Goal: Task Accomplishment & Management: Manage account settings

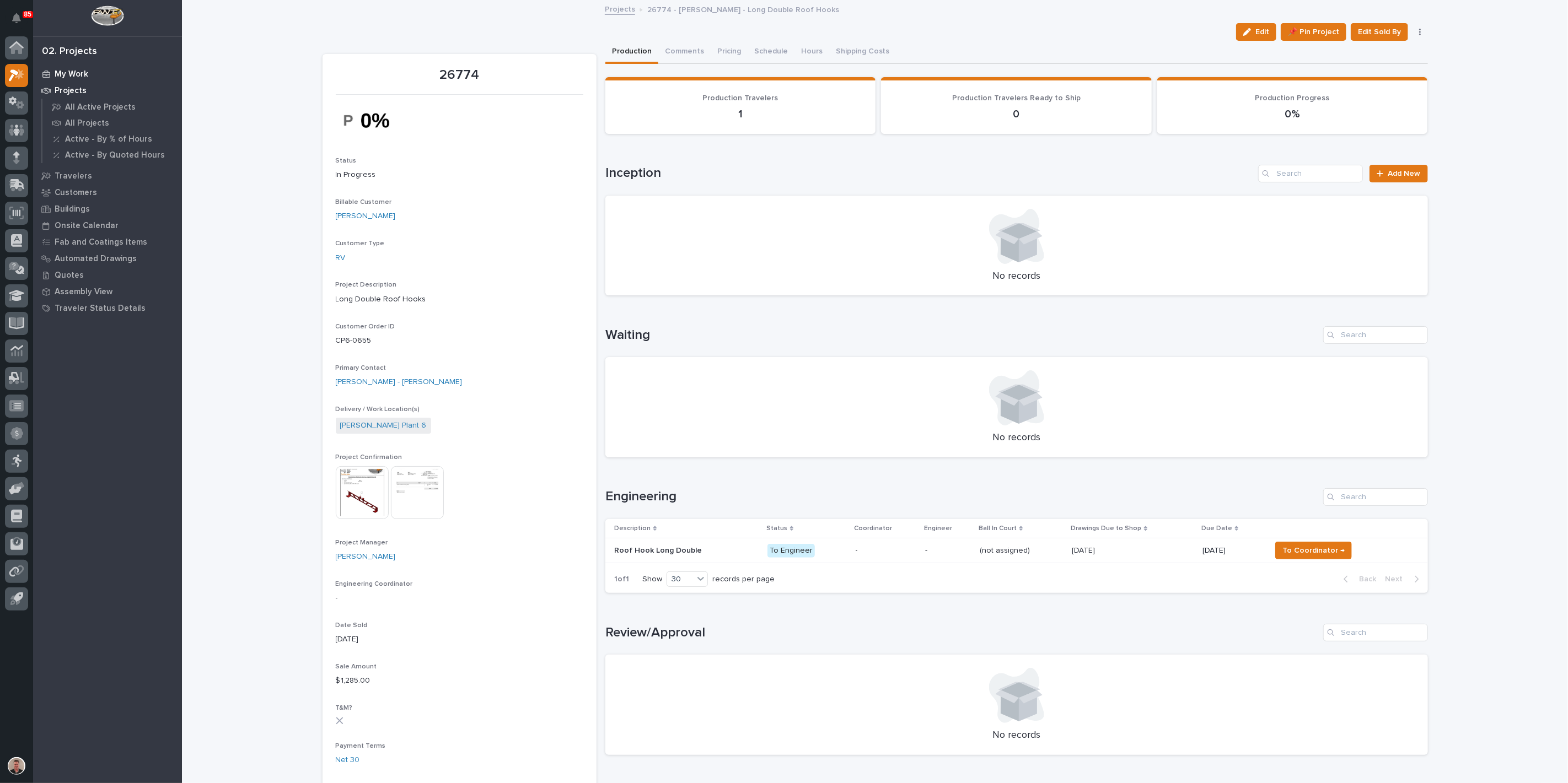
click at [78, 78] on p "My Work" at bounding box center [71, 74] width 34 height 10
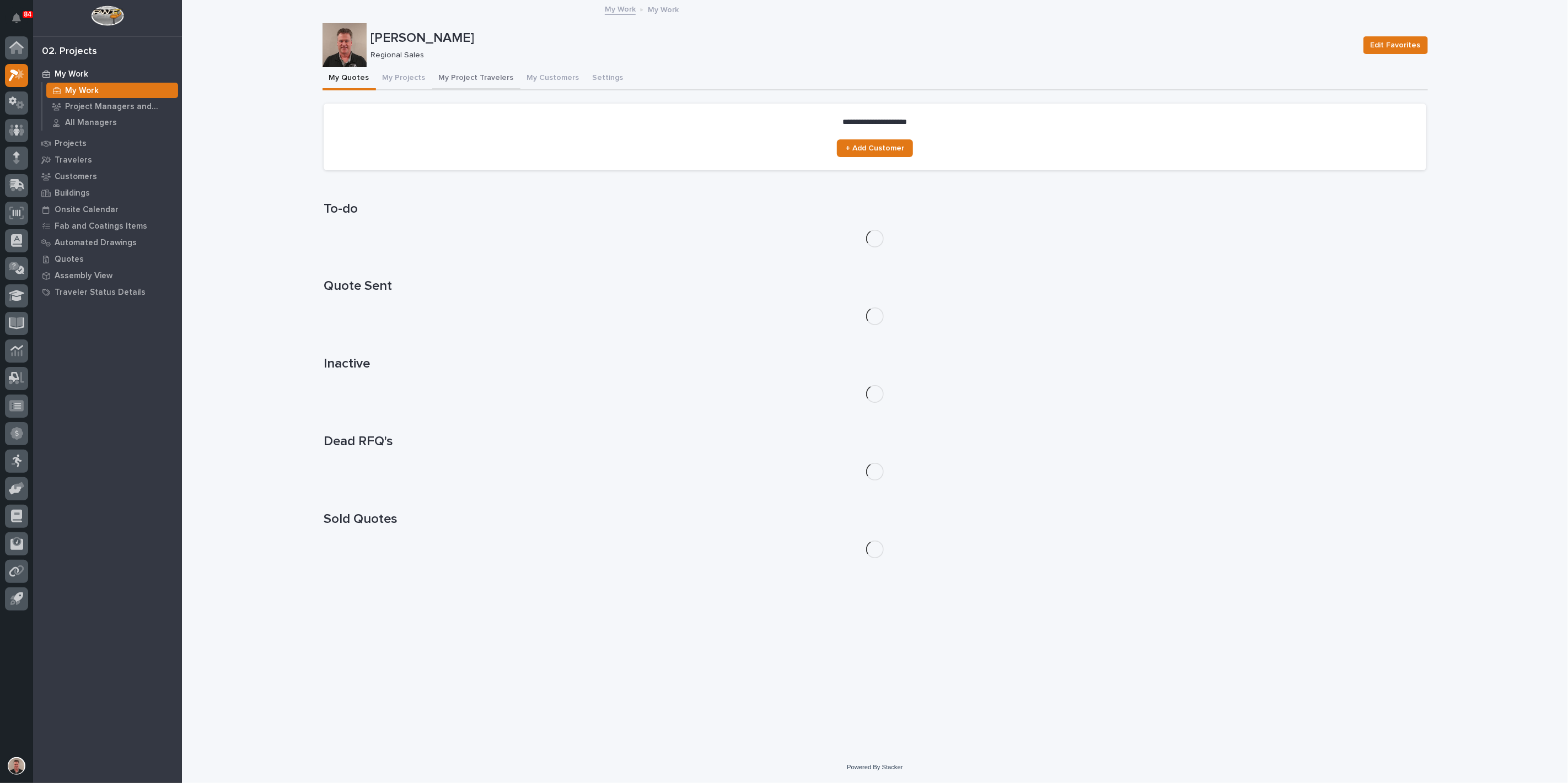
click at [499, 90] on button "My Project Travelers" at bounding box center [476, 78] width 88 height 23
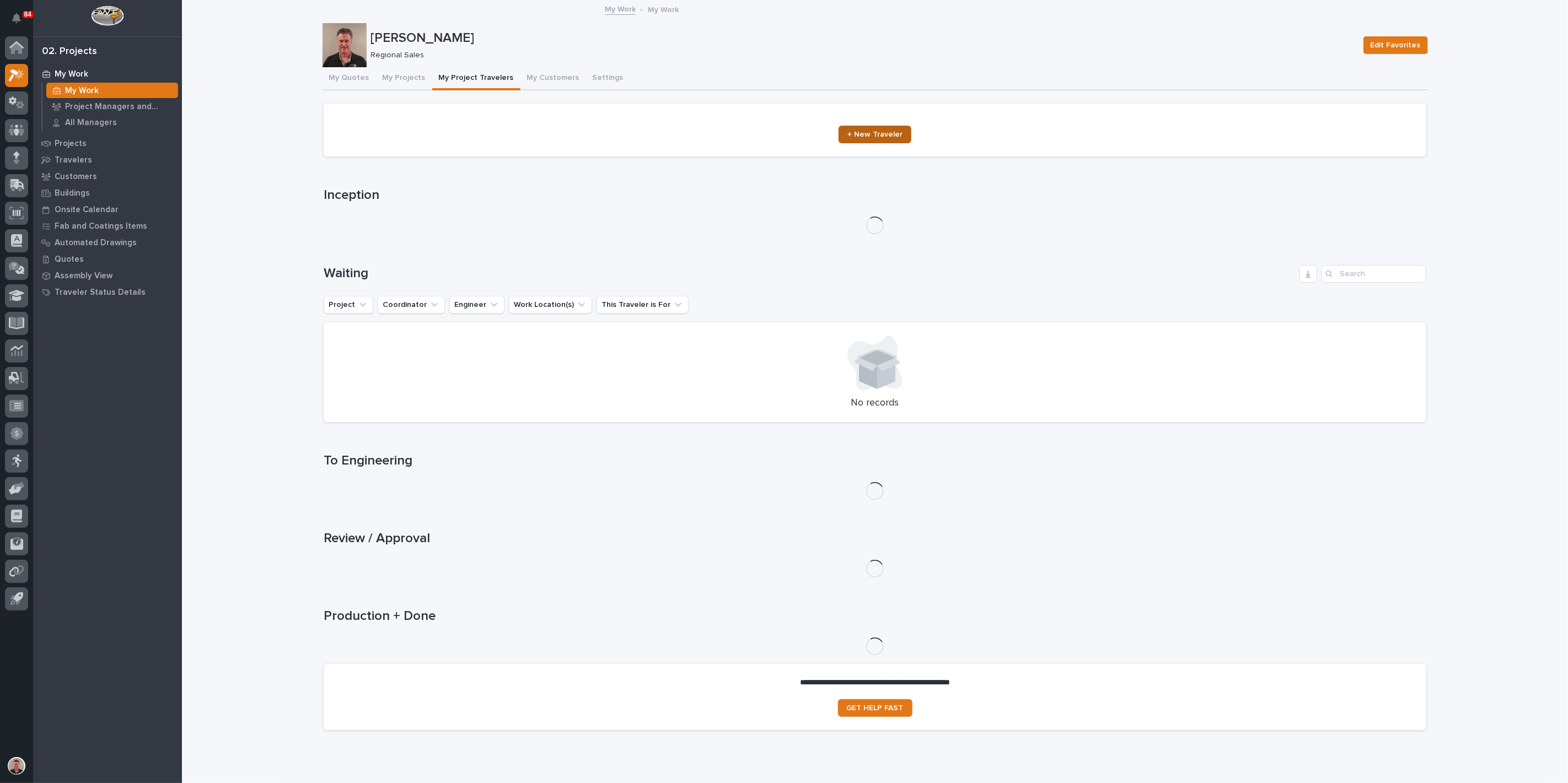
click at [871, 139] on span "+ New Traveler" at bounding box center [874, 135] width 55 height 8
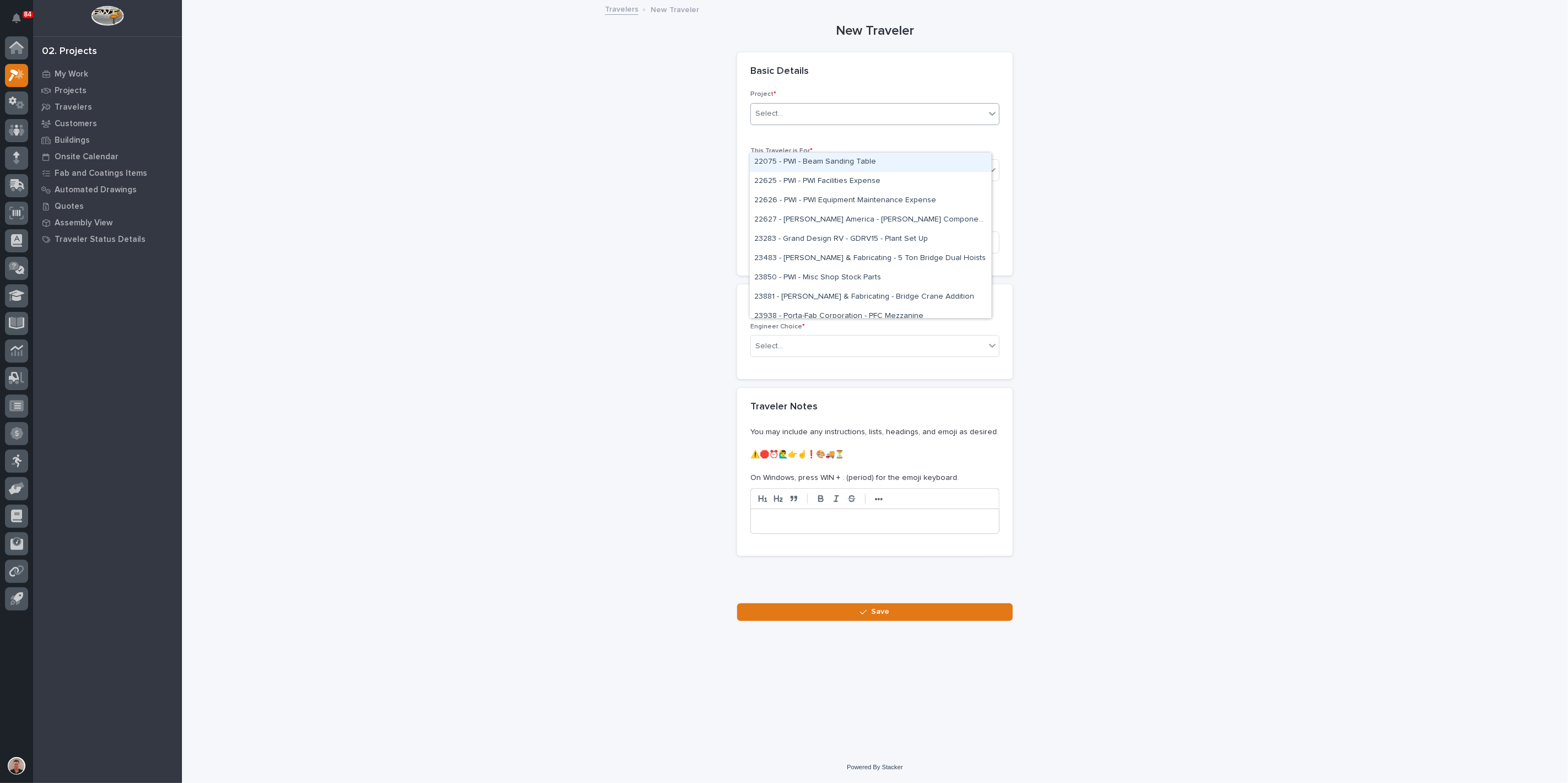
click at [820, 123] on div "Select..." at bounding box center [868, 114] width 235 height 18
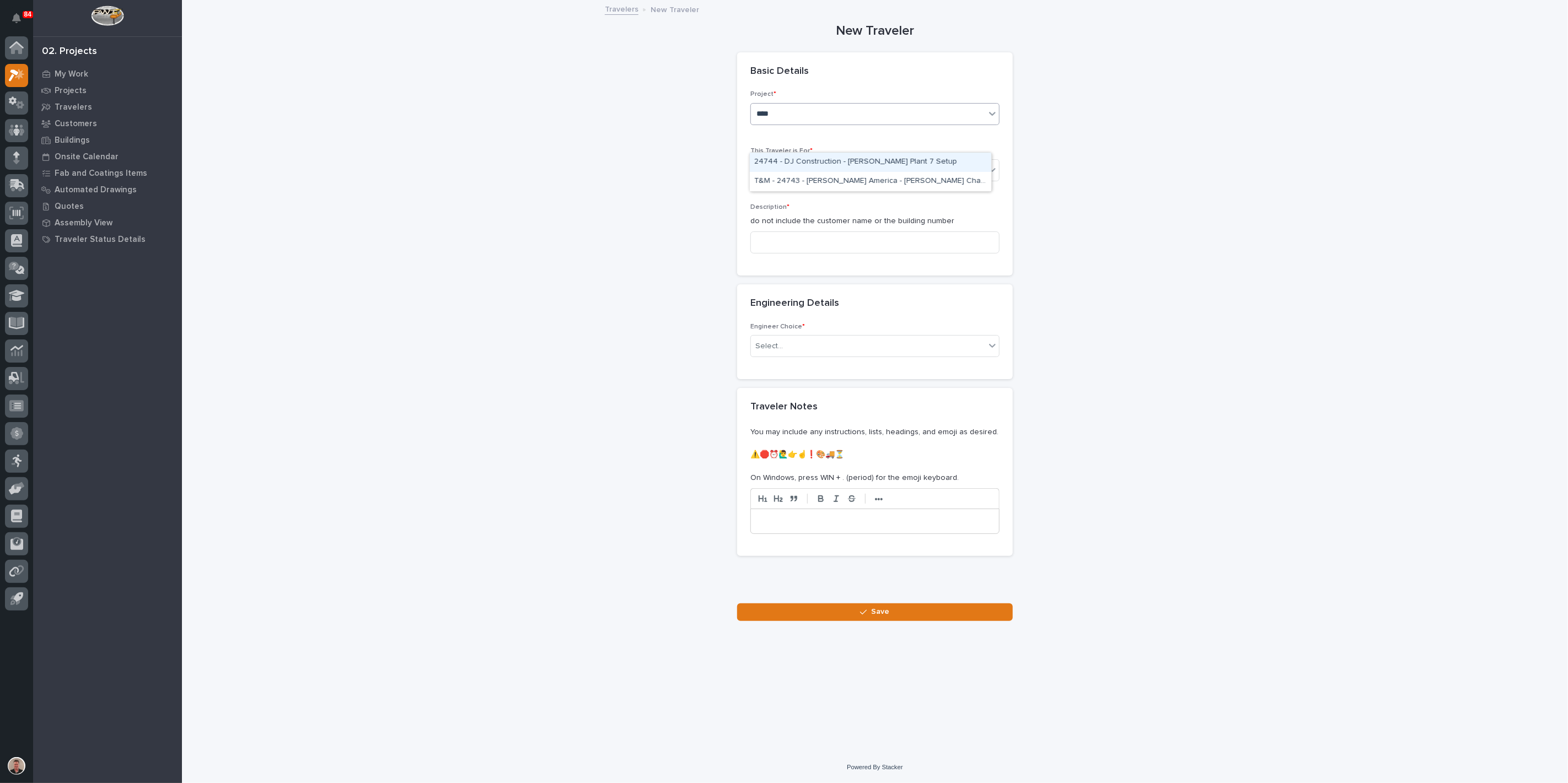
type input "*****"
click at [820, 164] on div "24744 - DJ Construction - [PERSON_NAME] Plant 7 Setup" at bounding box center [870, 163] width 241 height 19
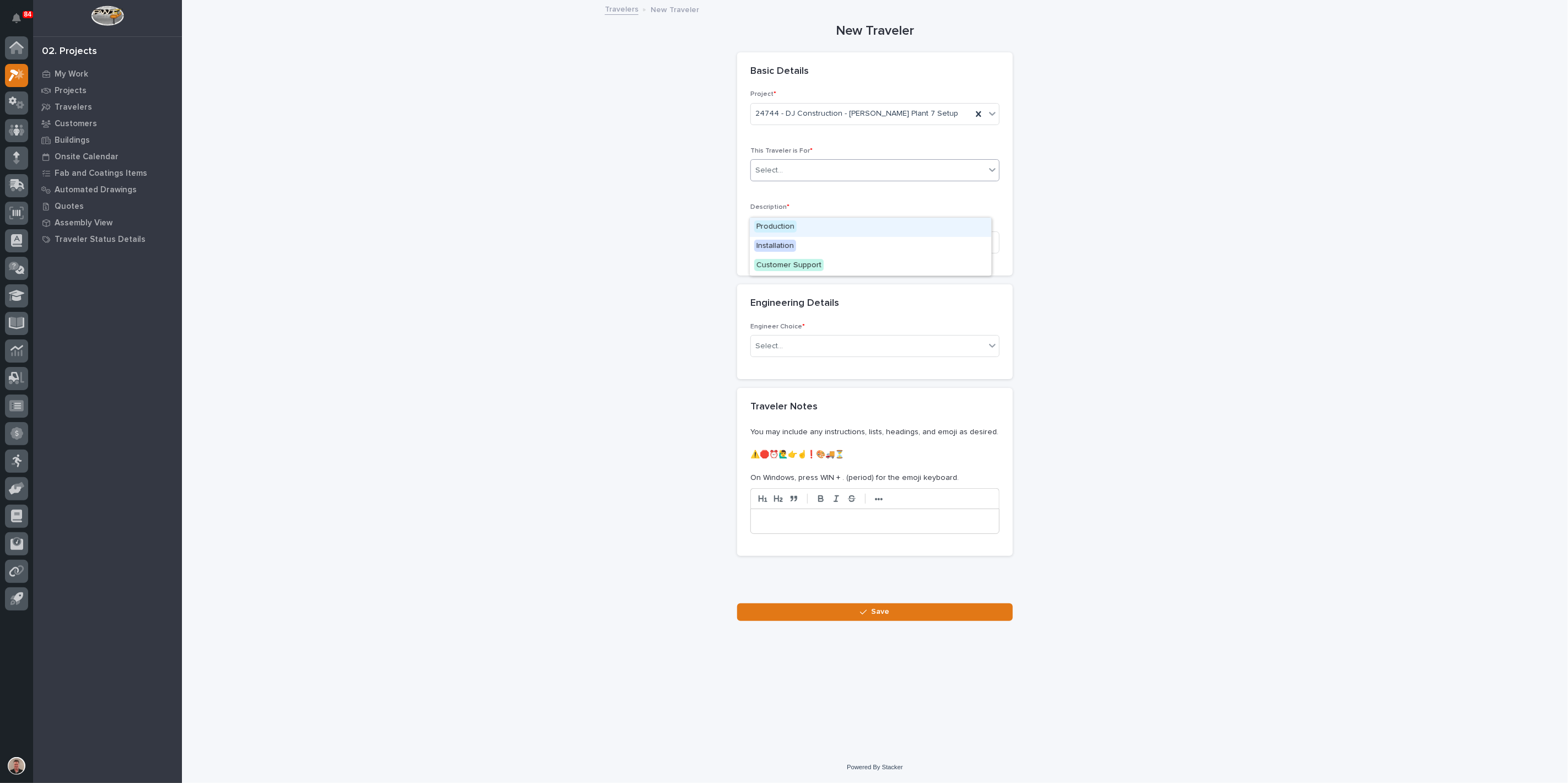
click at [802, 179] on div "Select..." at bounding box center [868, 171] width 235 height 18
click at [797, 231] on span "Production" at bounding box center [775, 226] width 42 height 12
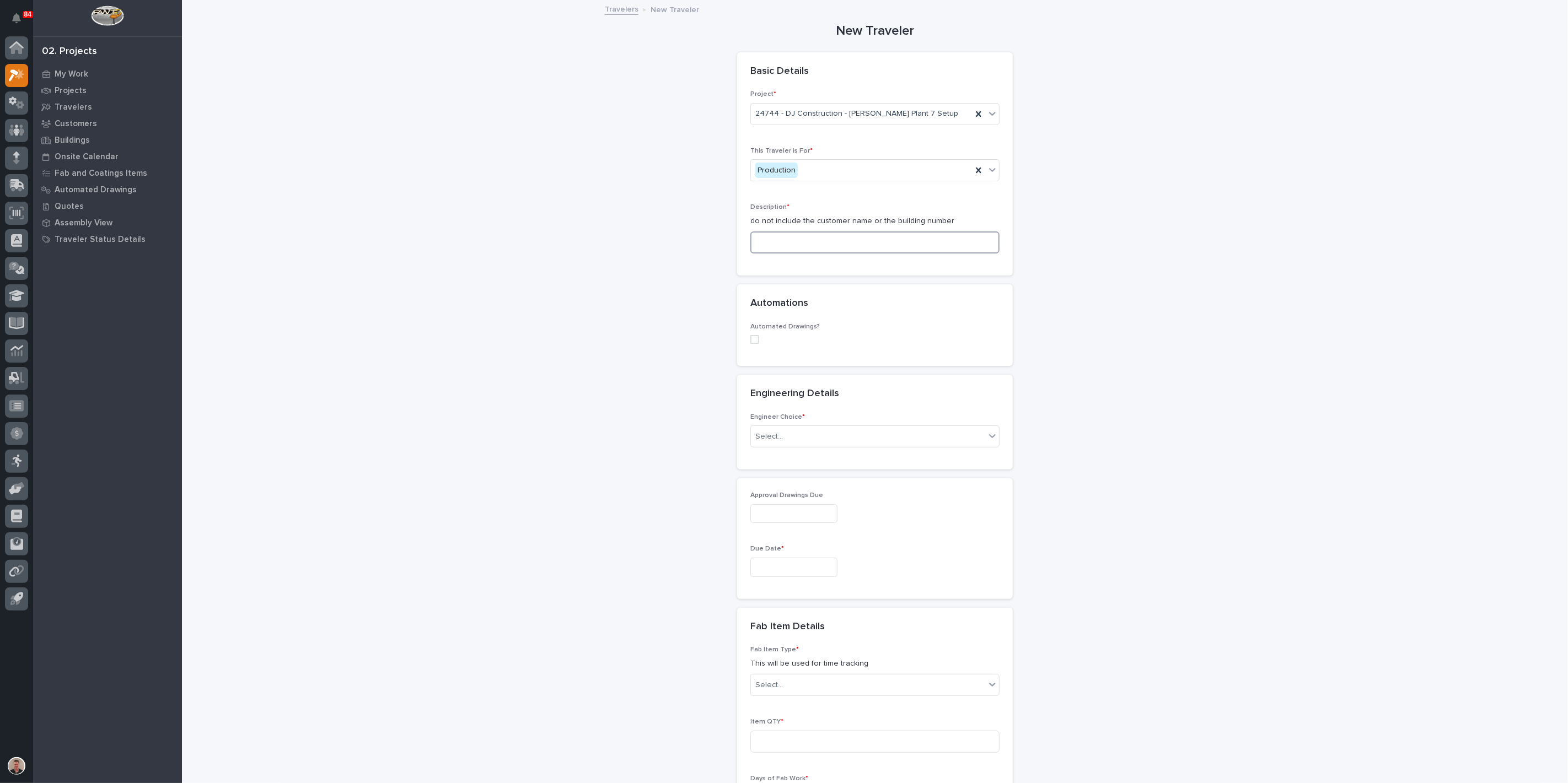
click at [797, 254] on input at bounding box center [874, 243] width 249 height 22
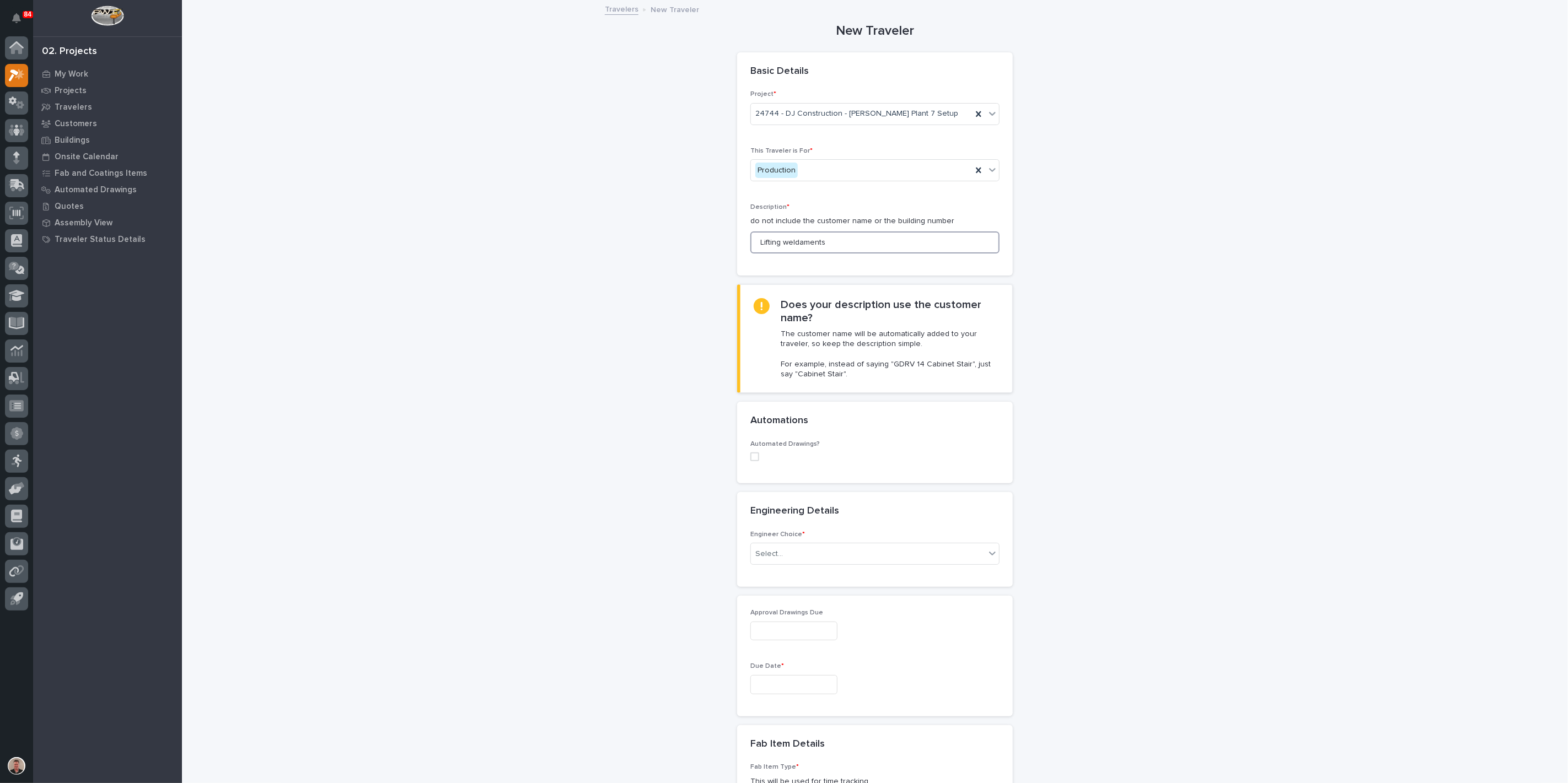
click at [814, 254] on input "Lifting weldaments" at bounding box center [874, 243] width 249 height 22
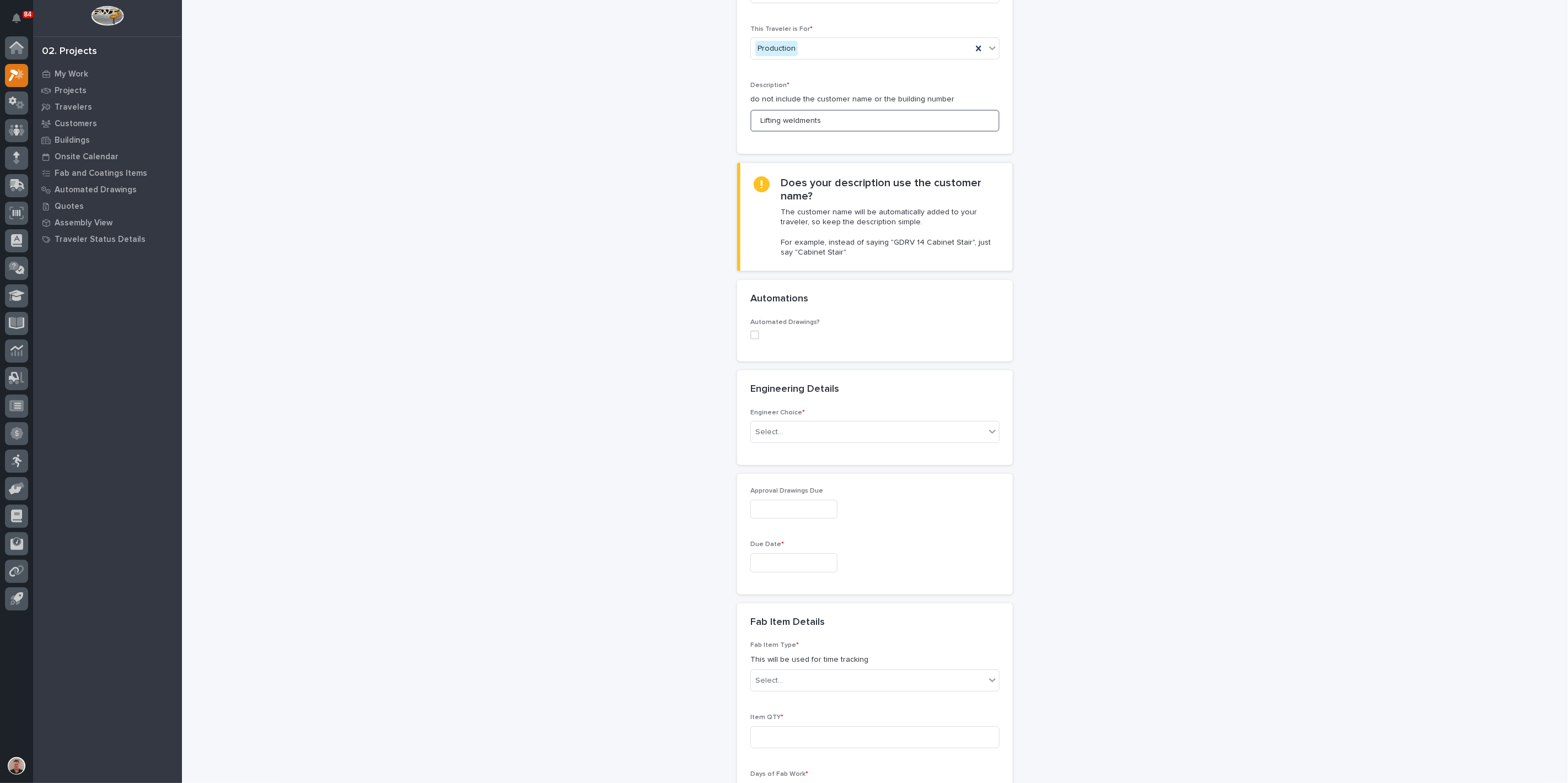
scroll to position [122, 0]
type input "Lifting weldments"
click at [876, 441] on div "Select..." at bounding box center [868, 432] width 235 height 18
click at [873, 615] on div "I want my coordinator to choose an engineer" at bounding box center [870, 612] width 241 height 19
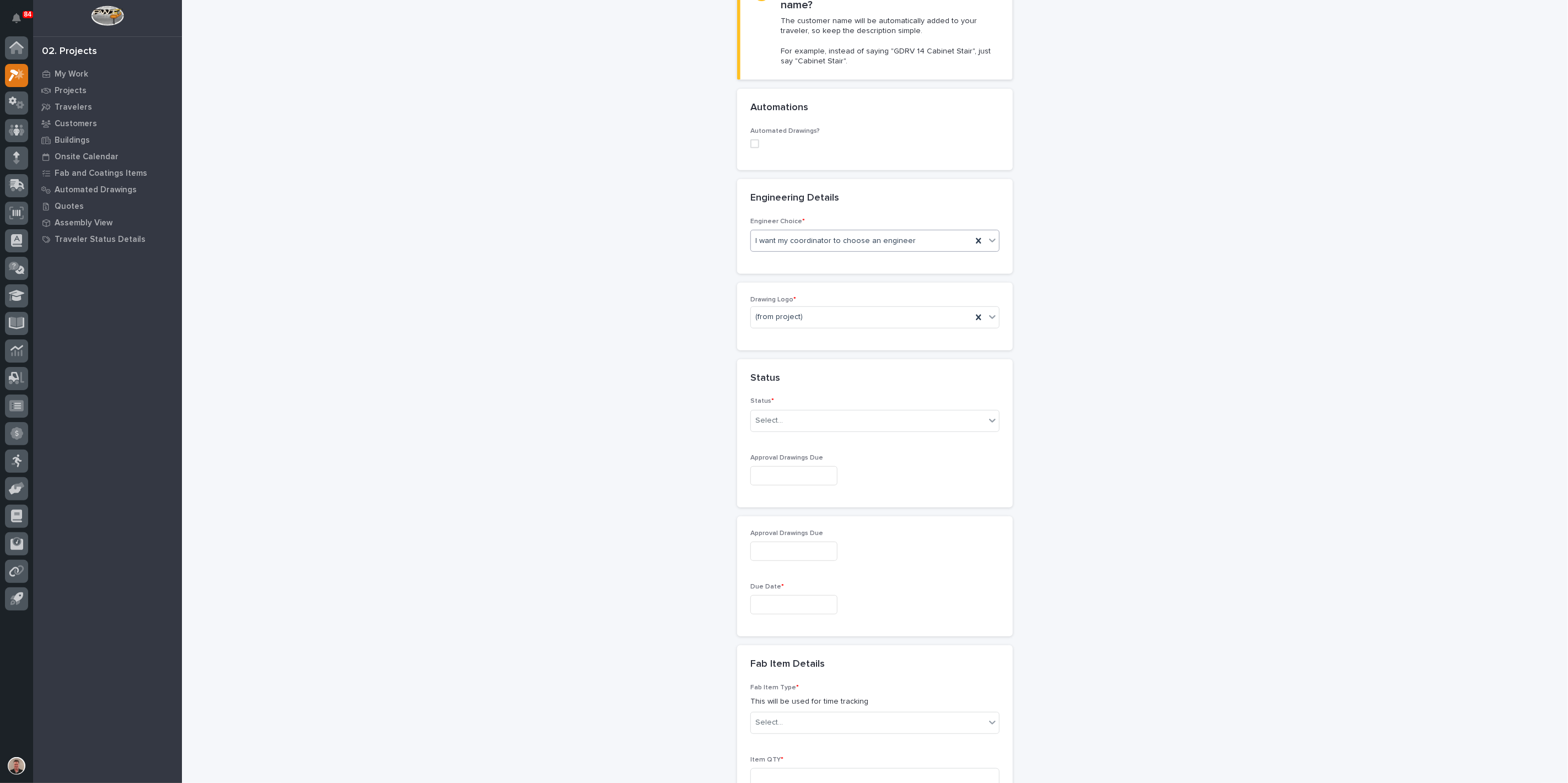
scroll to position [330, 0]
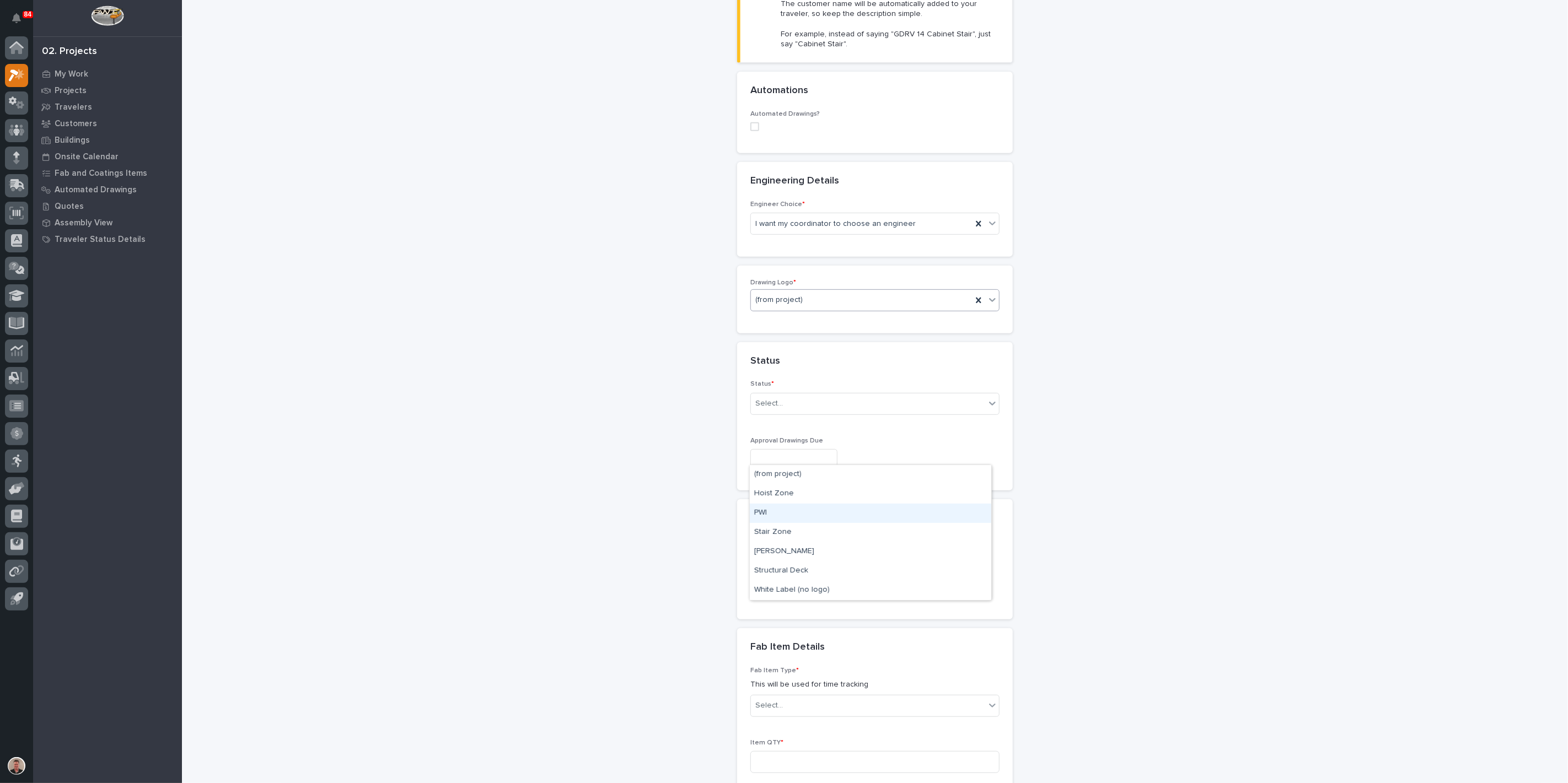
click at [803, 520] on div "PWI" at bounding box center [870, 513] width 241 height 19
click at [797, 413] on div "Select..." at bounding box center [868, 404] width 235 height 18
click at [795, 602] on div "Sold (no traveler printed)" at bounding box center [870, 598] width 241 height 19
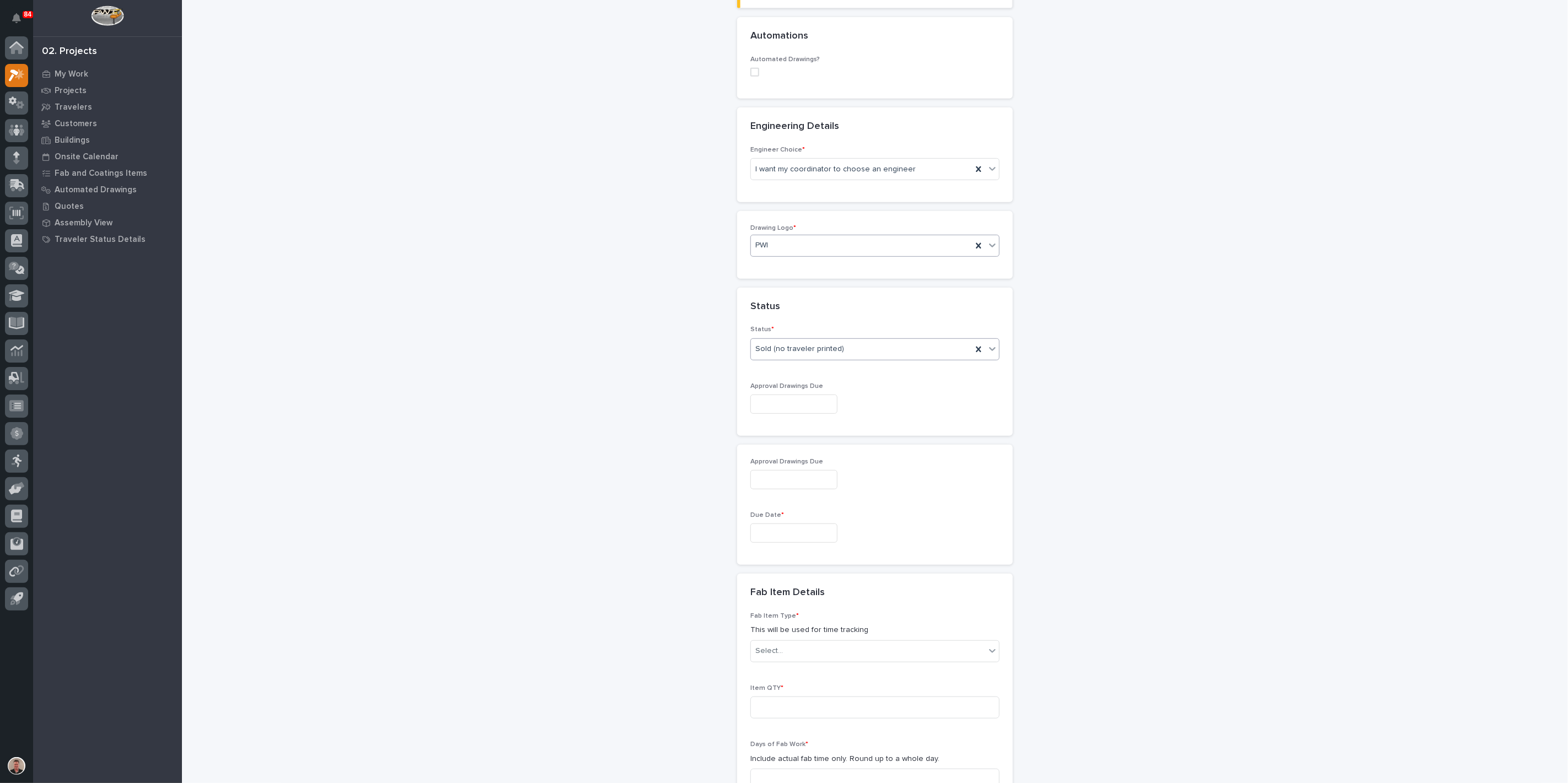
scroll to position [452, 0]
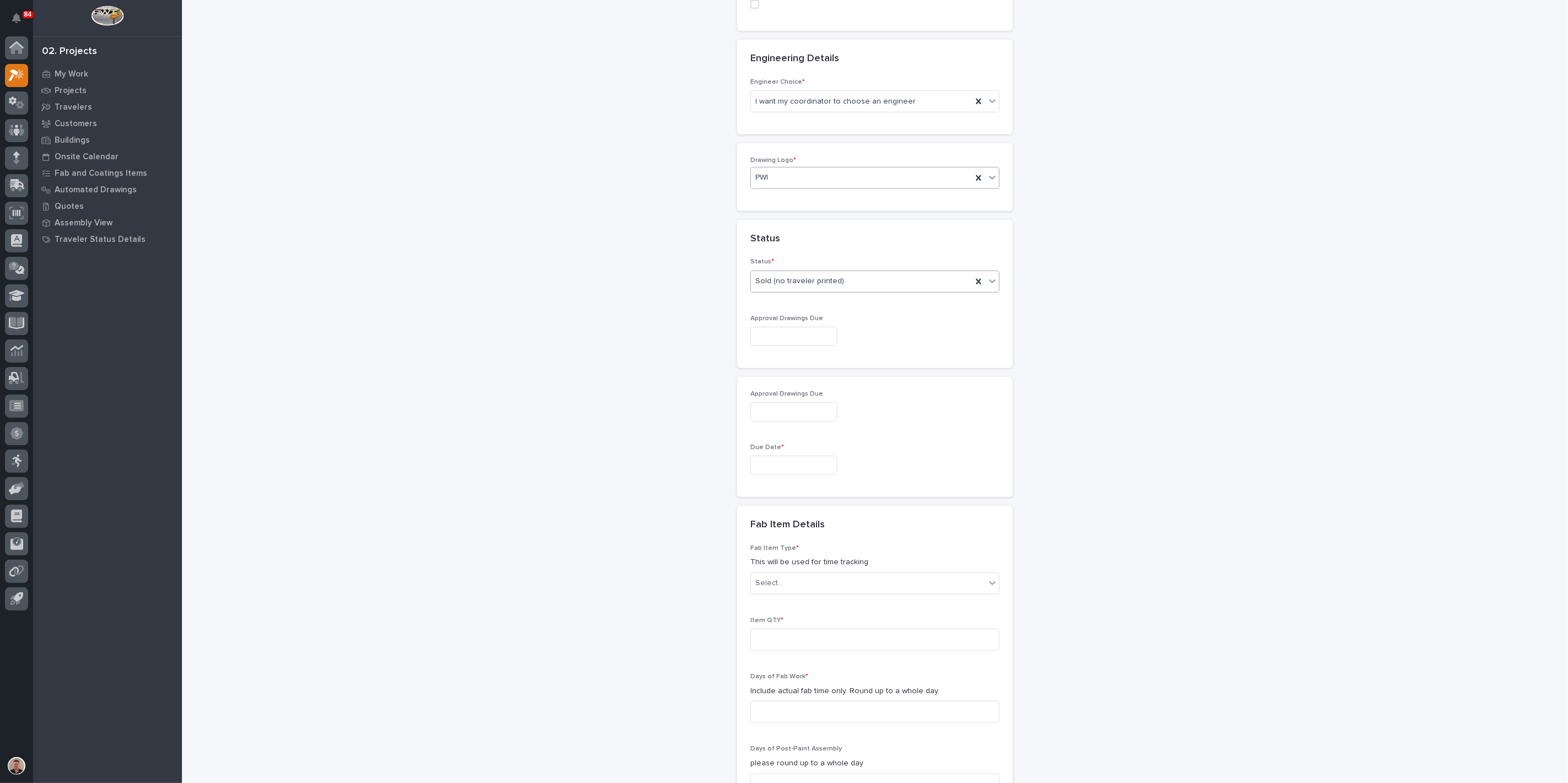
click at [782, 346] on input "text" at bounding box center [794, 336] width 87 height 19
click at [767, 421] on div "11" at bounding box center [774, 428] width 15 height 15
type input "**********"
click at [777, 475] on input "text" at bounding box center [794, 465] width 87 height 19
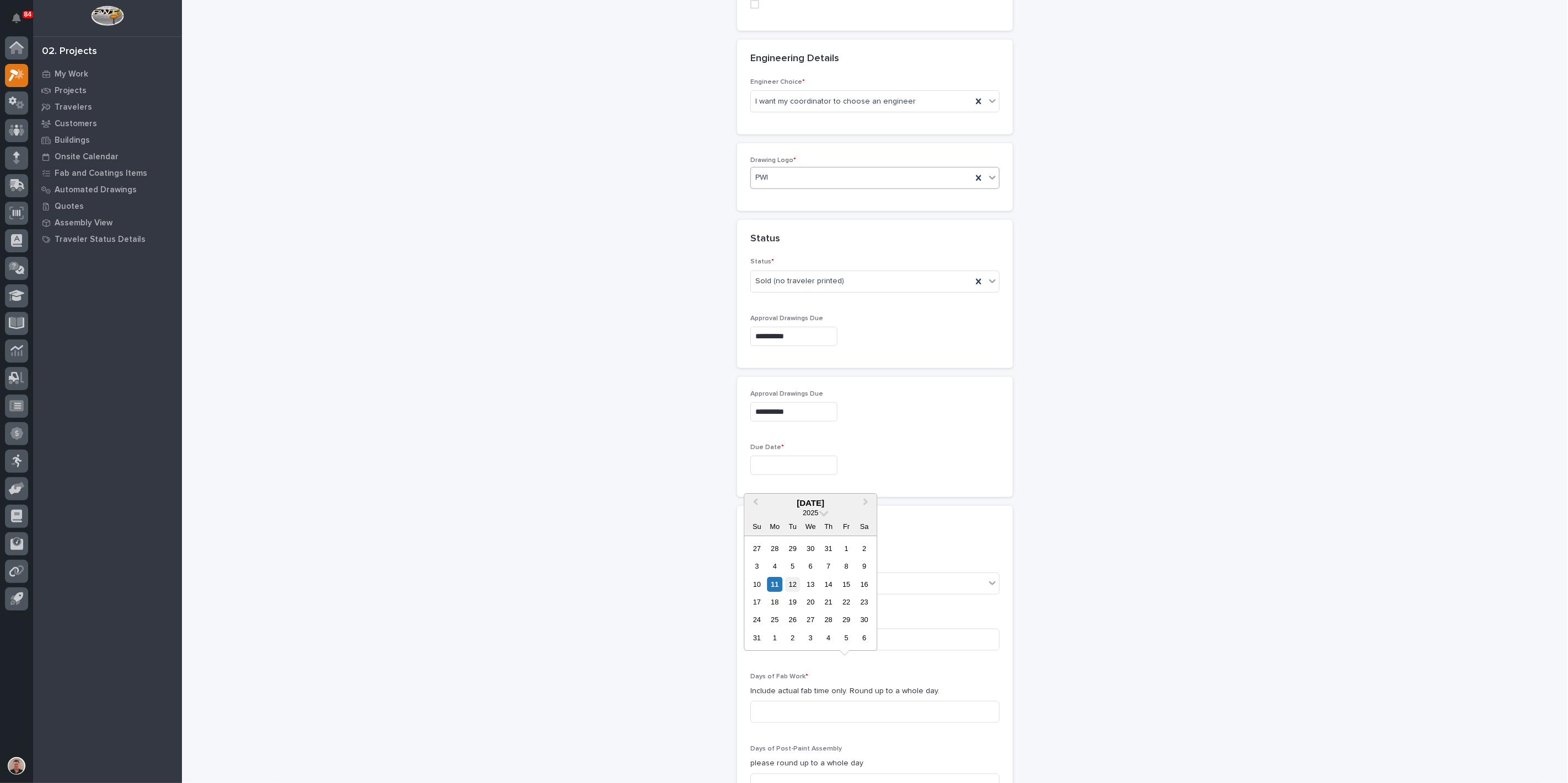
click at [785, 577] on div "12" at bounding box center [792, 584] width 15 height 15
type input "**********"
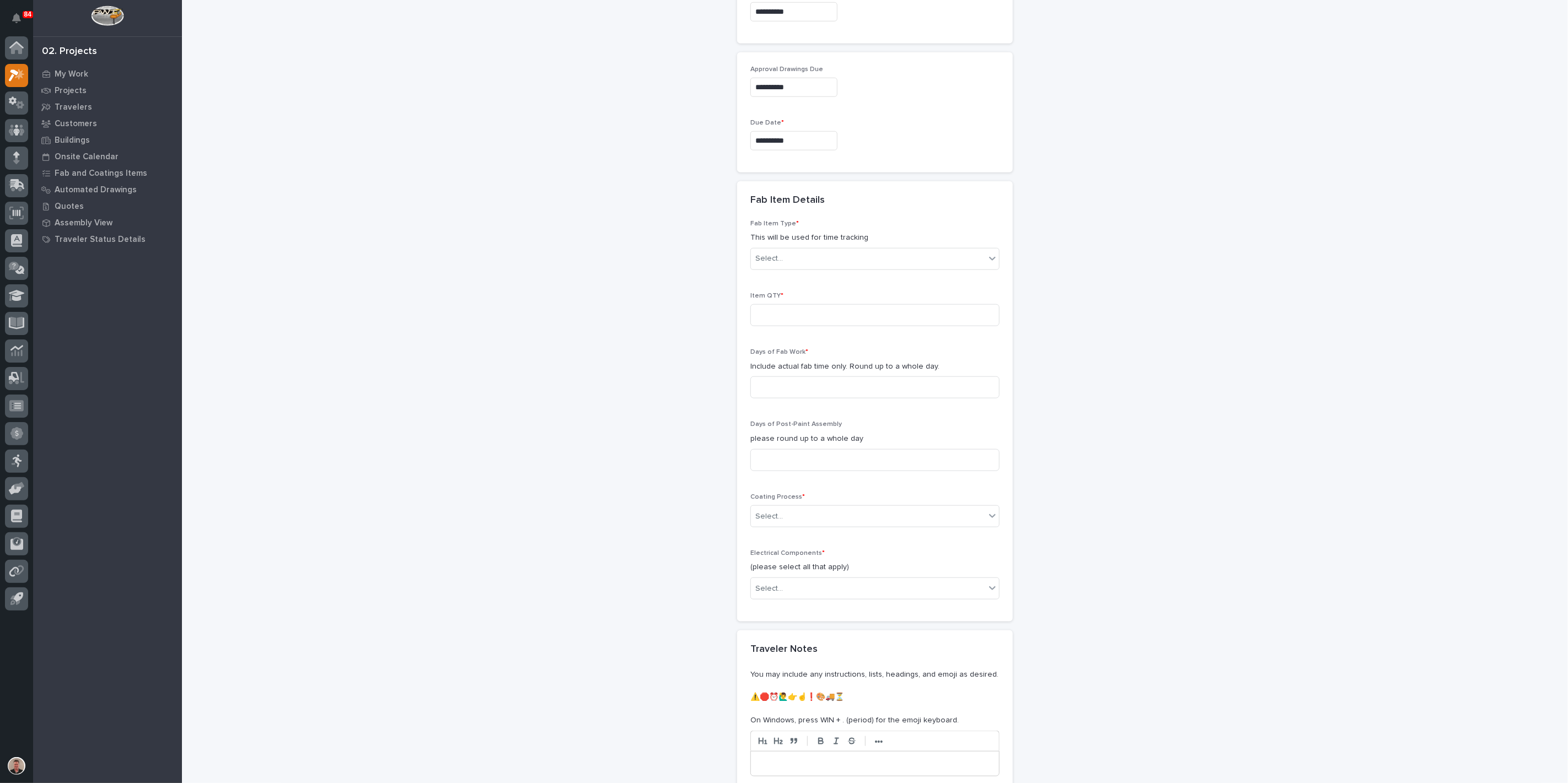
scroll to position [820, 0]
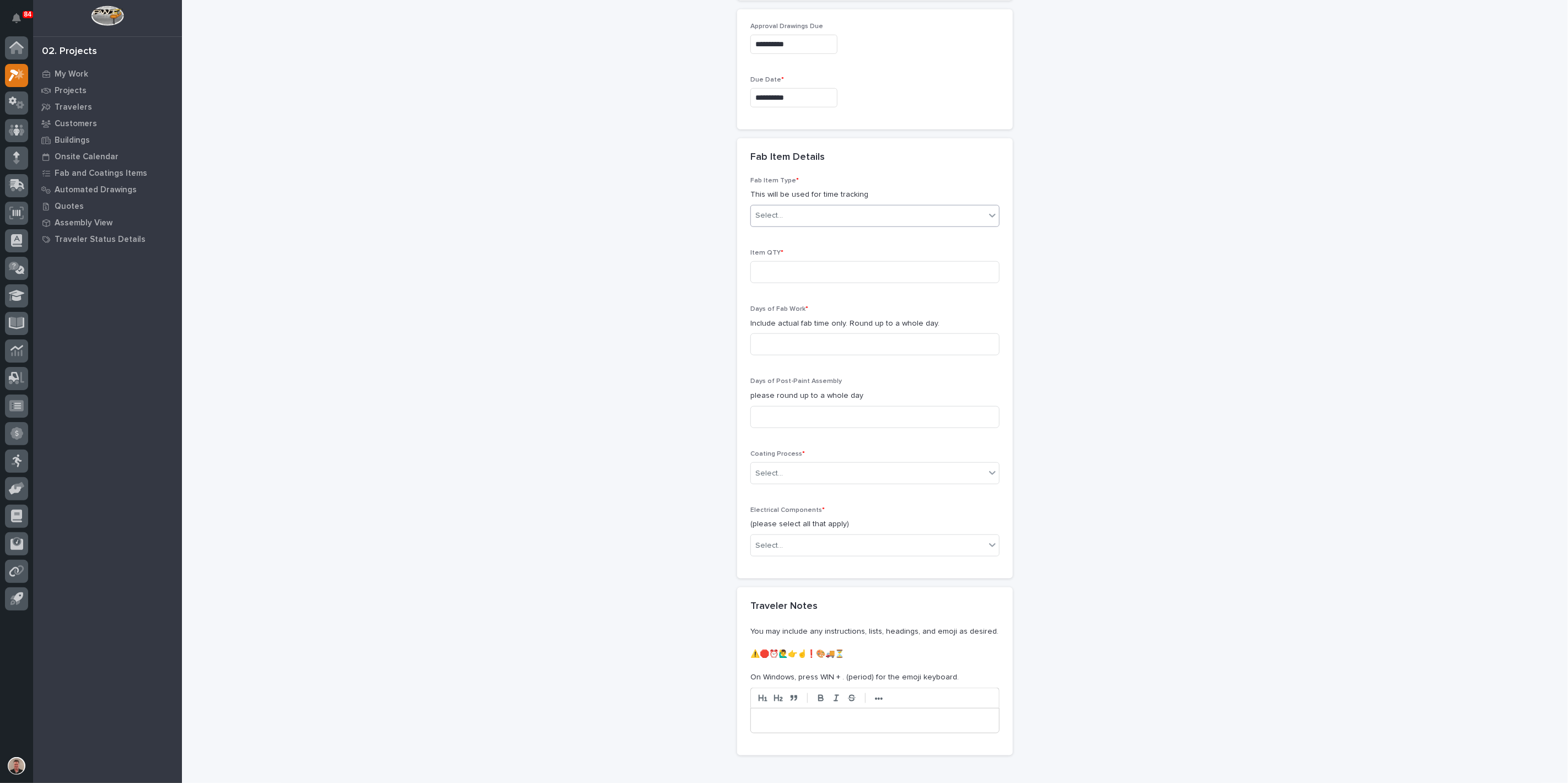
click at [791, 225] on div "Select..." at bounding box center [868, 215] width 235 height 18
click at [786, 480] on div "Other (custom item)" at bounding box center [870, 477] width 241 height 19
click at [788, 283] on input at bounding box center [874, 272] width 249 height 22
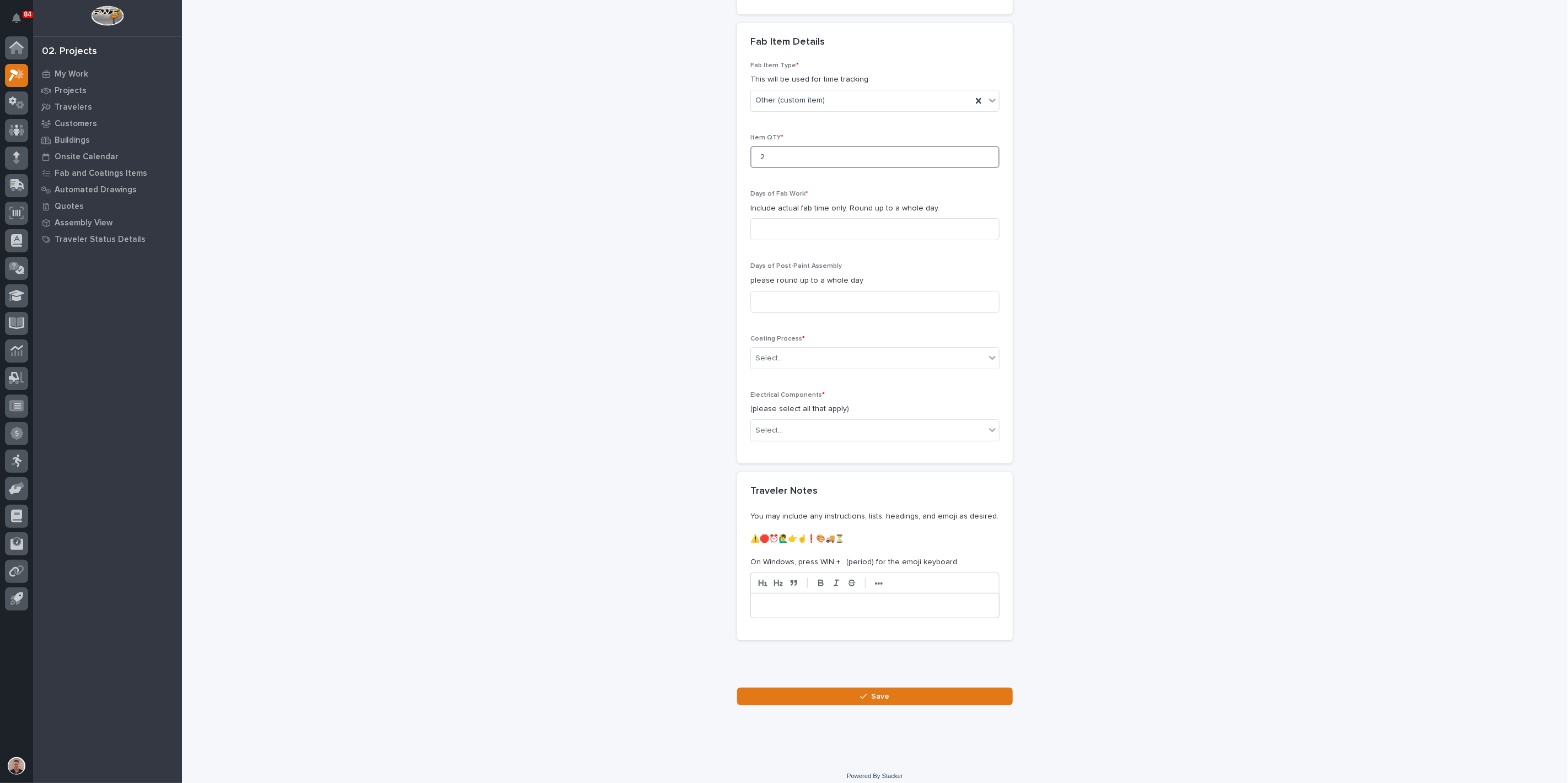
scroll to position [942, 0]
type input "2"
click at [779, 233] on input at bounding box center [874, 223] width 249 height 22
type input "1"
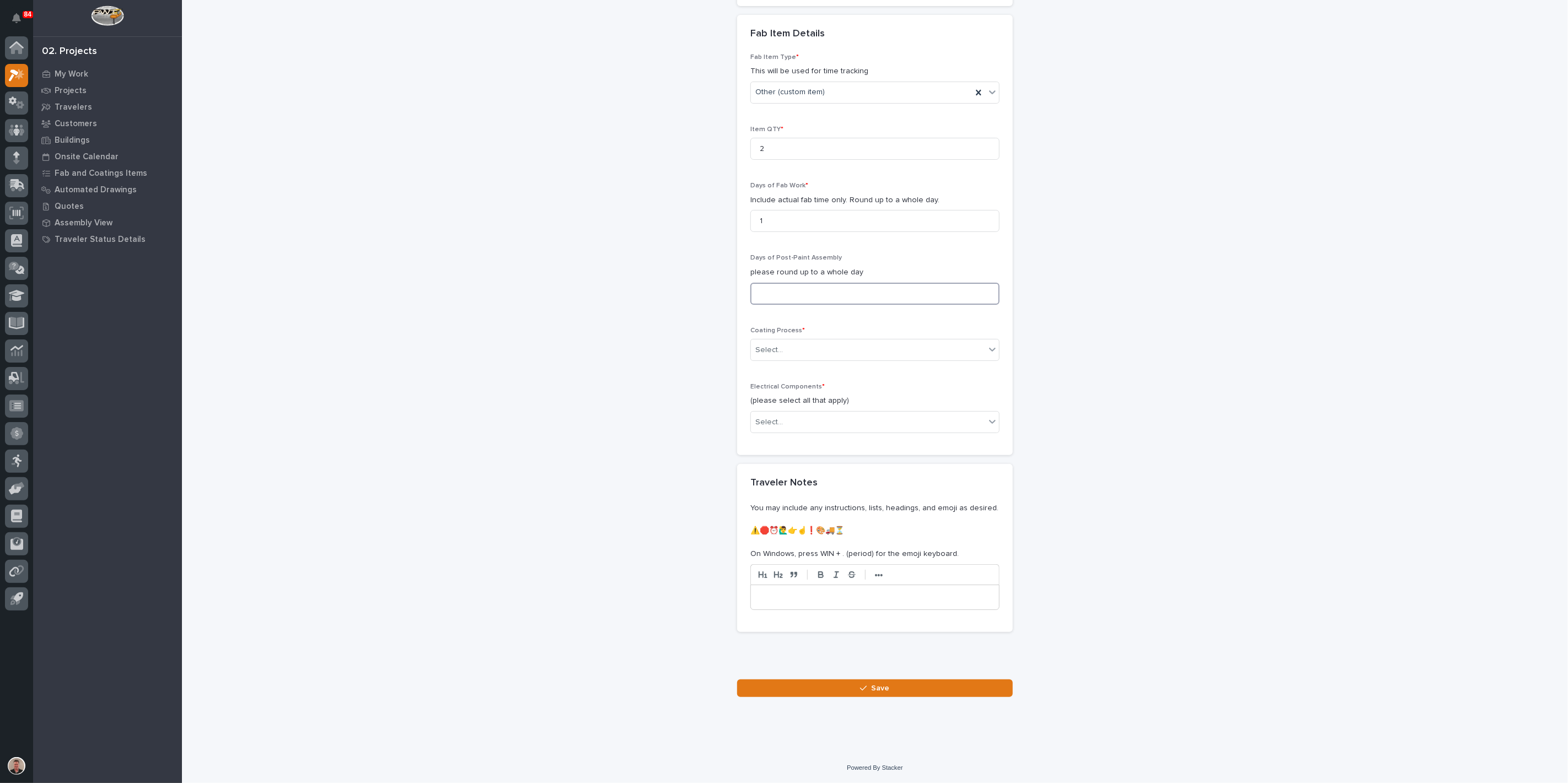
click at [782, 305] on input at bounding box center [874, 294] width 249 height 22
type input "0"
click at [782, 356] on div "Select..." at bounding box center [769, 350] width 27 height 11
click at [782, 562] on div "In-House Paint/Powder" at bounding box center [870, 562] width 241 height 19
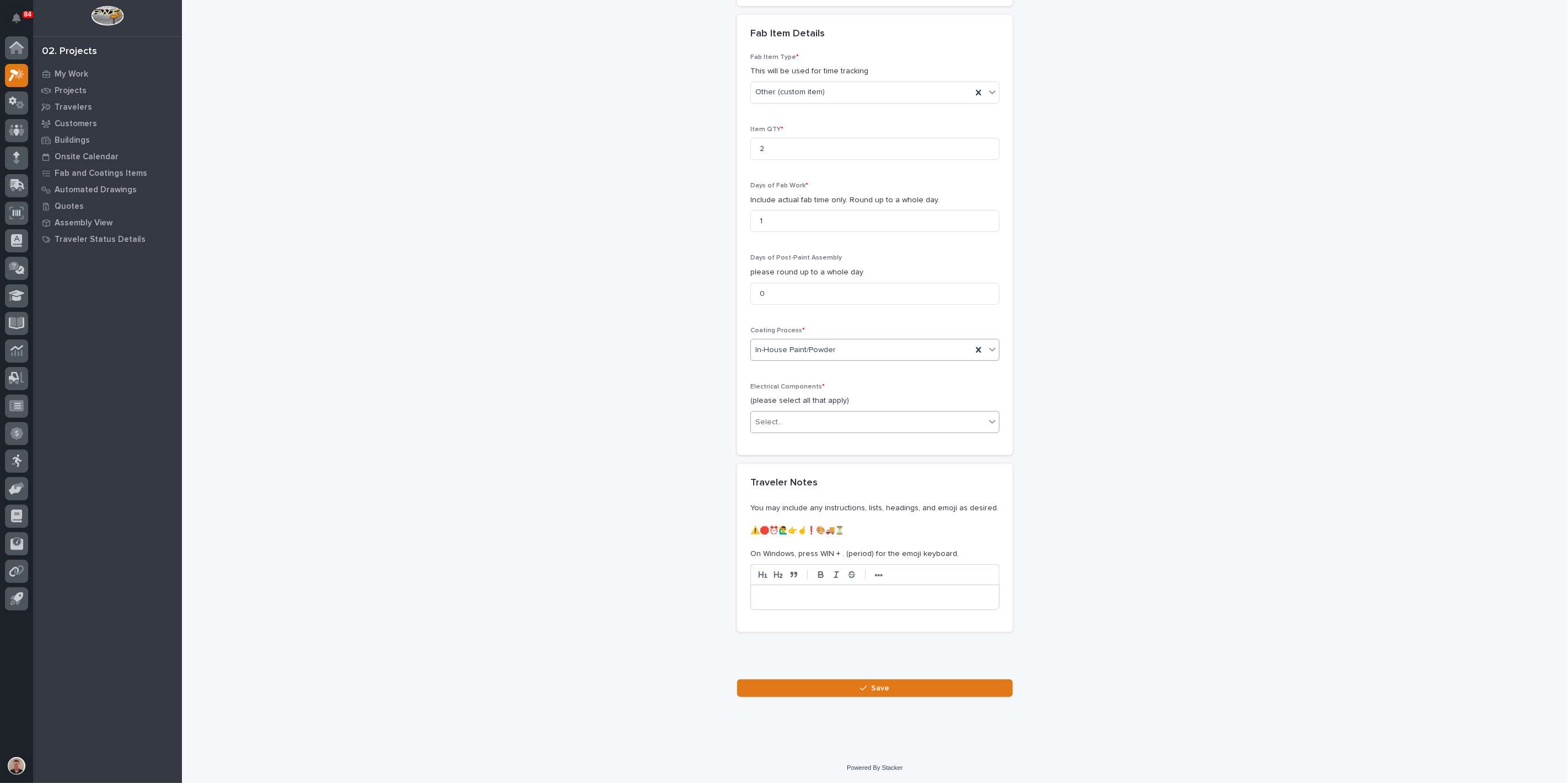
click at [782, 428] on div "Select..." at bounding box center [769, 422] width 27 height 11
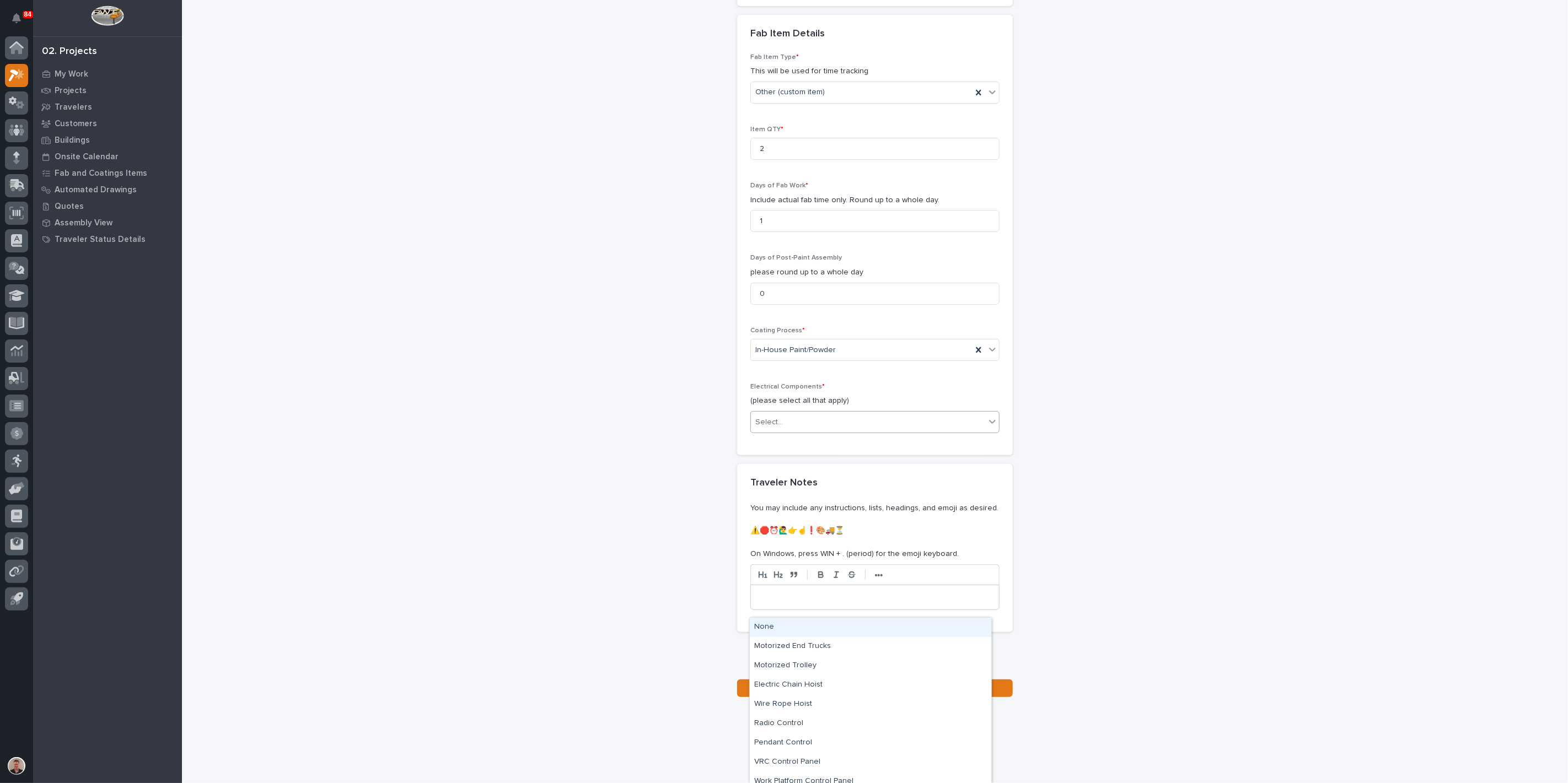
click at [781, 625] on div "None" at bounding box center [870, 628] width 241 height 19
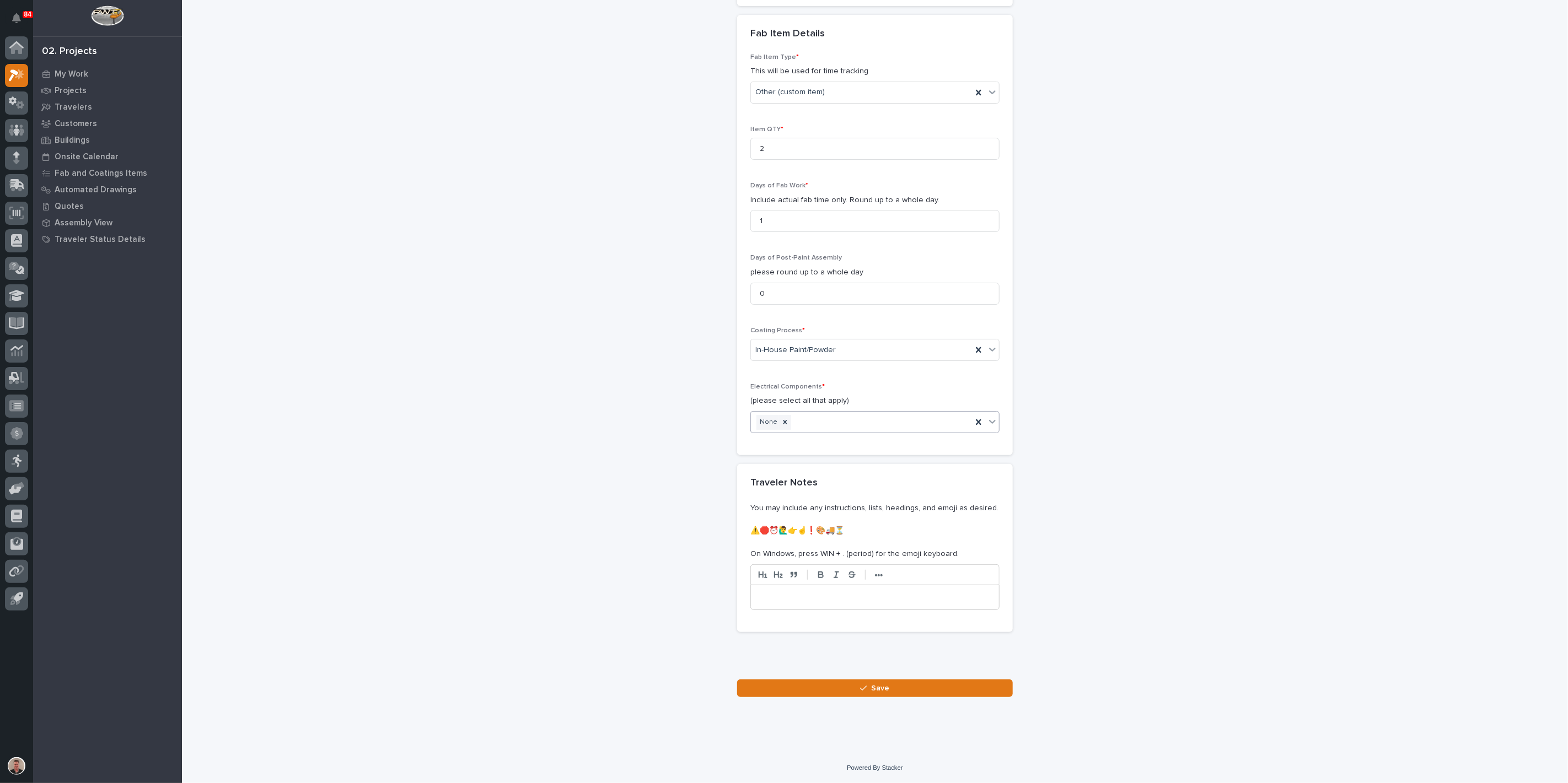
scroll to position [1323, 0]
click at [866, 690] on button "Save" at bounding box center [874, 689] width 275 height 18
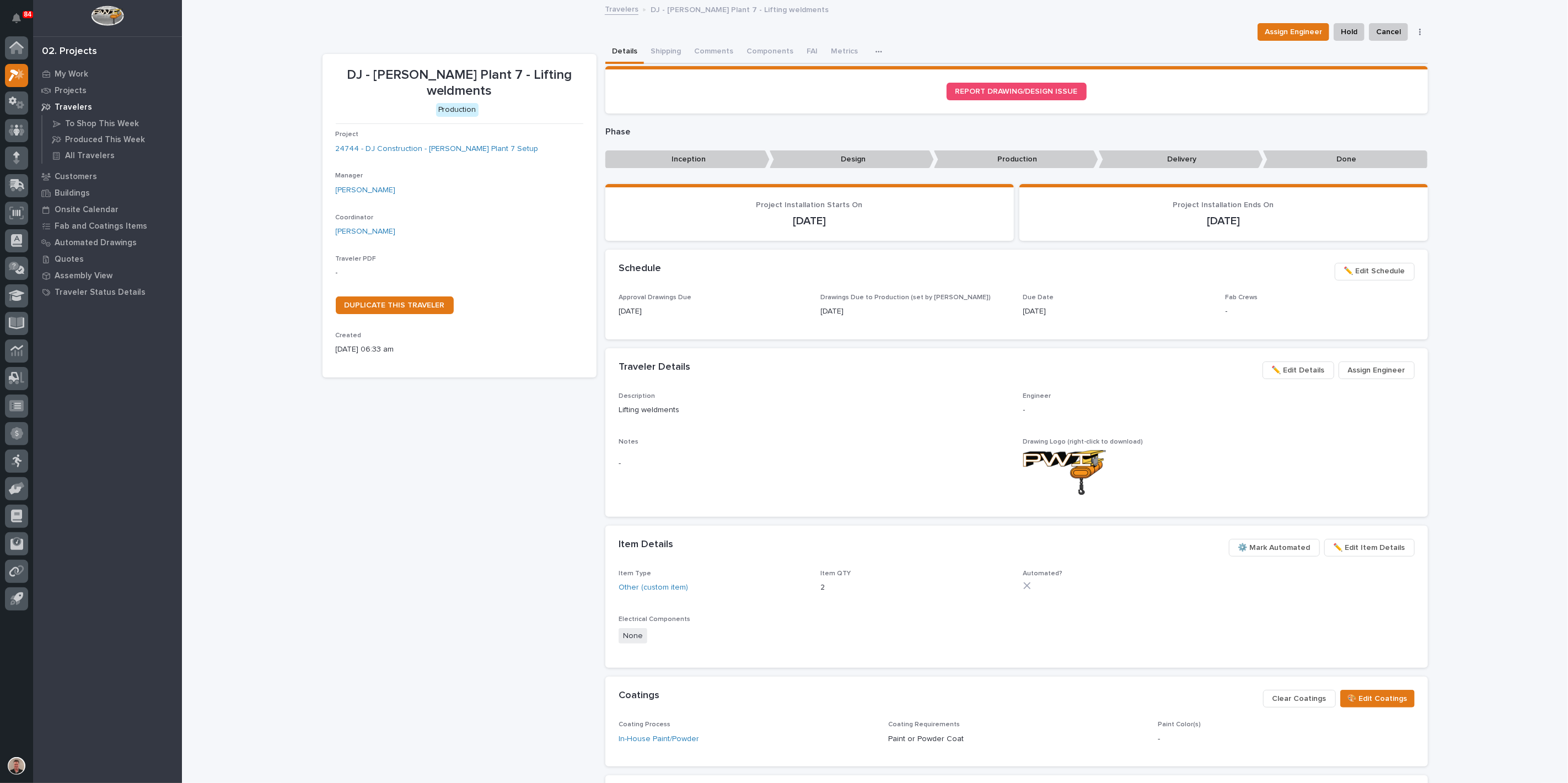
click at [1108, 317] on p "[DATE]" at bounding box center [1118, 311] width 189 height 11
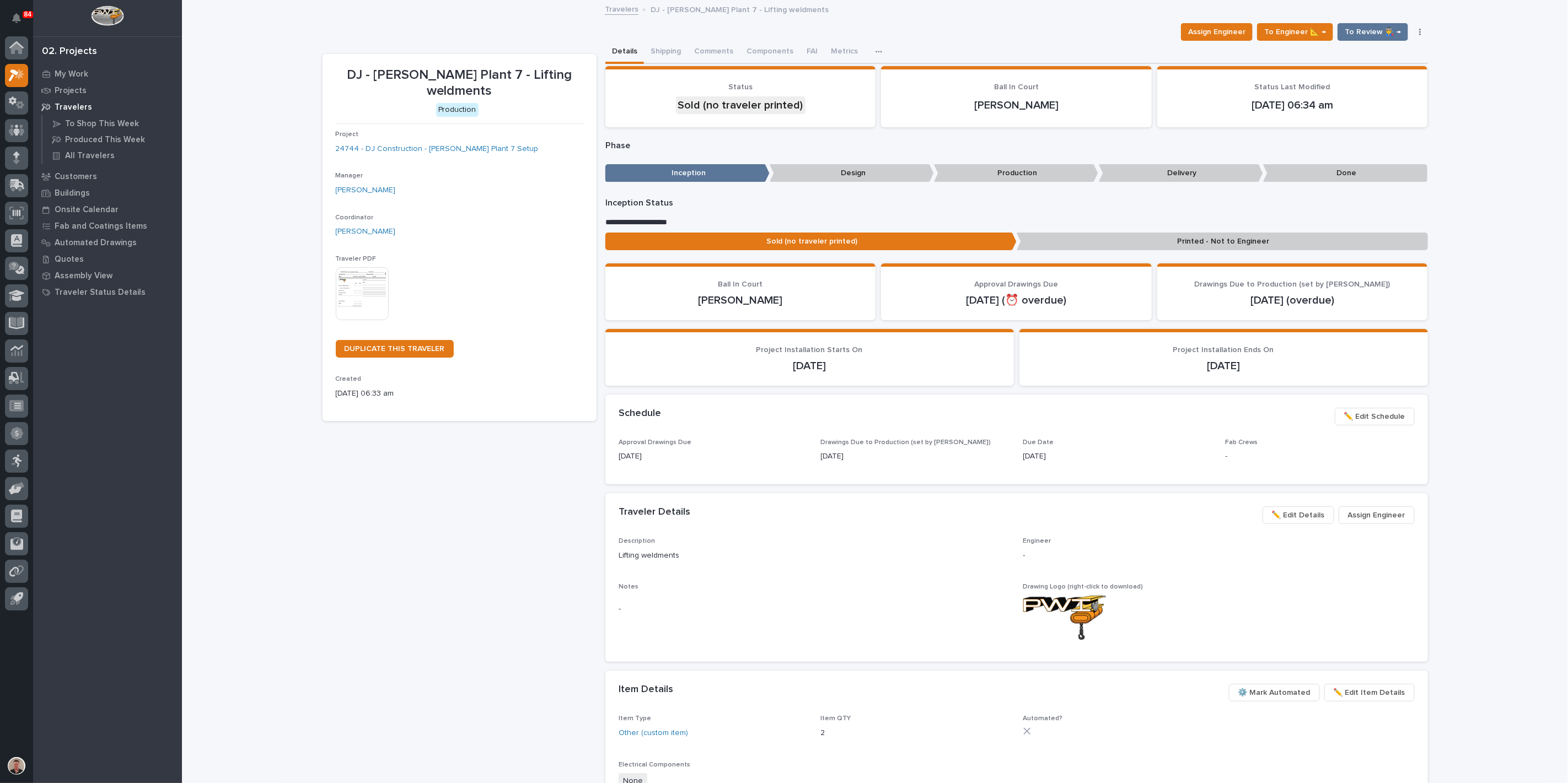
click at [364, 320] on img at bounding box center [362, 294] width 53 height 53
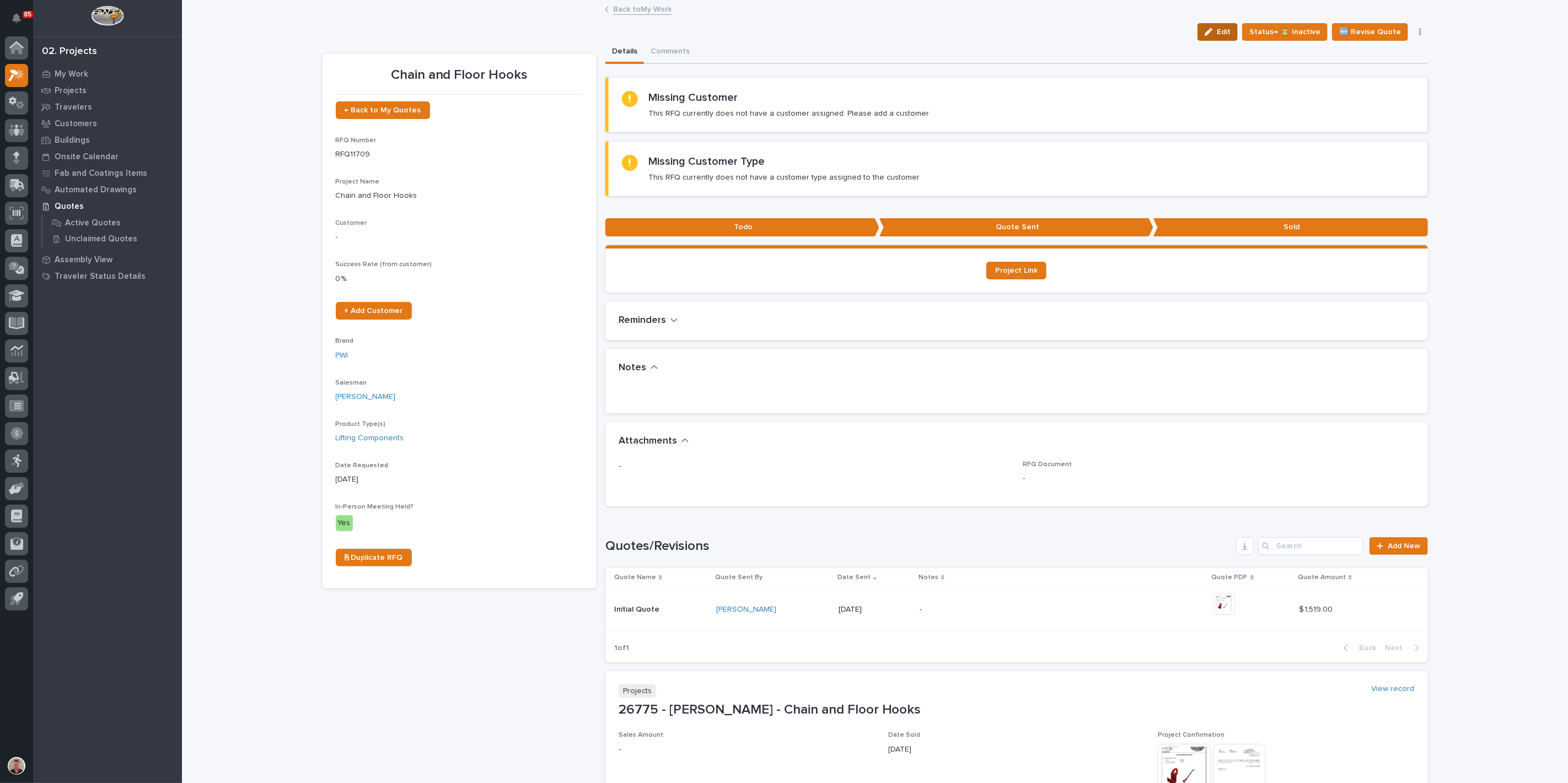
click at [1216, 35] on span "Edit" at bounding box center [1223, 32] width 14 height 10
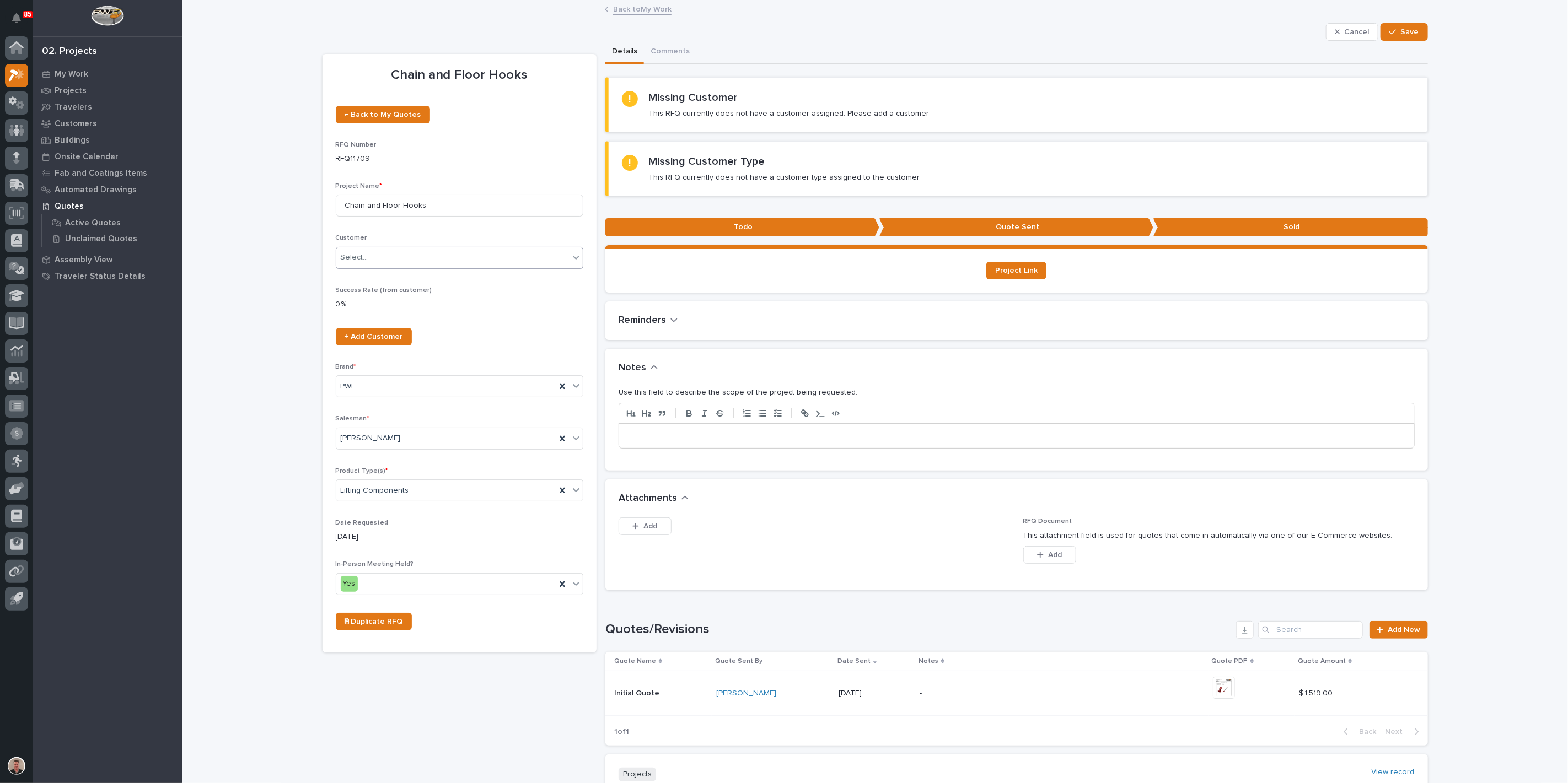
click at [487, 267] on div "Select..." at bounding box center [452, 257] width 232 height 18
type input "******"
click at [479, 340] on div "Brinkley RV" at bounding box center [454, 333] width 239 height 19
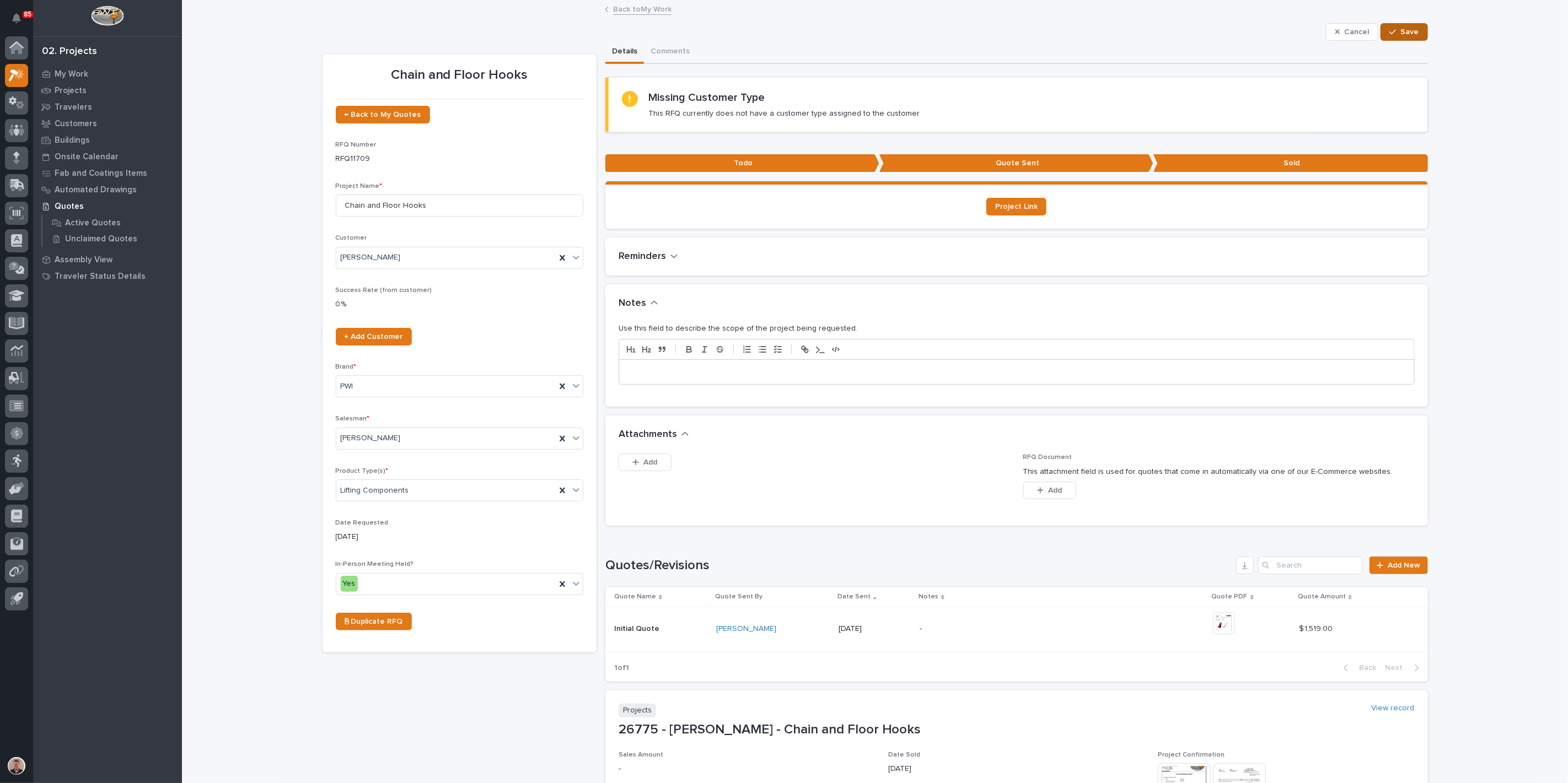
click at [1401, 37] on span "Save" at bounding box center [1409, 32] width 18 height 10
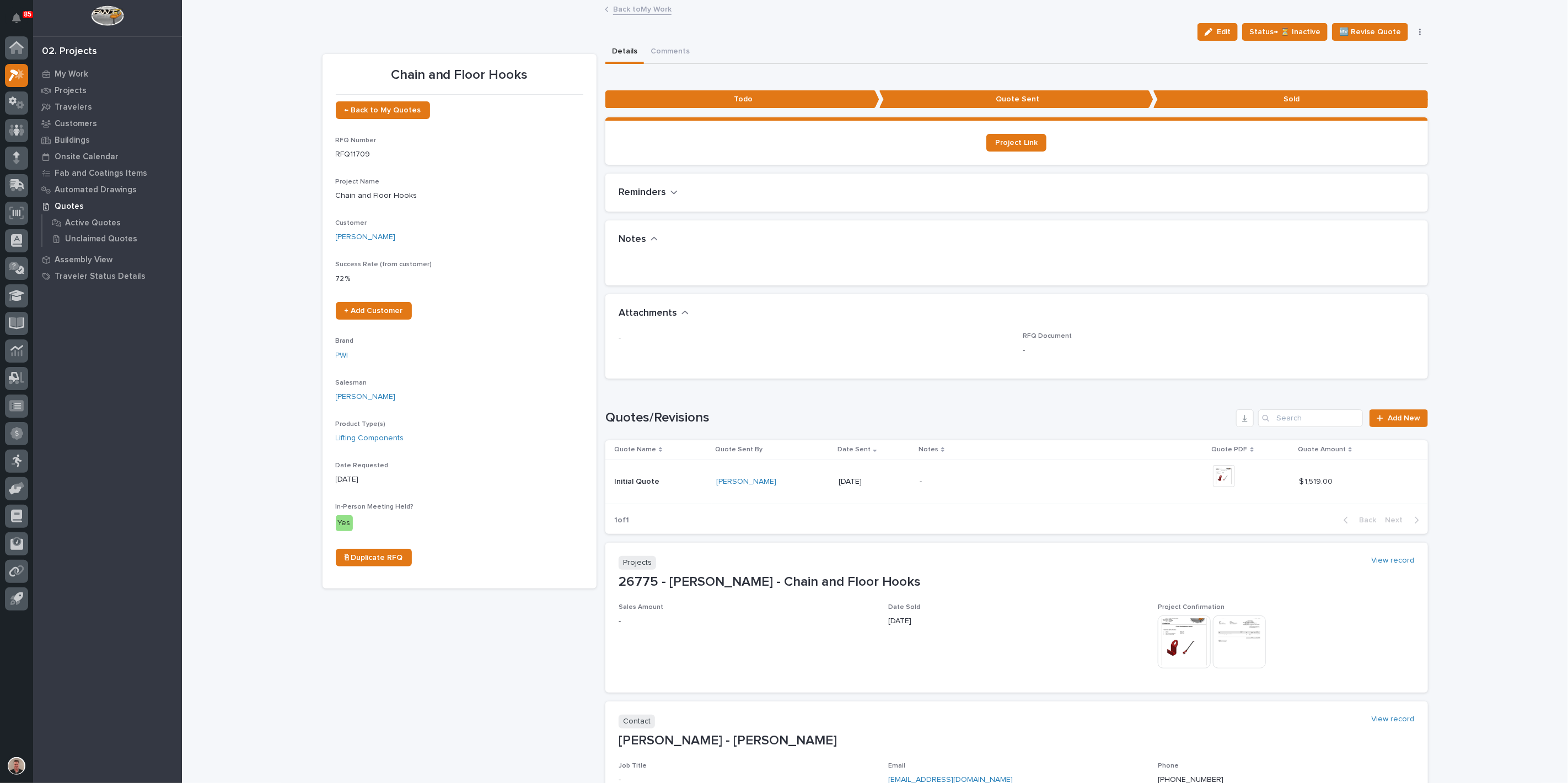
click at [634, 6] on link "Back to My Work" at bounding box center [641, 9] width 58 height 13
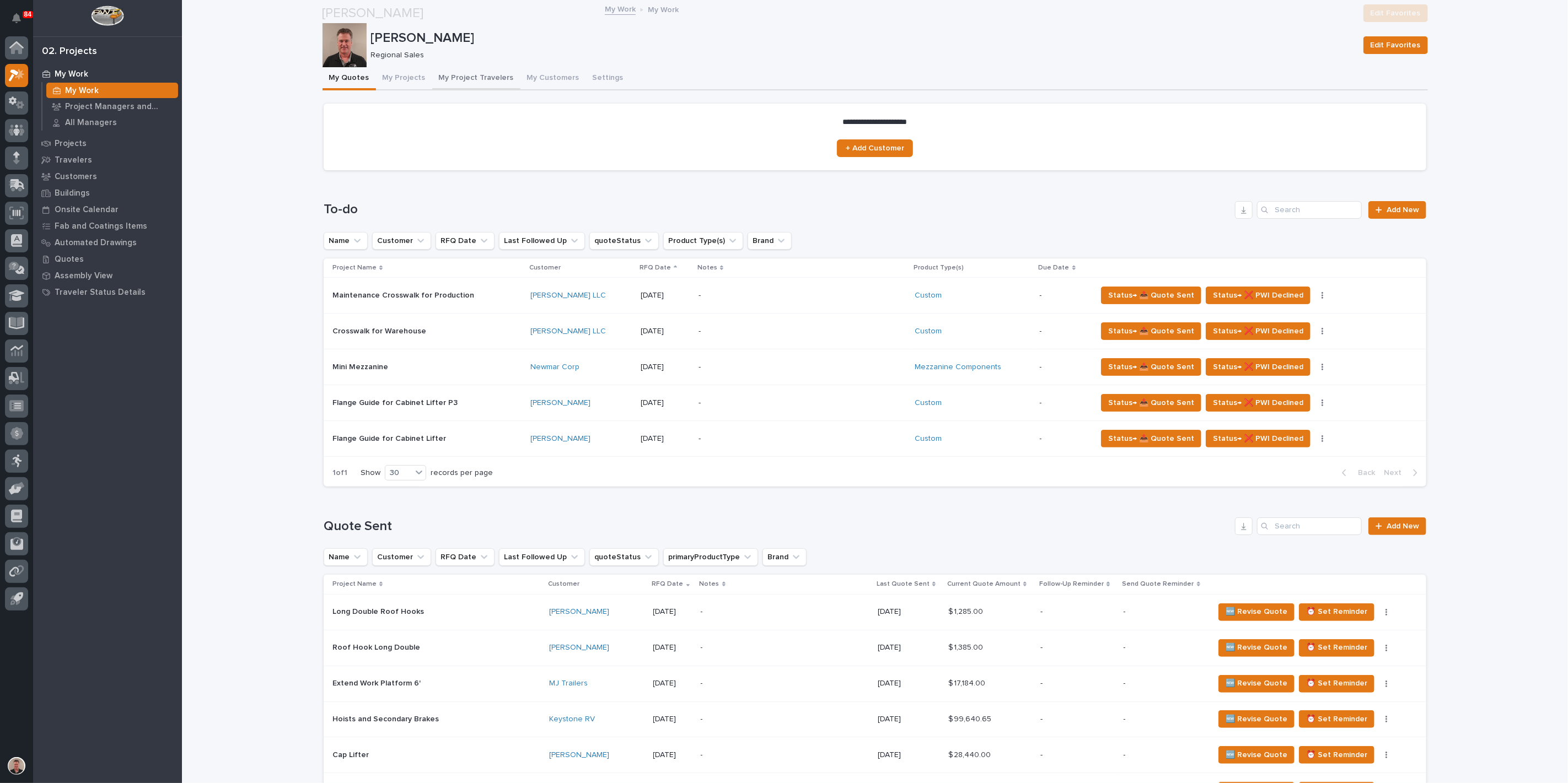
click at [496, 87] on button "My Project Travelers" at bounding box center [476, 78] width 88 height 23
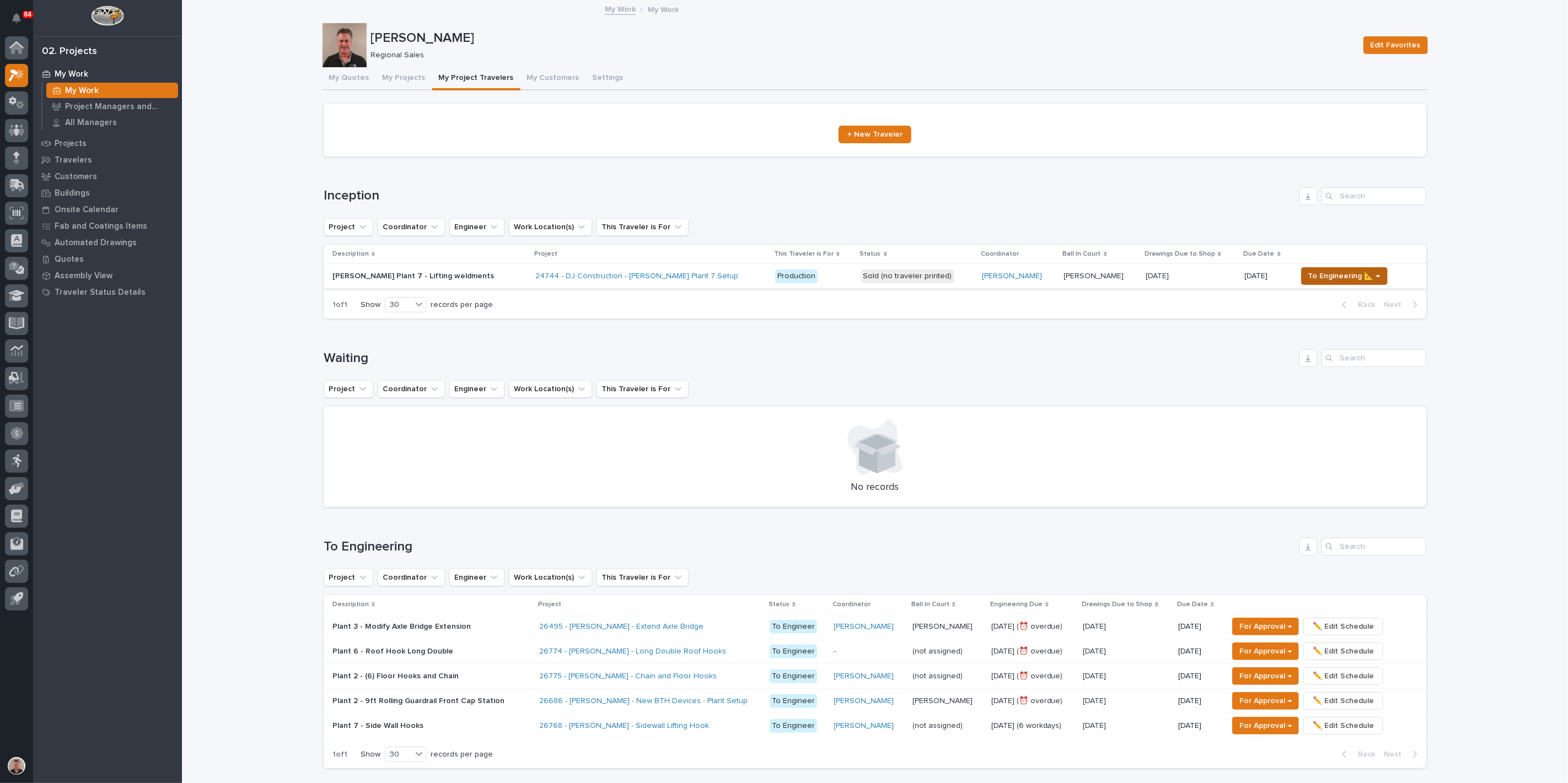
click at [1342, 283] on span "To Engineering 📐 →" at bounding box center [1344, 276] width 72 height 14
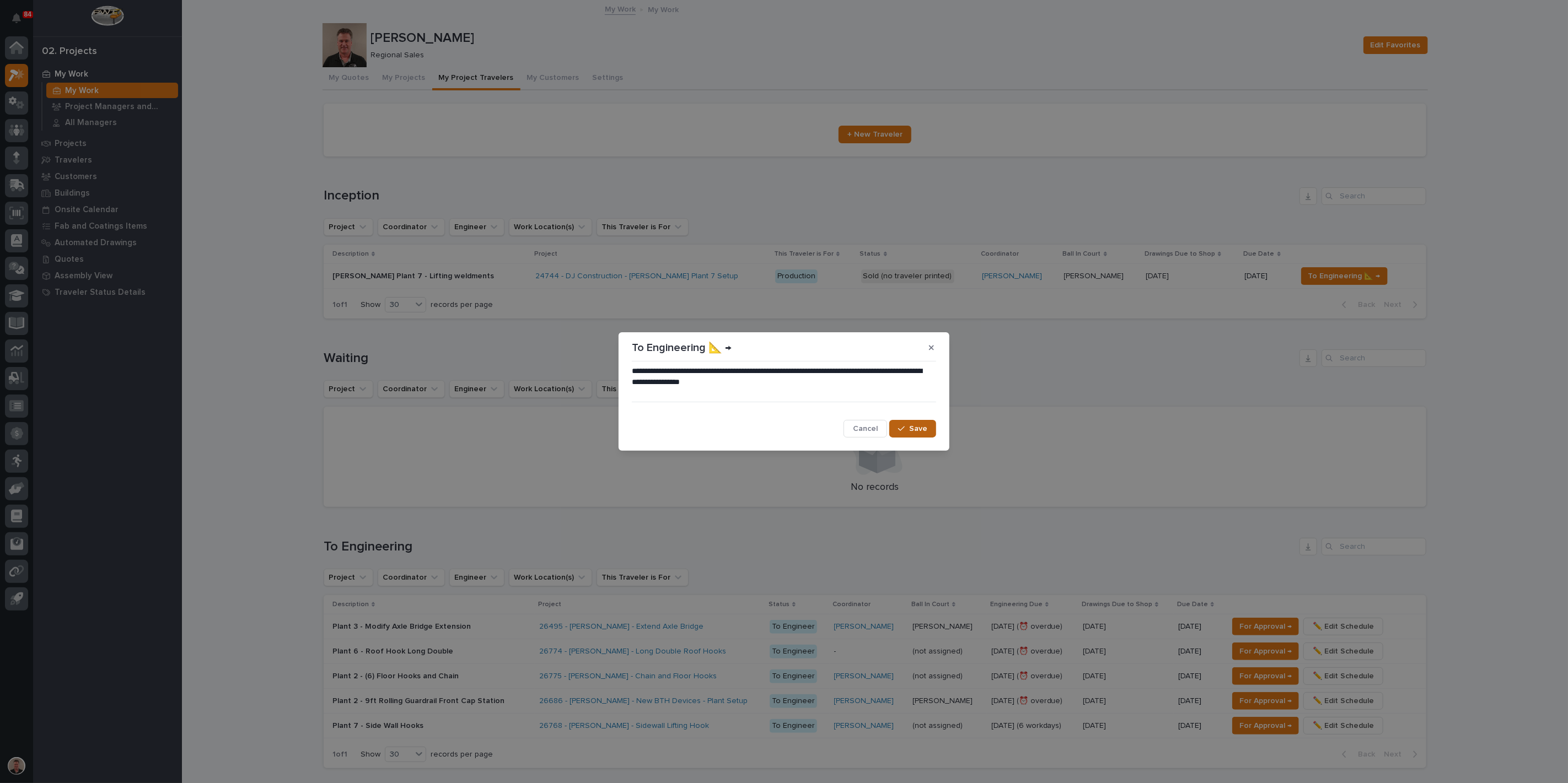
click at [909, 432] on span "Save" at bounding box center [918, 428] width 18 height 10
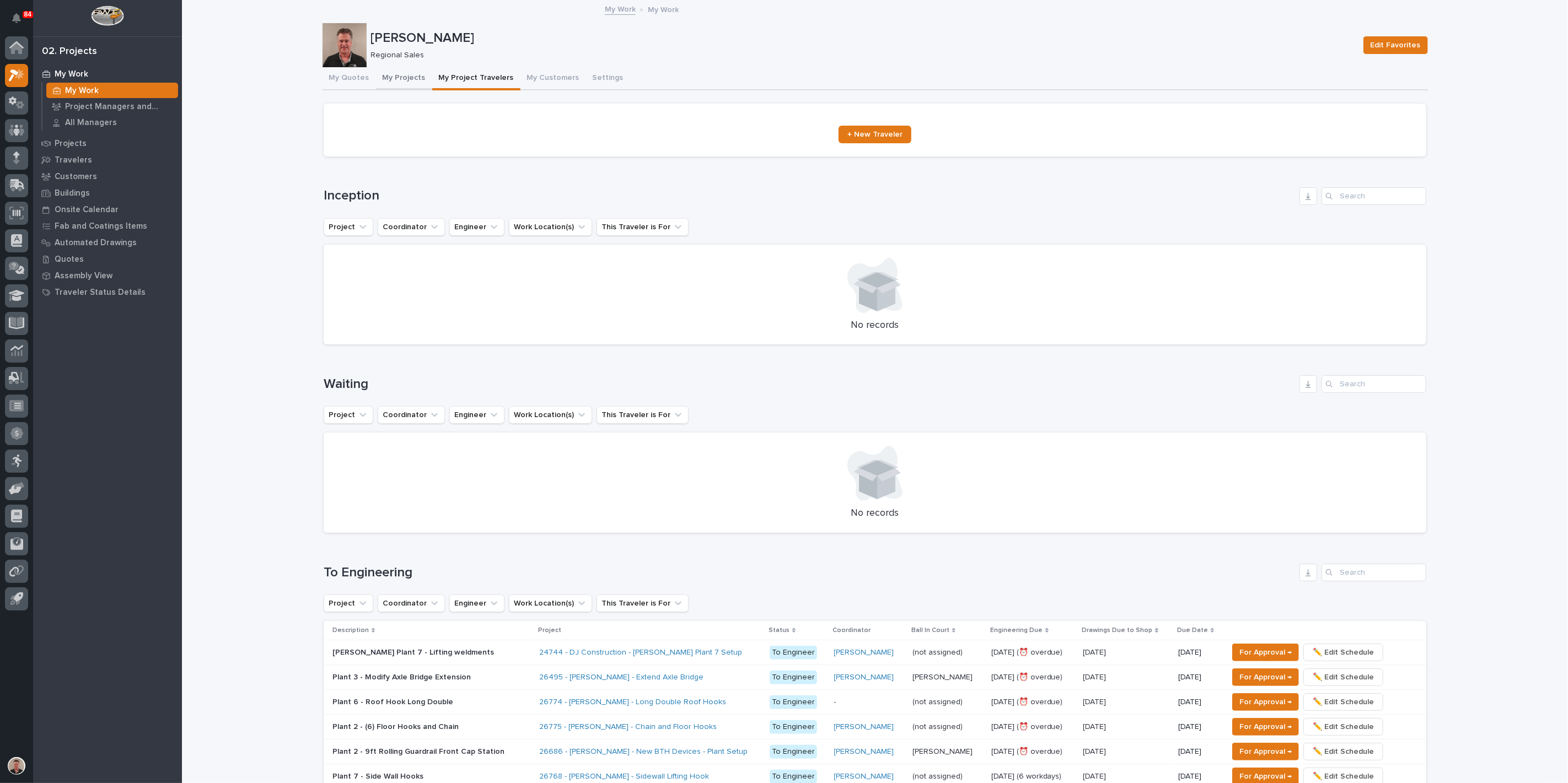
click at [419, 84] on button "My Projects" at bounding box center [404, 78] width 56 height 23
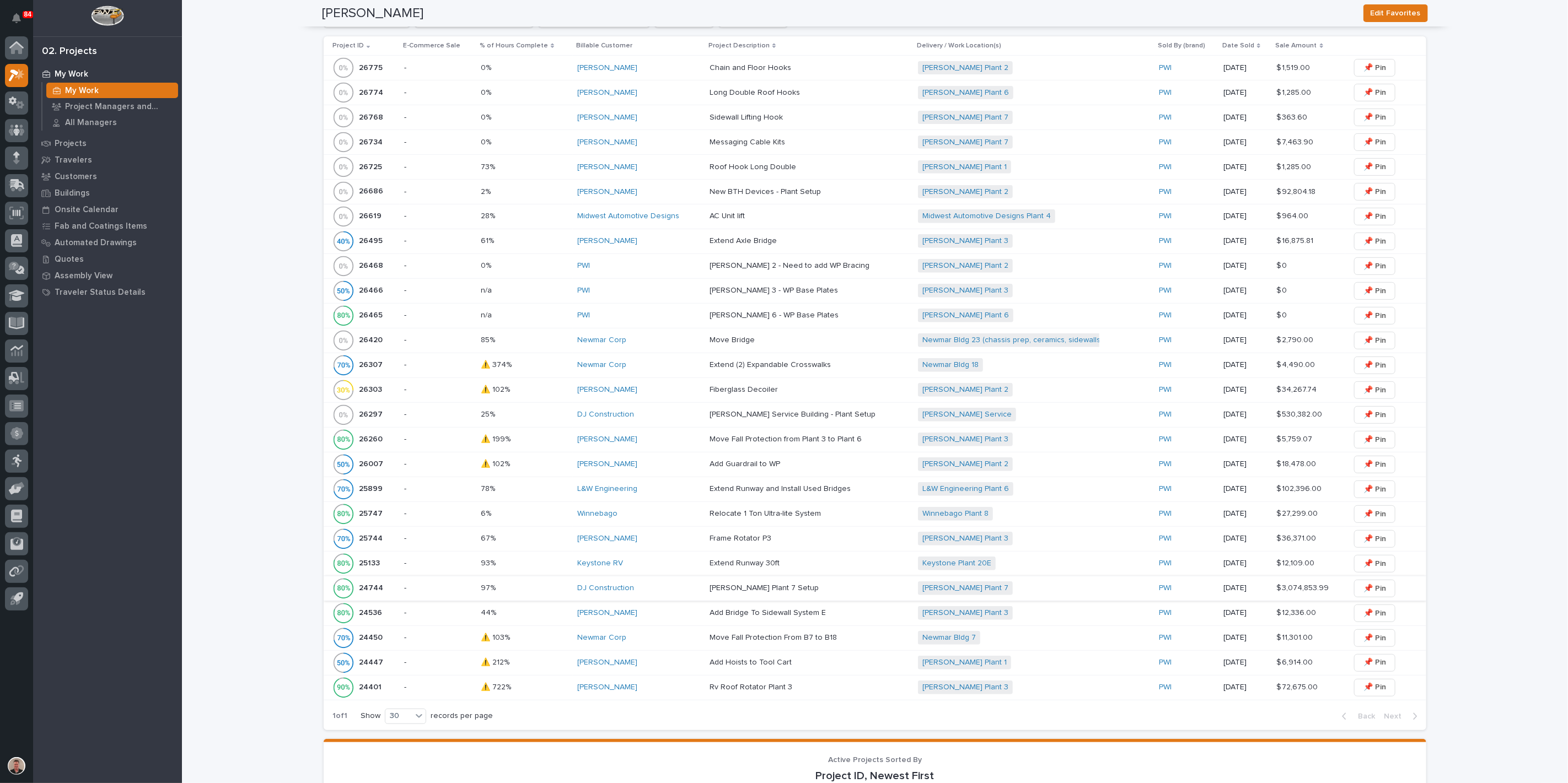
scroll to position [428, 0]
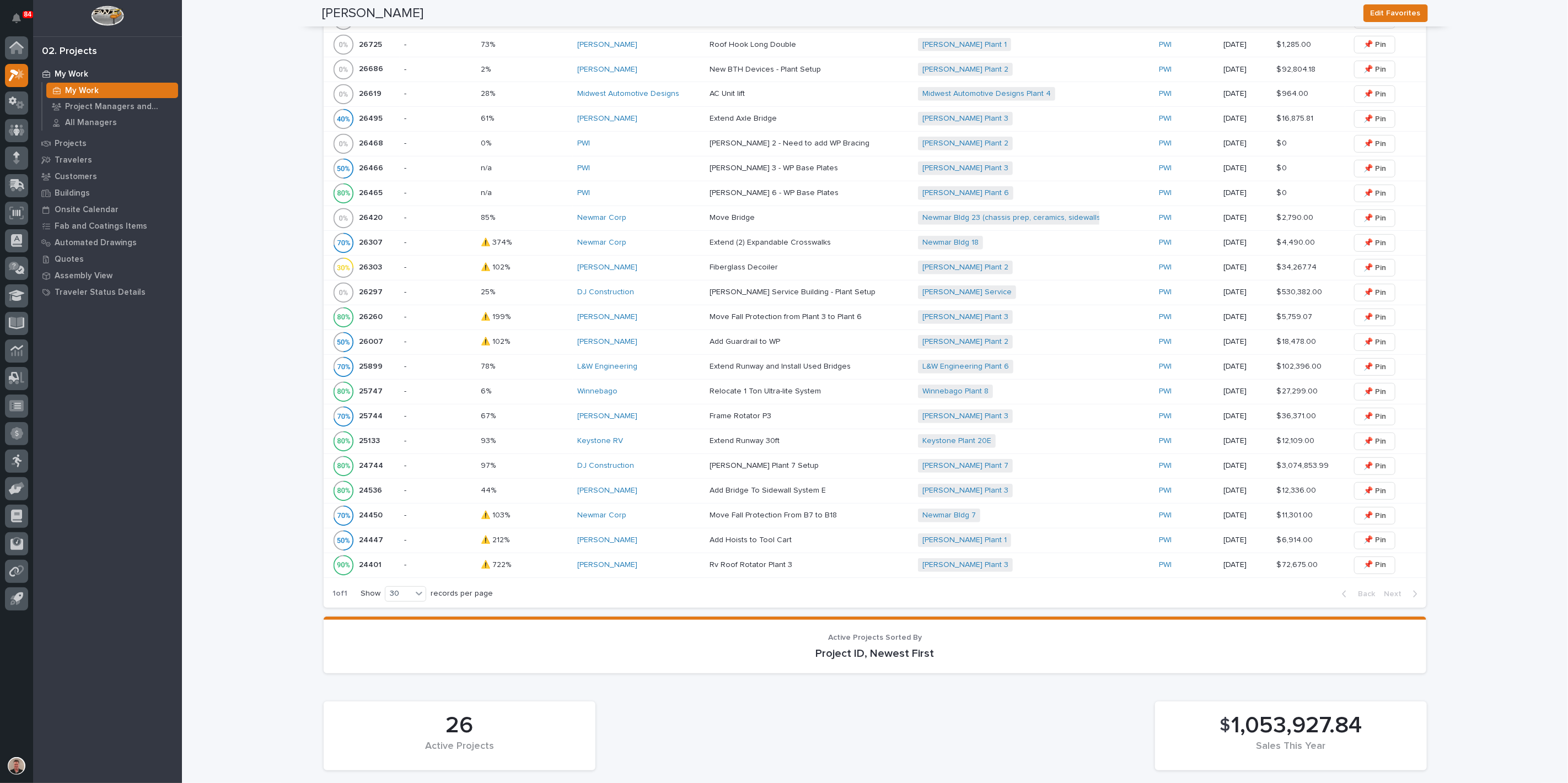
click at [438, 471] on p "-" at bounding box center [438, 466] width 67 height 10
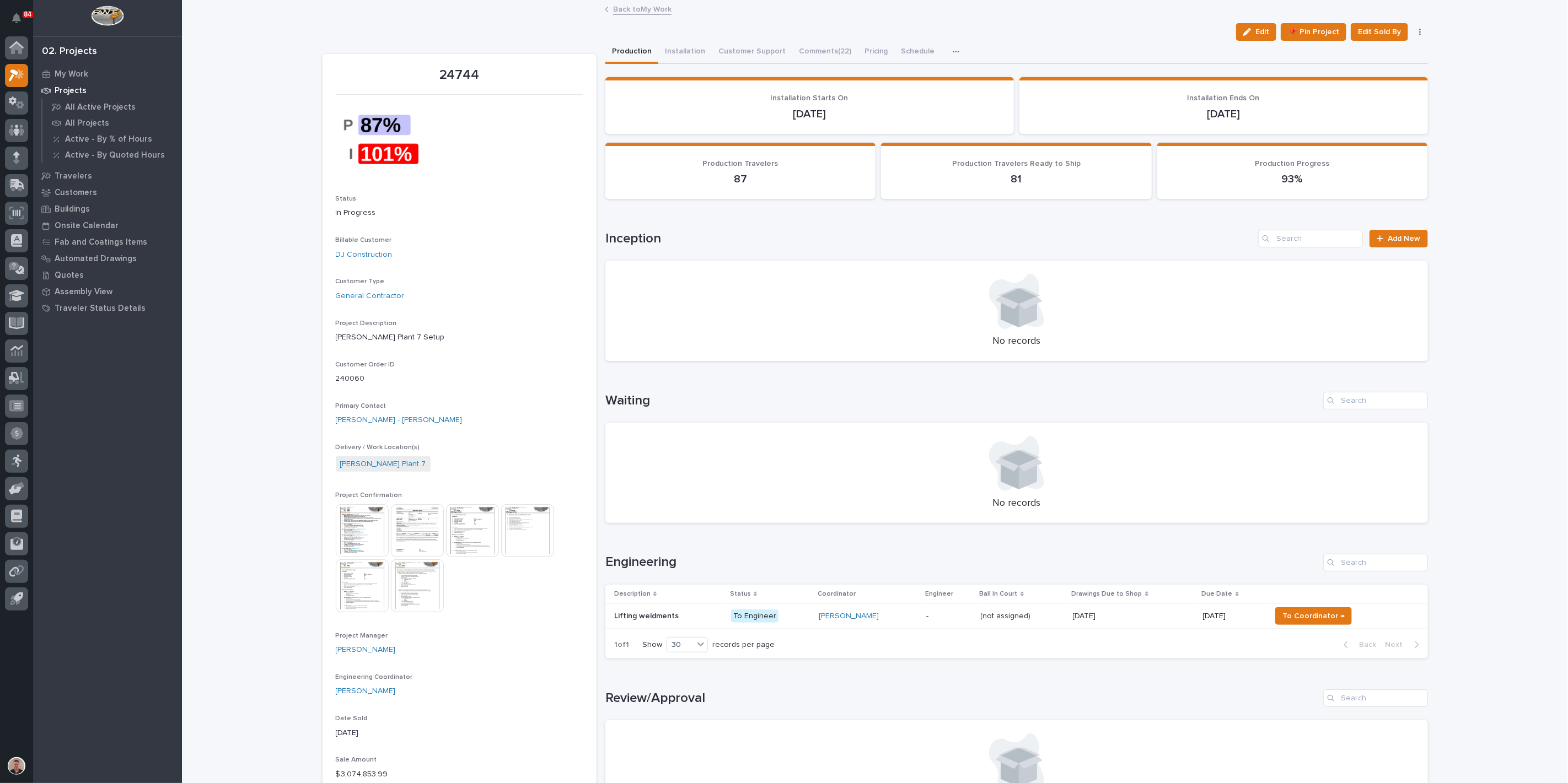
click at [1243, 36] on div "button" at bounding box center [1248, 32] width 12 height 8
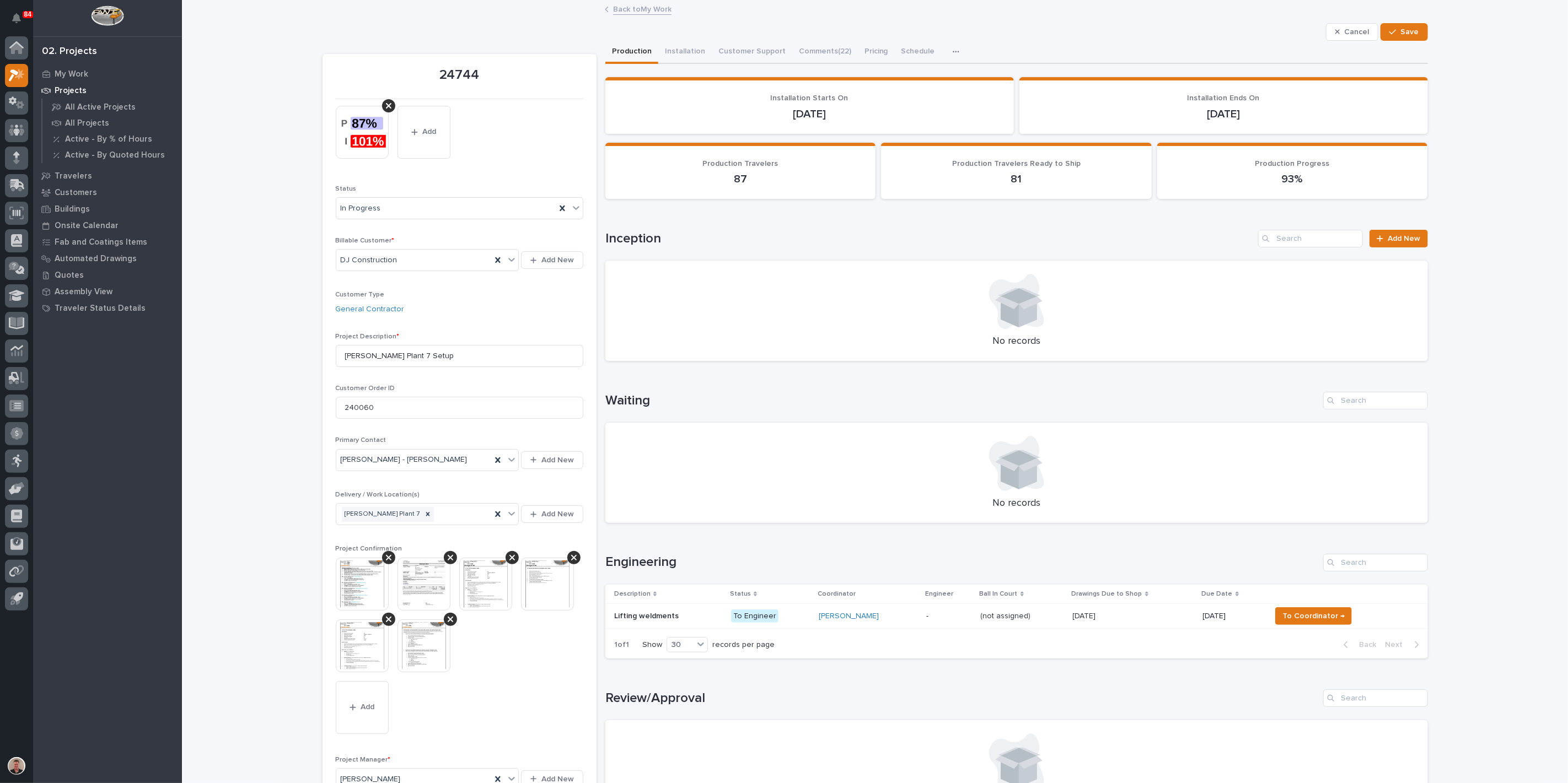
click at [959, 56] on icon "button" at bounding box center [955, 52] width 6 height 8
click at [996, 91] on span "Hours" at bounding box center [987, 86] width 22 height 10
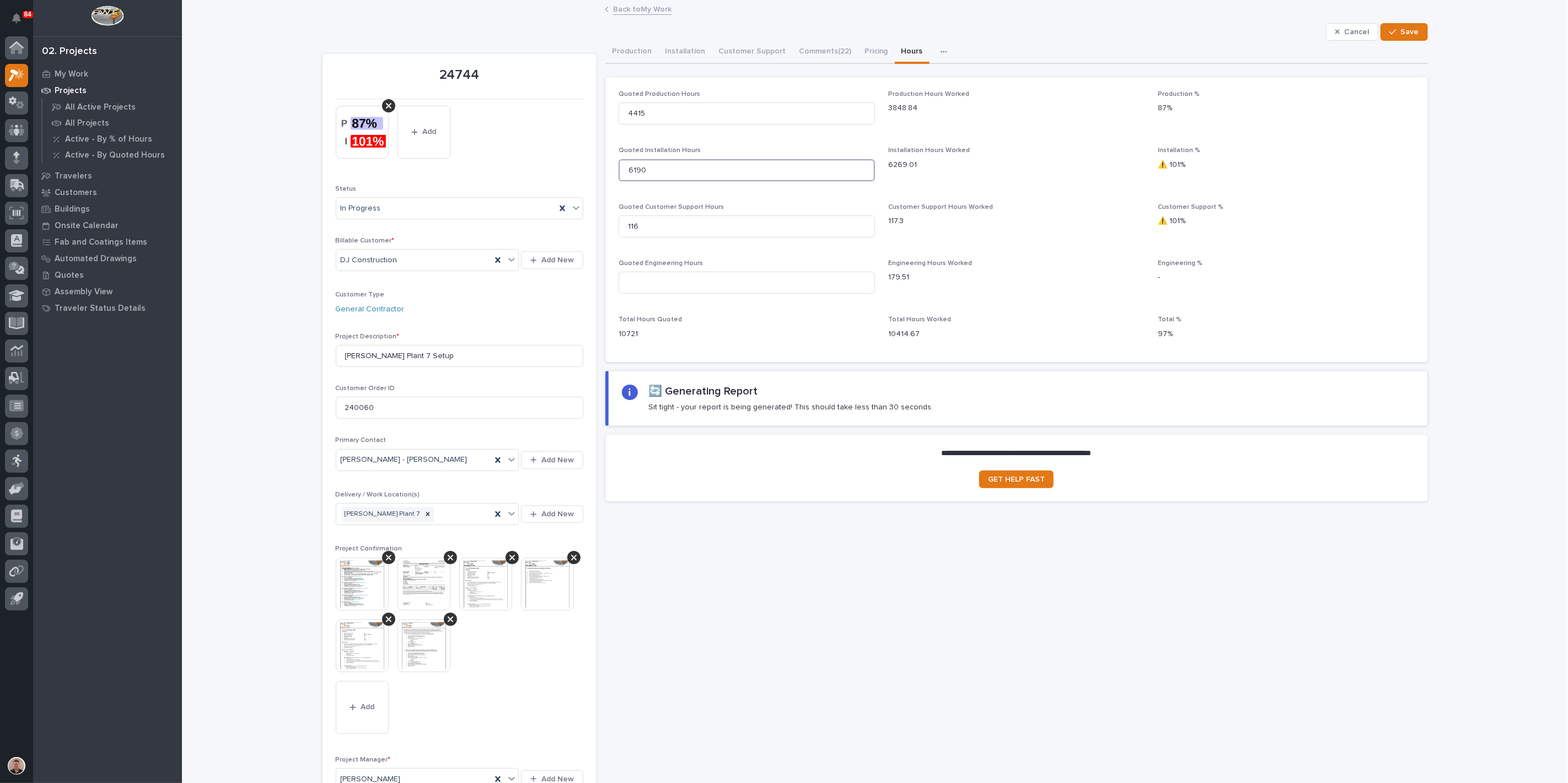
click at [661, 181] on input "6190" at bounding box center [746, 171] width 256 height 22
type input "6"
type input "6231"
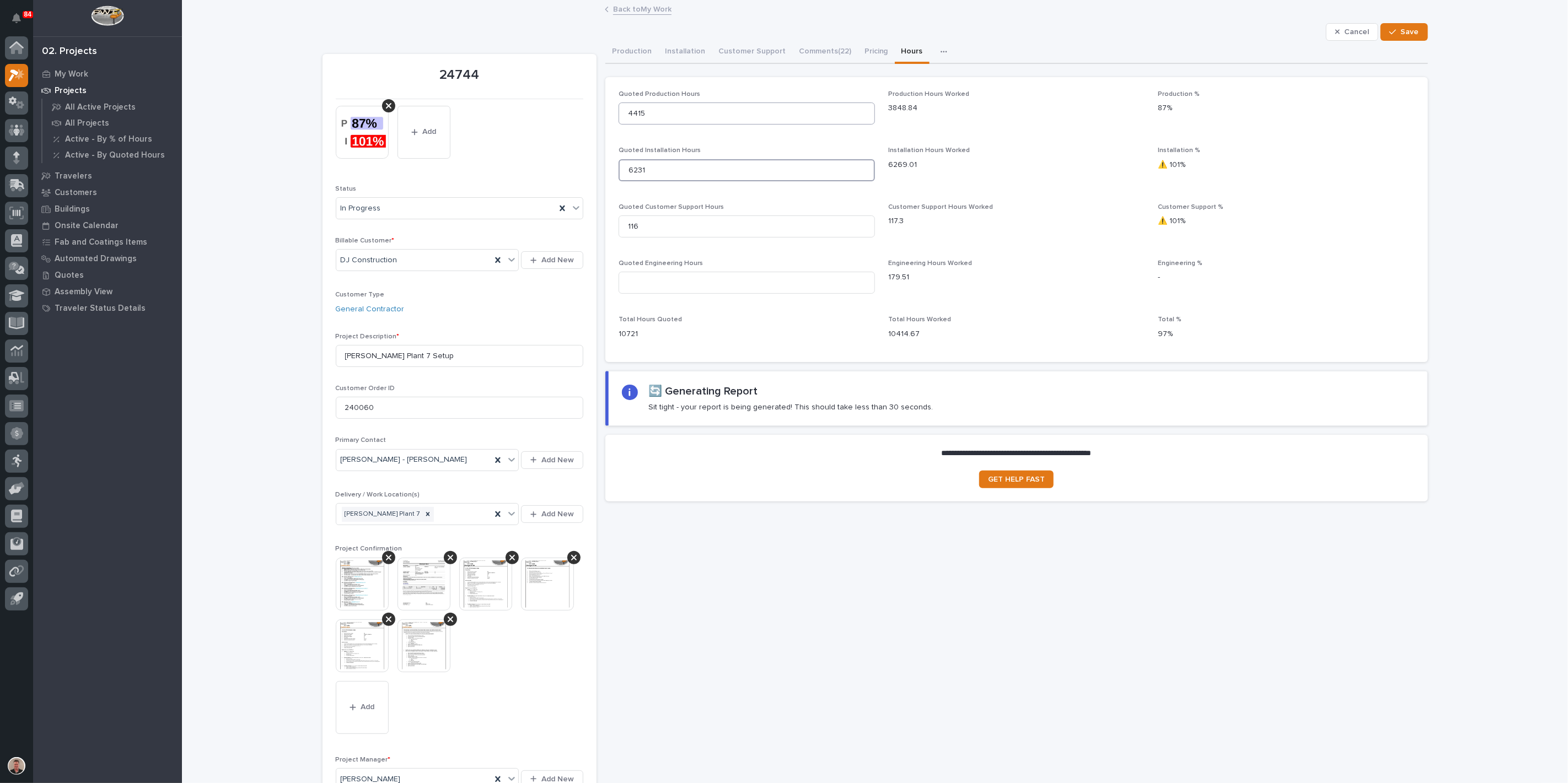
type input "6231"
click at [671, 125] on input "4415" at bounding box center [746, 114] width 256 height 22
type input "4"
type input "46"
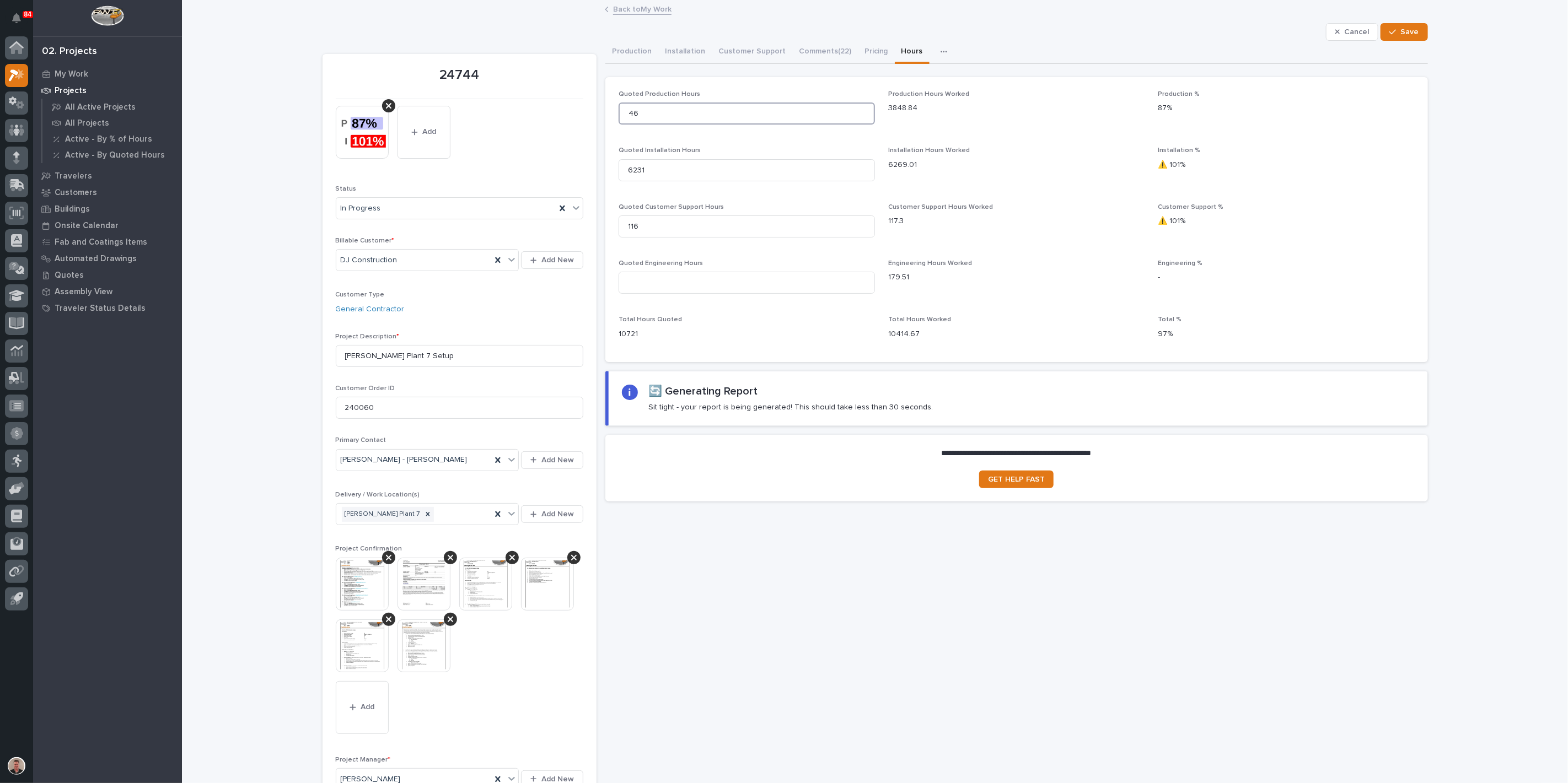
type input "46"
type input "4631"
click at [654, 238] on input "116" at bounding box center [746, 227] width 256 height 22
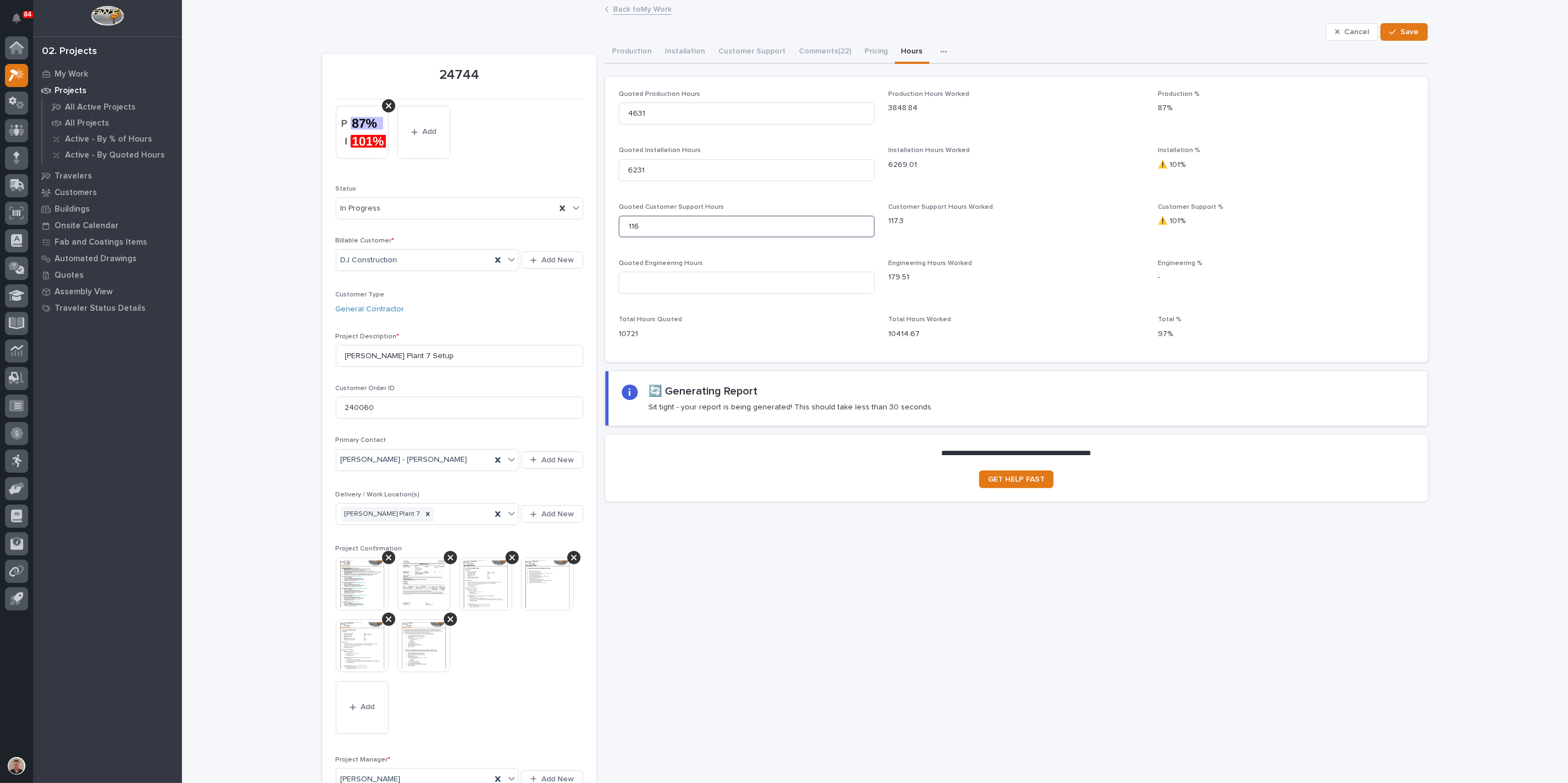
drag, startPoint x: 645, startPoint y: 280, endPoint x: 652, endPoint y: 290, distance: 12.2
click at [645, 238] on input "116" at bounding box center [746, 227] width 256 height 22
type input "1"
type input "122"
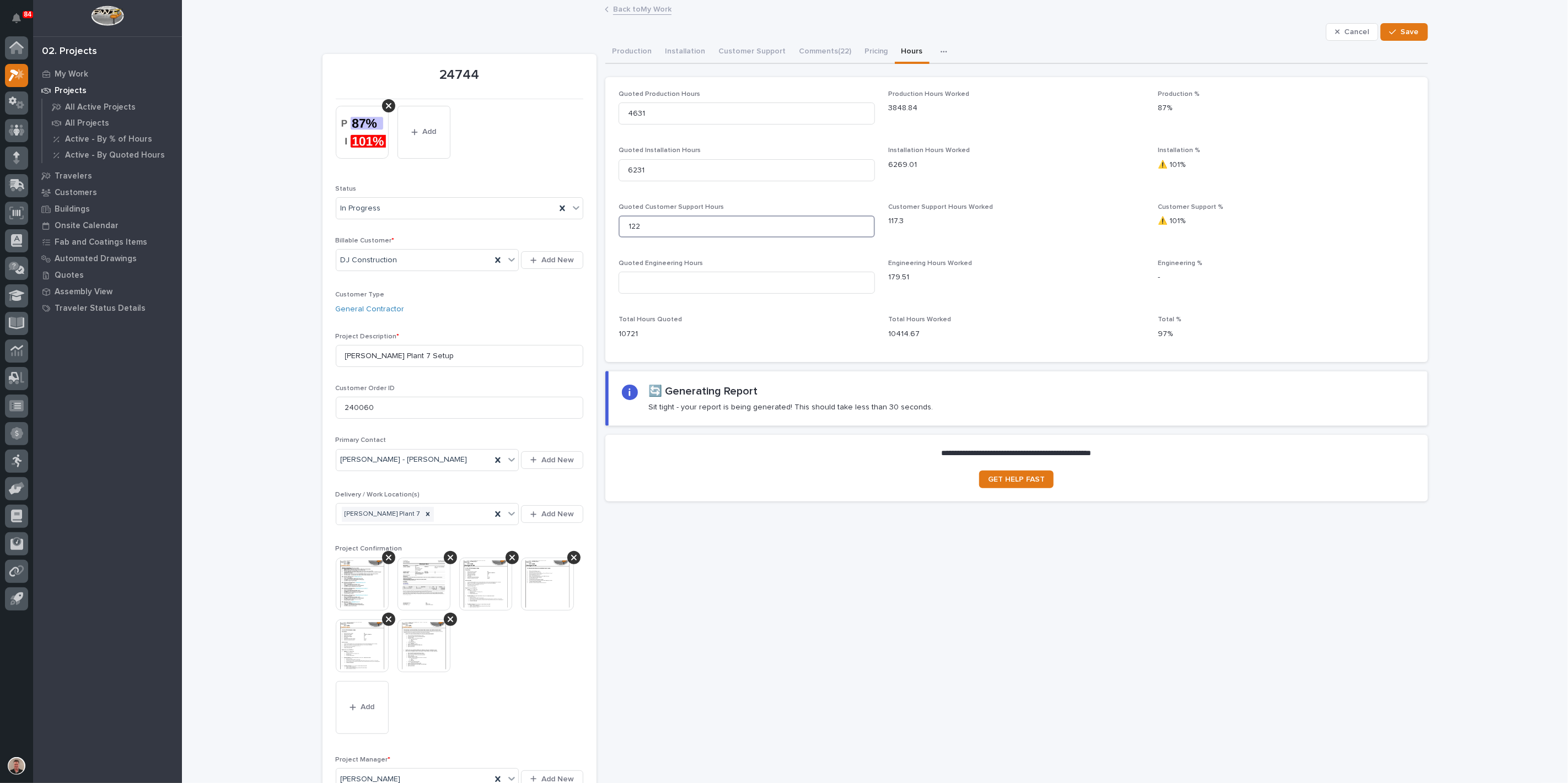
type input "122"
click at [820, 340] on p "10721" at bounding box center [746, 334] width 256 height 11
click at [931, 114] on p "3848.84" at bounding box center [1016, 108] width 256 height 11
click at [697, 294] on input at bounding box center [746, 283] width 256 height 22
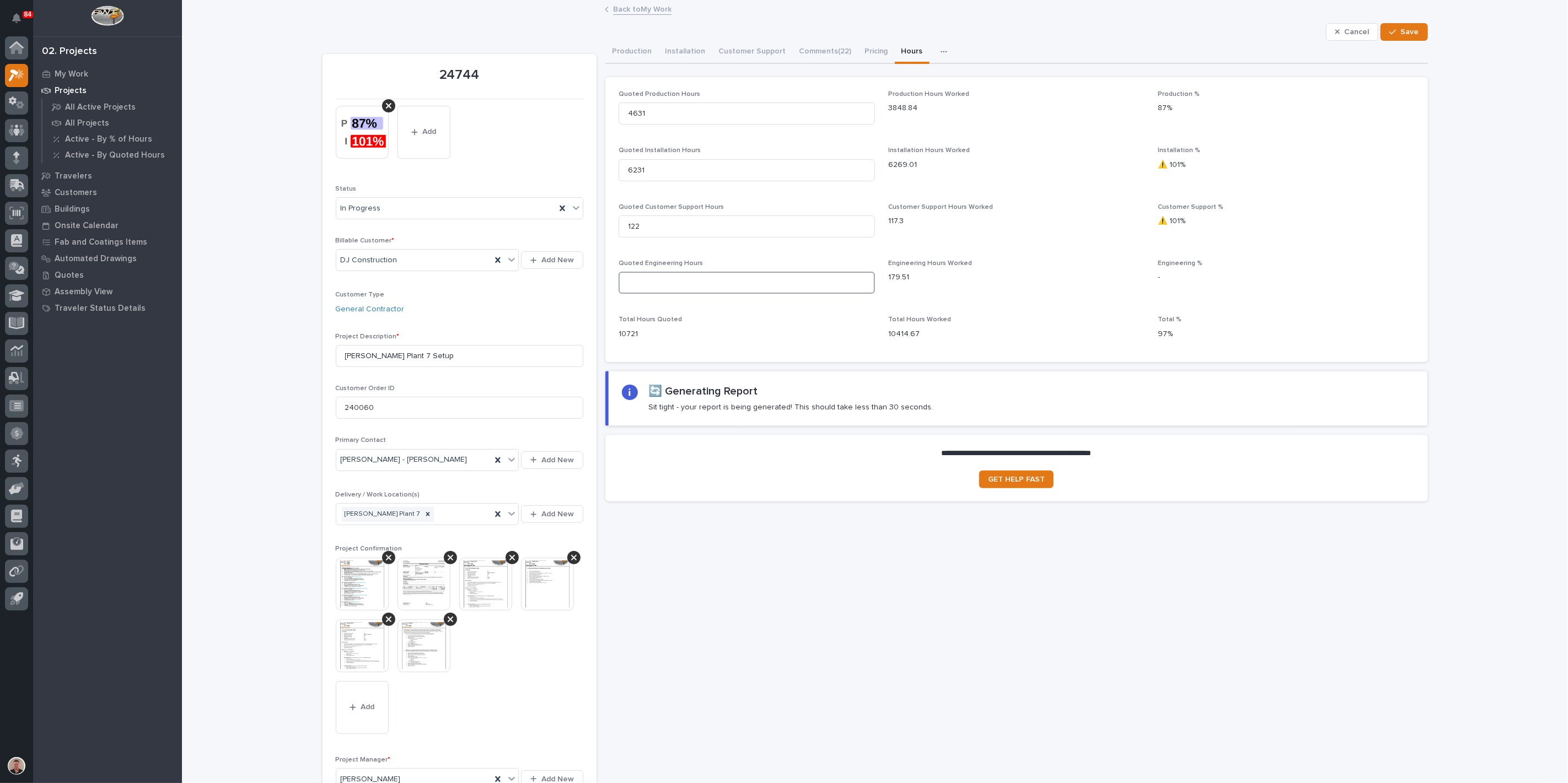
click at [653, 294] on input at bounding box center [746, 283] width 256 height 22
drag, startPoint x: 634, startPoint y: 344, endPoint x: 634, endPoint y: 350, distance: 6.0
click at [634, 294] on input "25" at bounding box center [746, 283] width 256 height 22
drag, startPoint x: 642, startPoint y: 347, endPoint x: 645, endPoint y: 354, distance: 7.6
click at [642, 294] on input "35" at bounding box center [746, 283] width 256 height 22
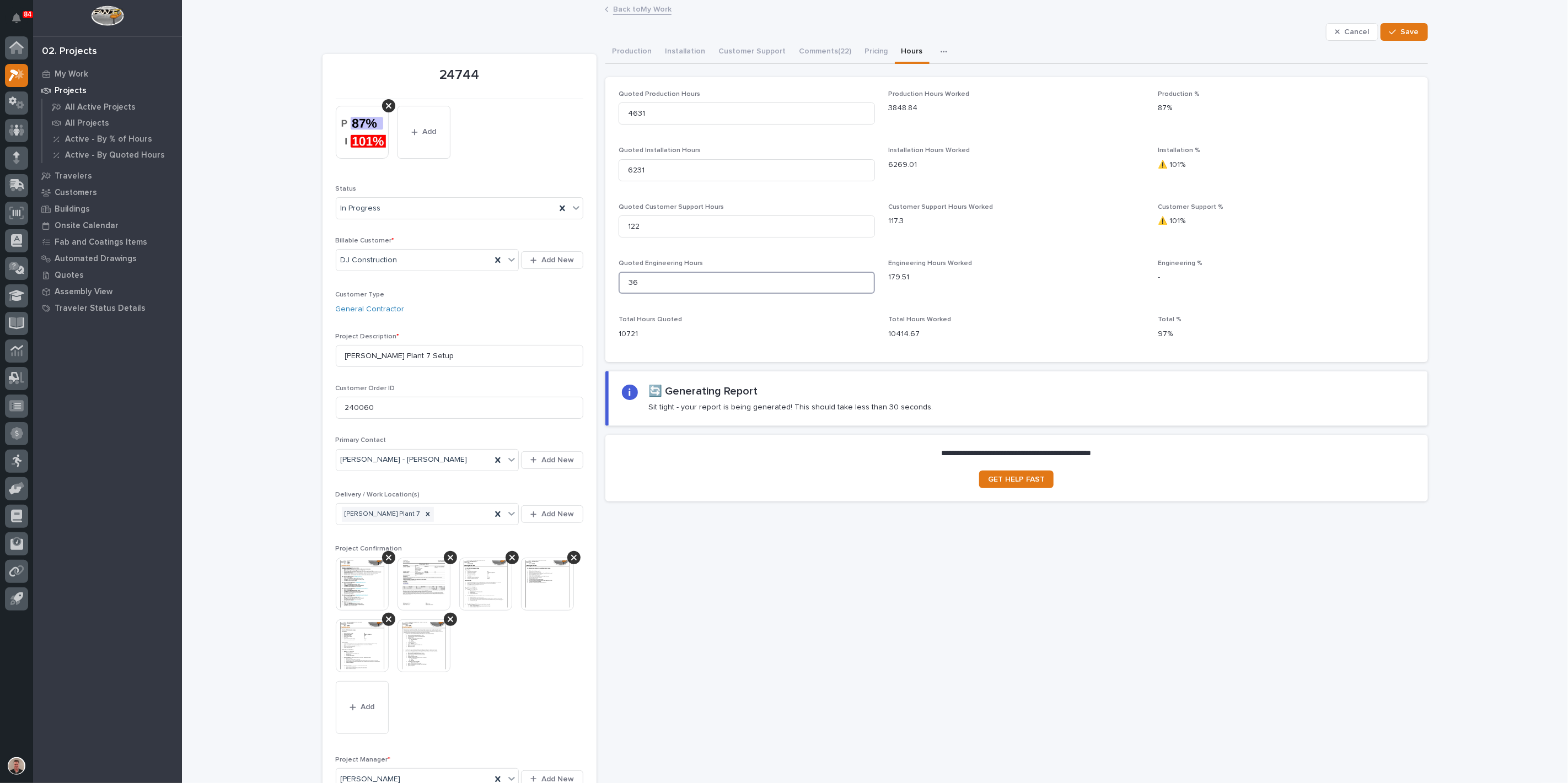
click at [643, 294] on input "36" at bounding box center [746, 283] width 256 height 22
type input "3"
click at [722, 294] on input "41" at bounding box center [746, 283] width 256 height 22
drag, startPoint x: 640, startPoint y: 345, endPoint x: 634, endPoint y: 359, distance: 15.2
click at [640, 294] on input "41" at bounding box center [746, 283] width 256 height 22
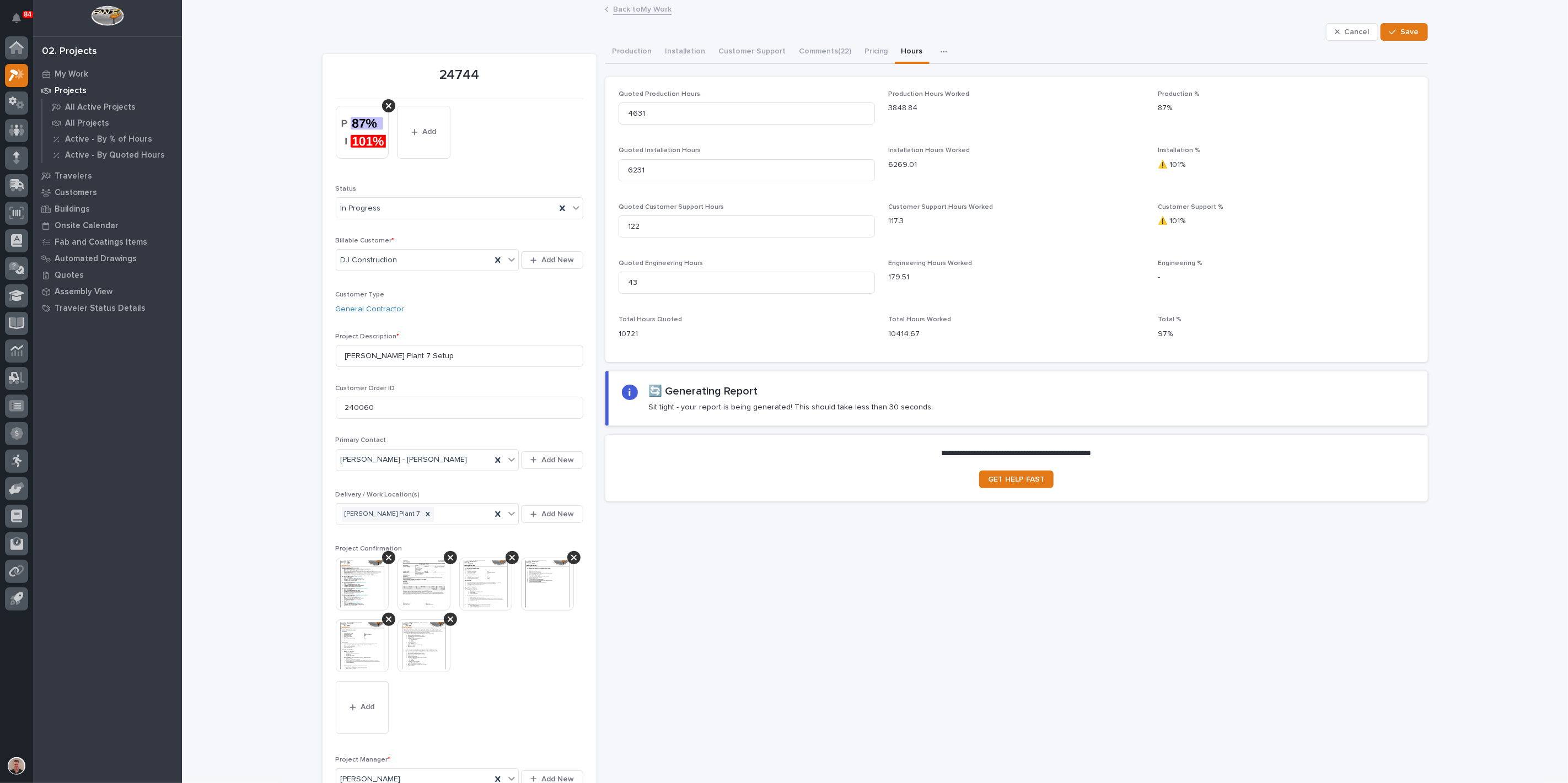
click at [753, 340] on div "10721" at bounding box center [746, 332] width 256 height 14
click at [647, 294] on input "43" at bounding box center [746, 283] width 256 height 22
click at [647, 294] on input "45" at bounding box center [746, 283] width 256 height 22
type input "4"
type input "570"
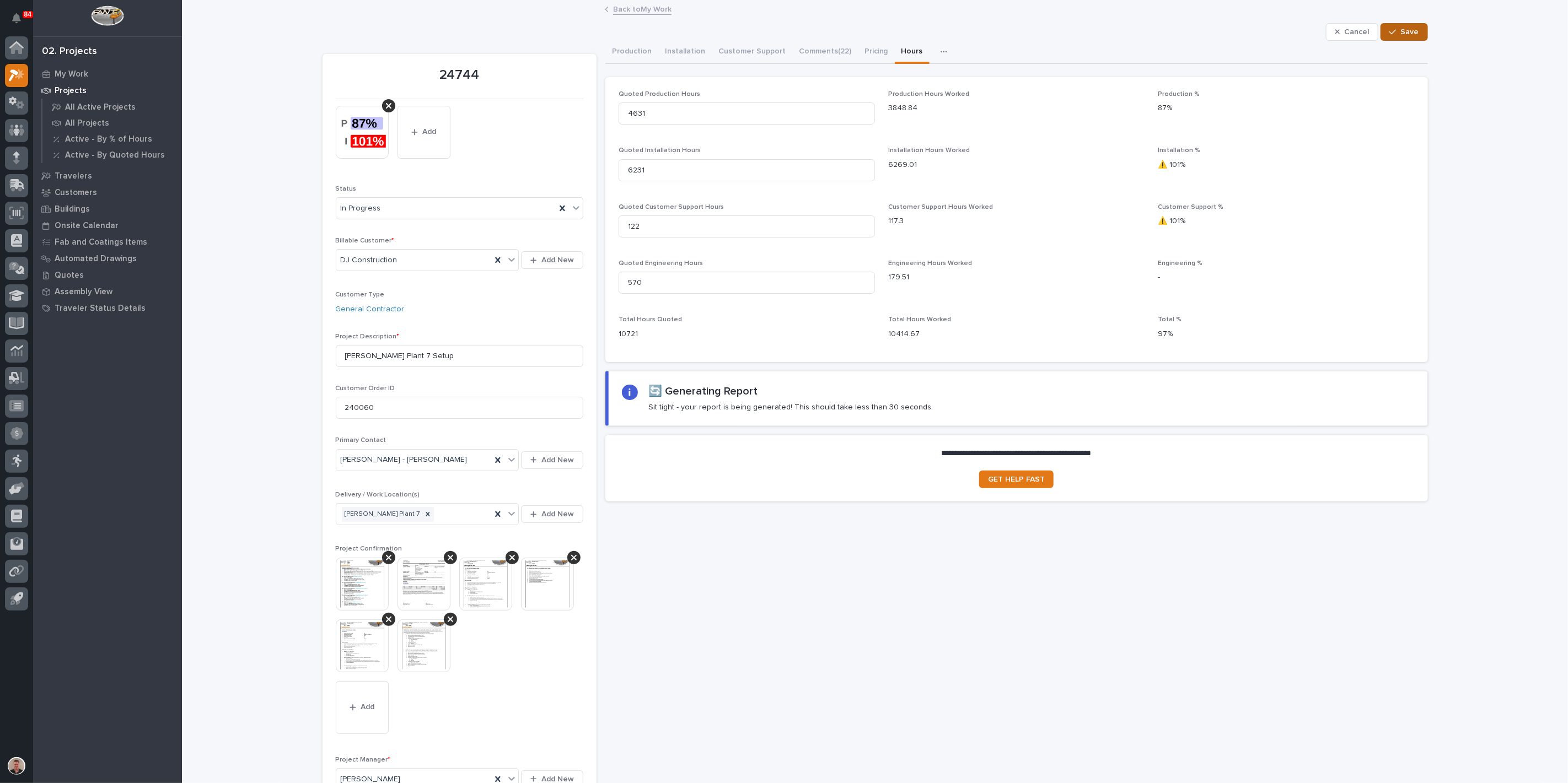
click at [1401, 37] on span "Save" at bounding box center [1409, 32] width 18 height 10
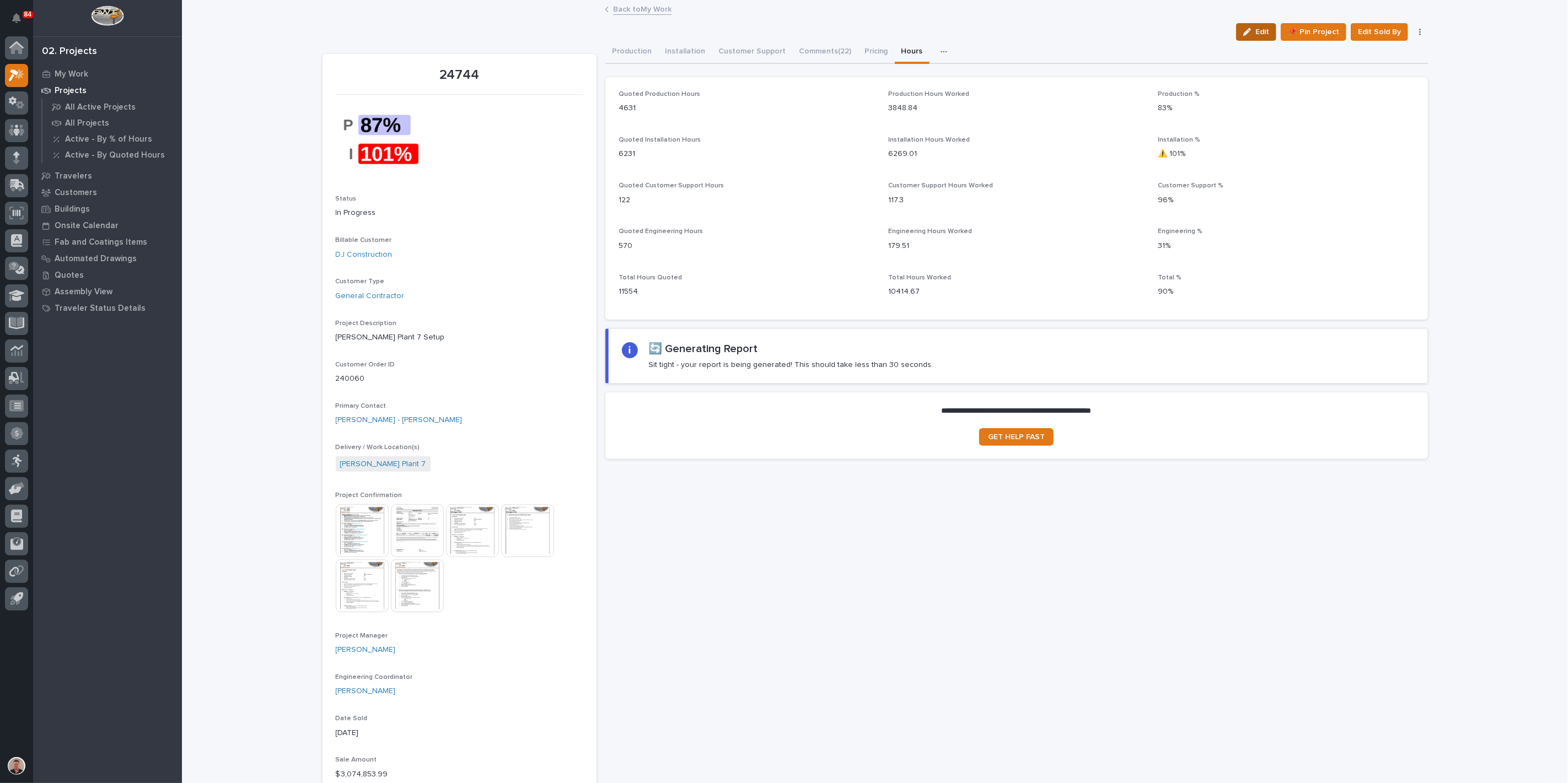
click at [1238, 41] on button "Edit" at bounding box center [1256, 32] width 40 height 18
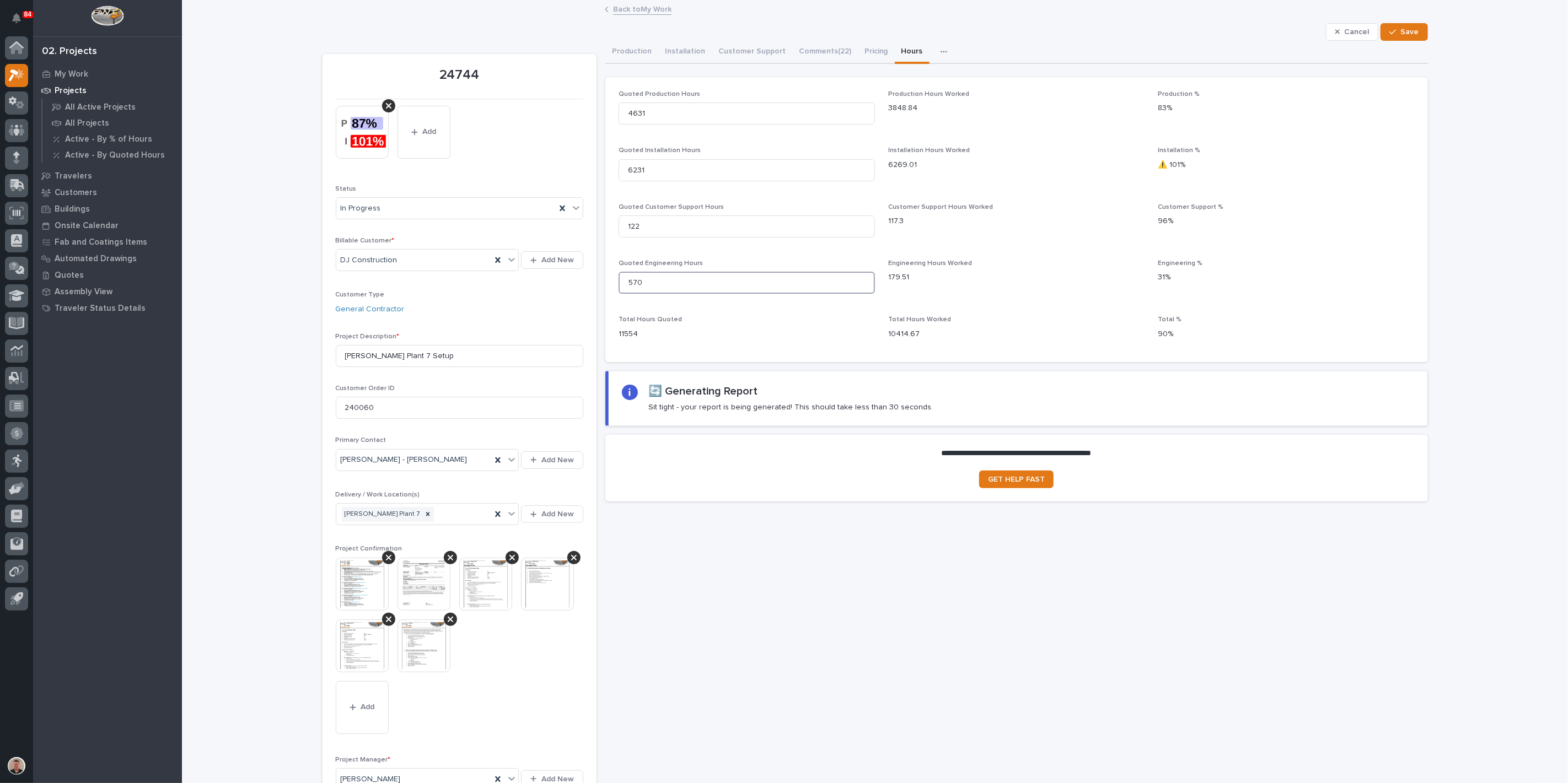
drag, startPoint x: 634, startPoint y: 347, endPoint x: 633, endPoint y: 355, distance: 8.1
click at [633, 294] on input "570" at bounding box center [746, 283] width 256 height 22
type input "470"
click at [657, 181] on input "6231" at bounding box center [746, 171] width 256 height 22
type input "62"
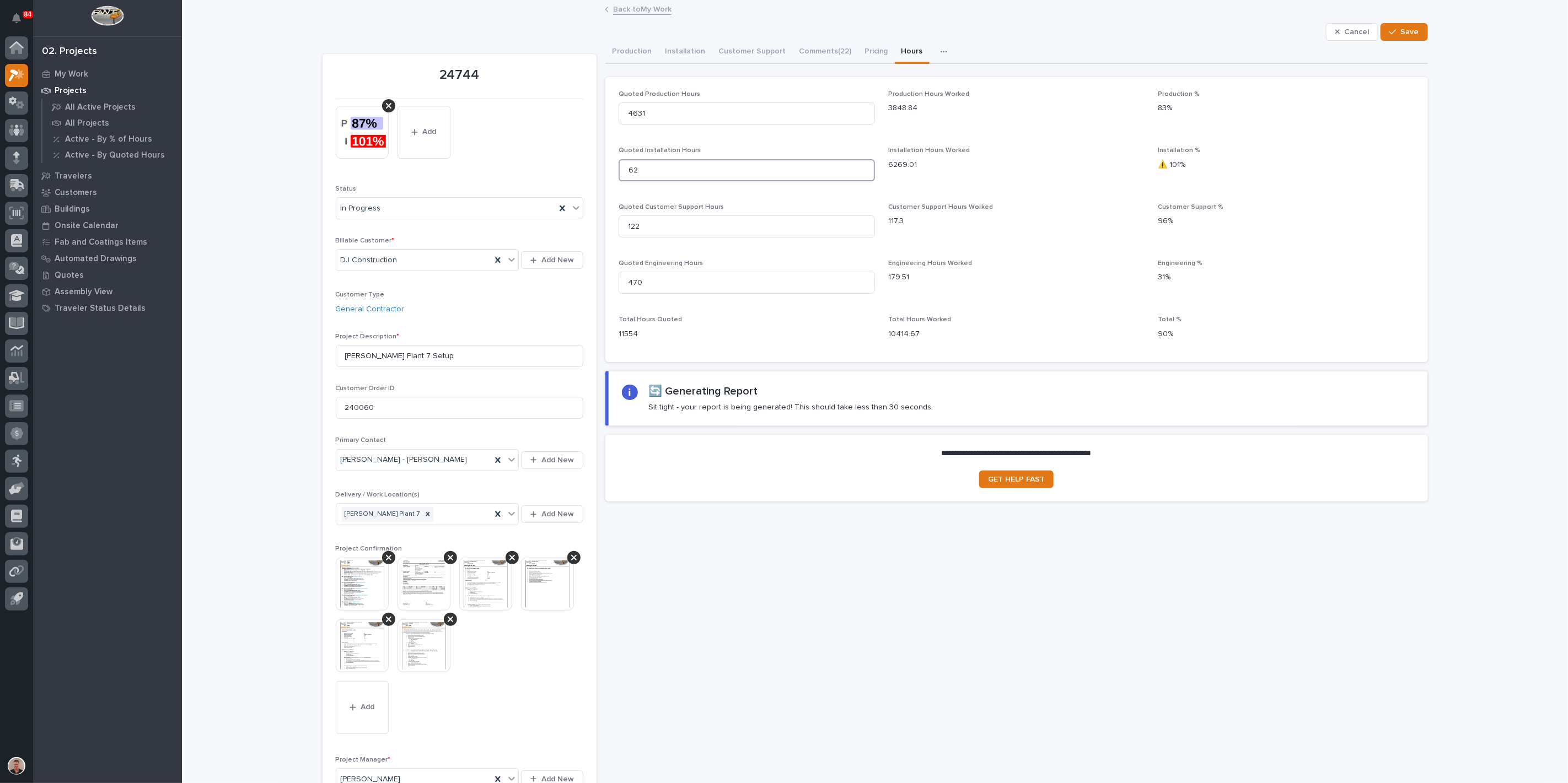
type input "62"
type input "6"
type input "63"
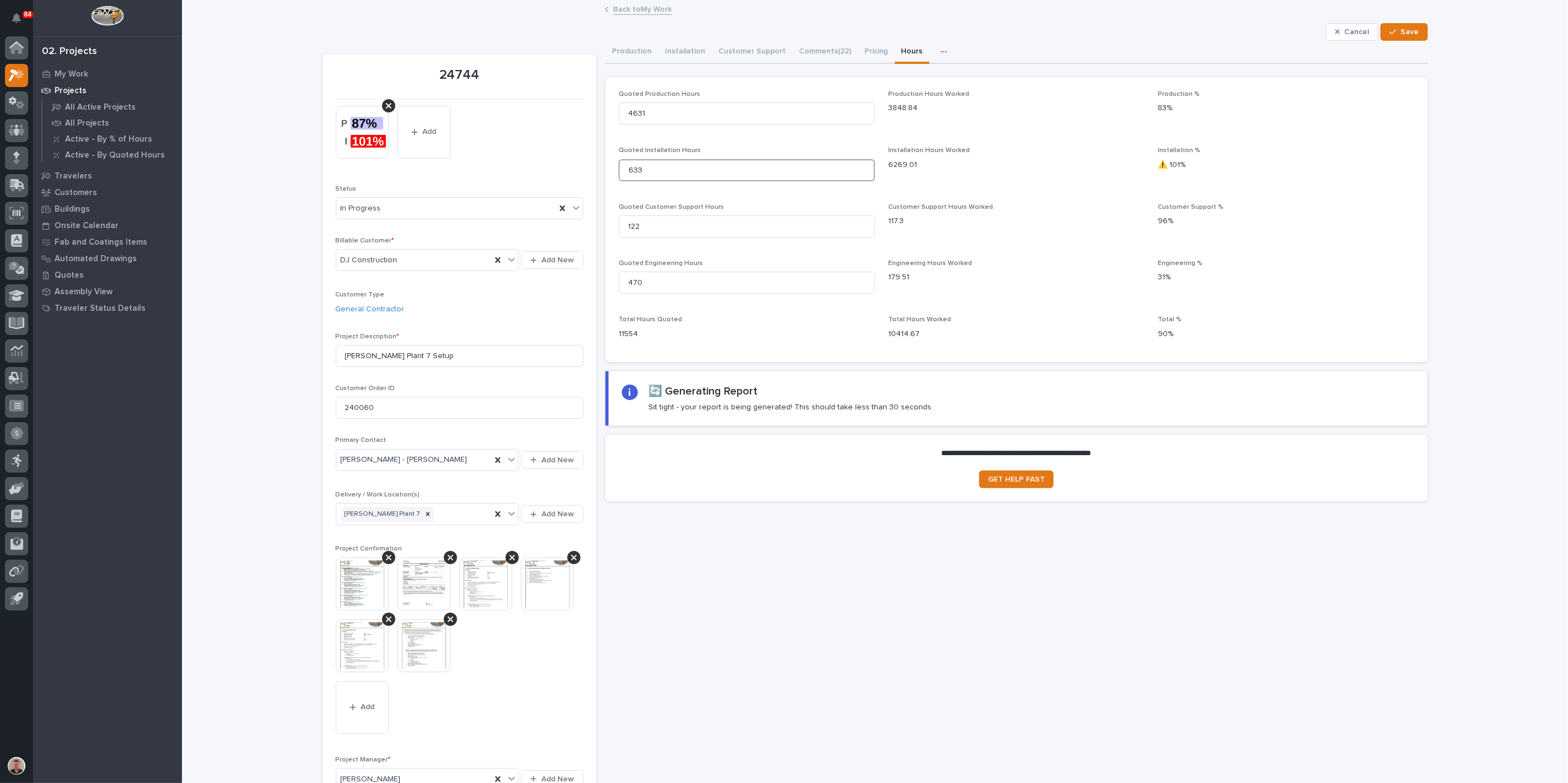
type input "6331"
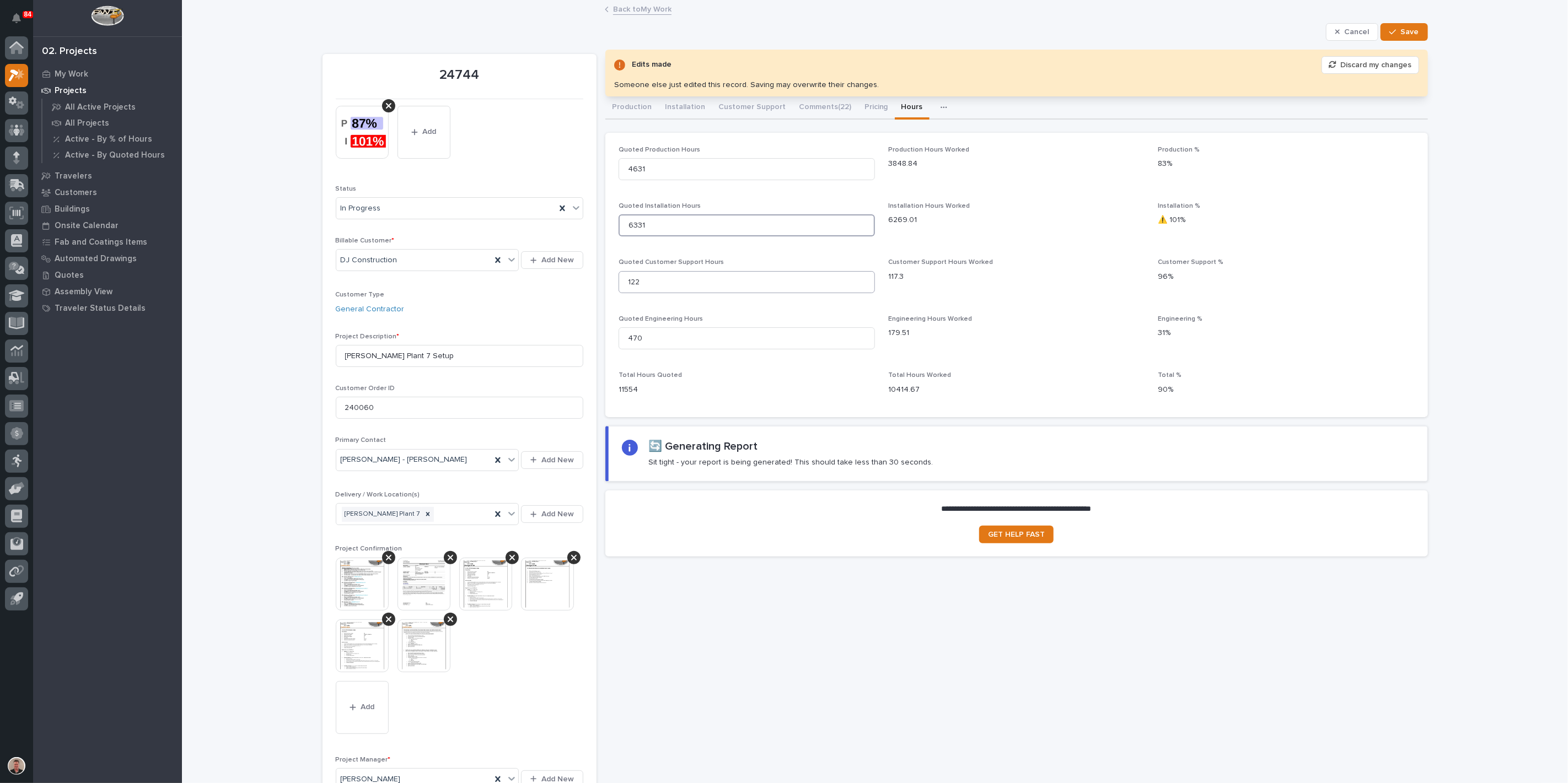
type input "6331"
click at [668, 293] on input "122" at bounding box center [746, 283] width 256 height 22
click at [647, 349] on input "470" at bounding box center [746, 339] width 256 height 22
type input "420"
click at [637, 293] on input "122" at bounding box center [746, 283] width 256 height 22
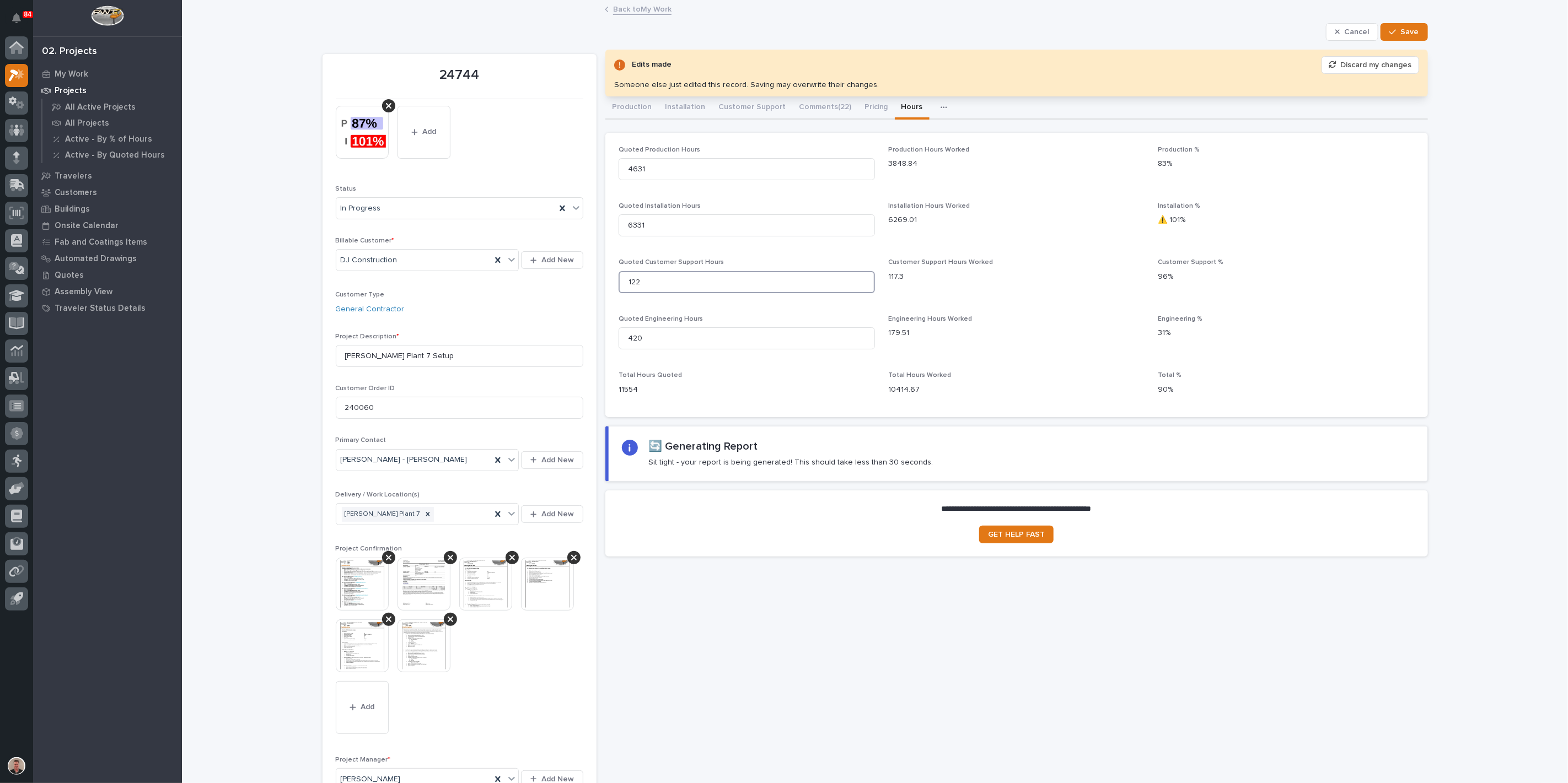
type input "12"
type input "172"
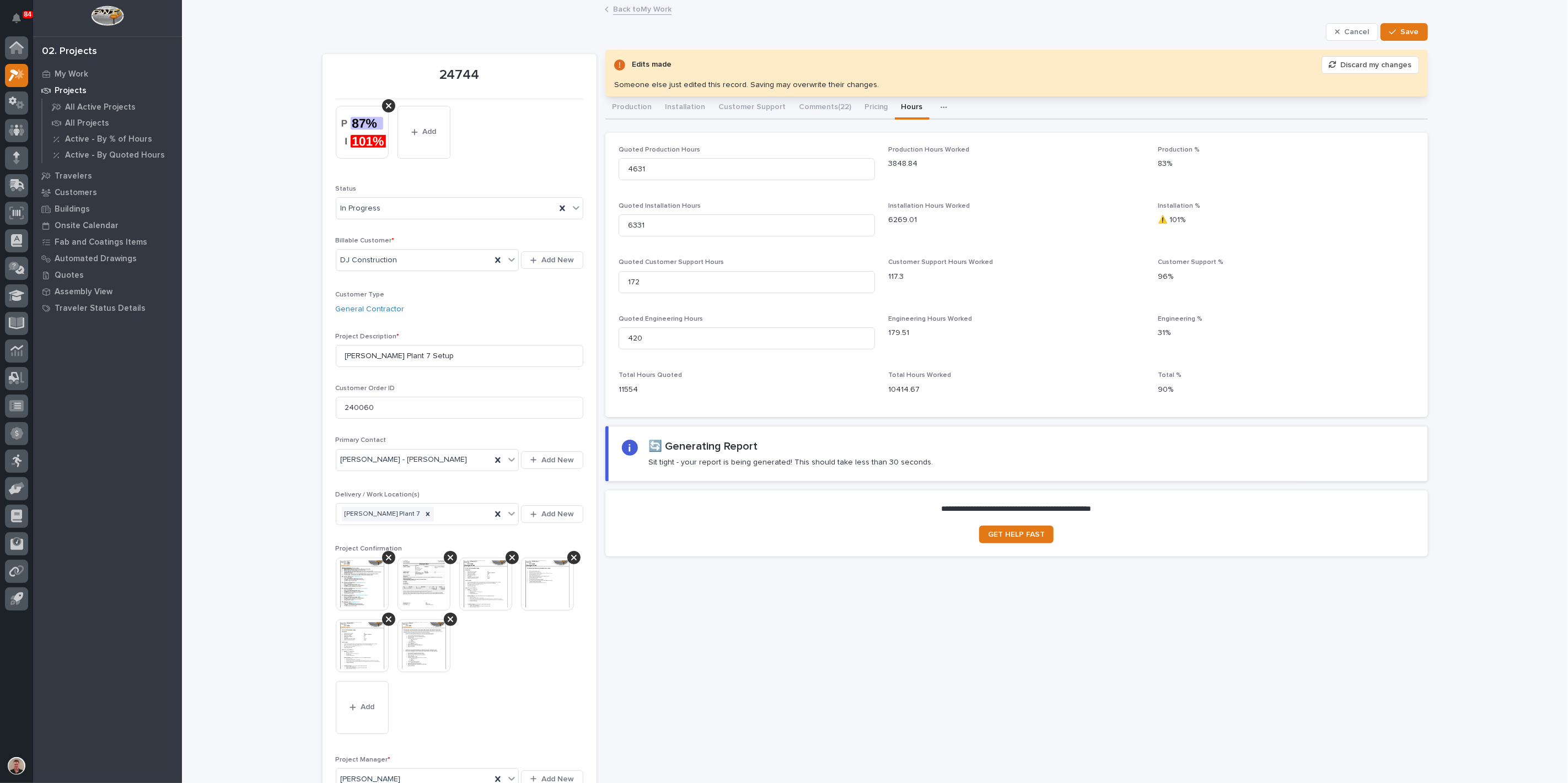
click at [851, 371] on div "Quoted Production Hours 4631 Production Hours Worked 3848.84 Production % 83% Q…" at bounding box center [1016, 275] width 796 height 259
drag, startPoint x: 1396, startPoint y: 38, endPoint x: 1393, endPoint y: 48, distance: 10.4
click at [1401, 37] on span "Save" at bounding box center [1409, 32] width 18 height 10
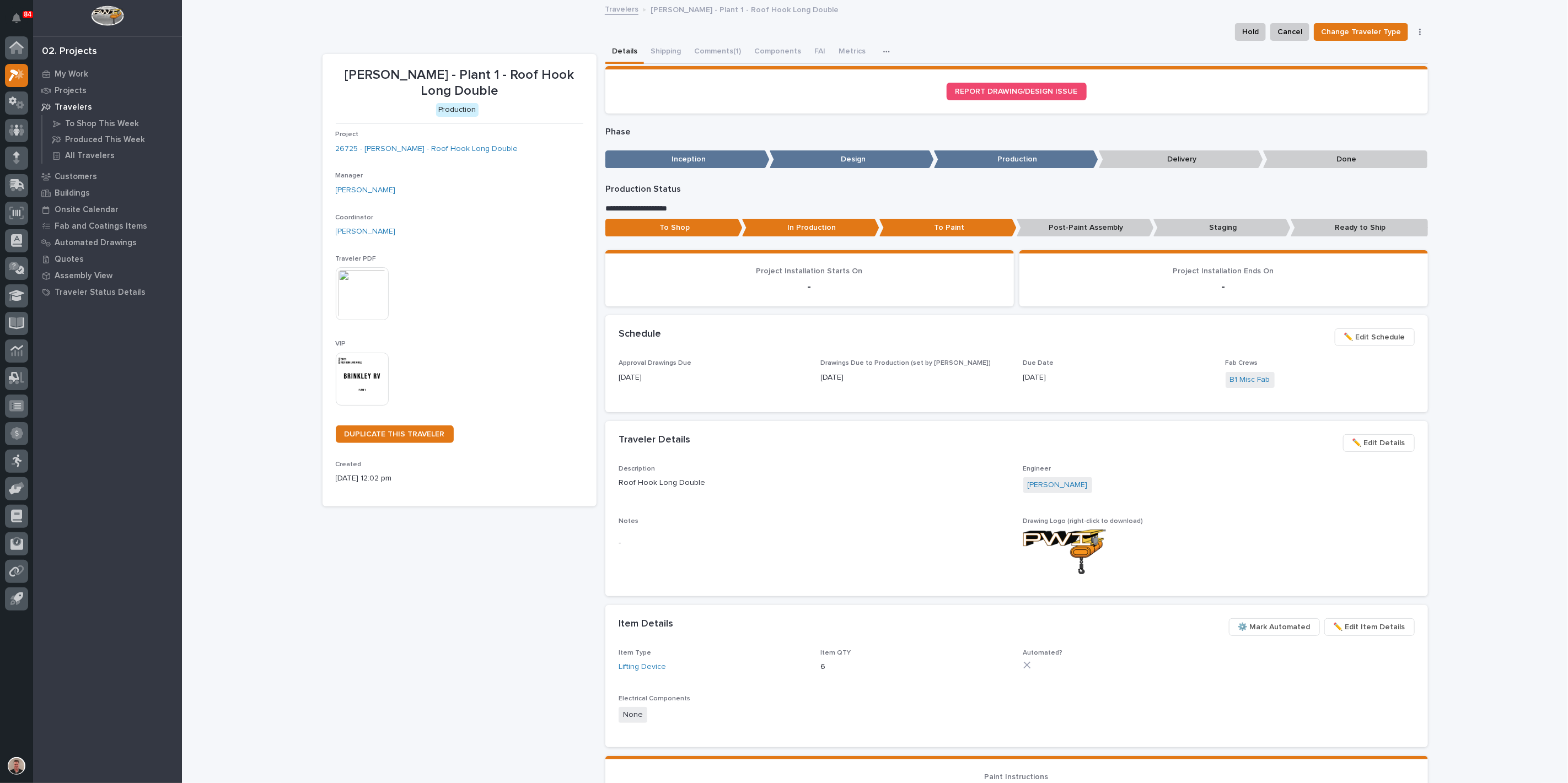
click at [1363, 344] on span "✏️ Edit Schedule" at bounding box center [1374, 337] width 61 height 14
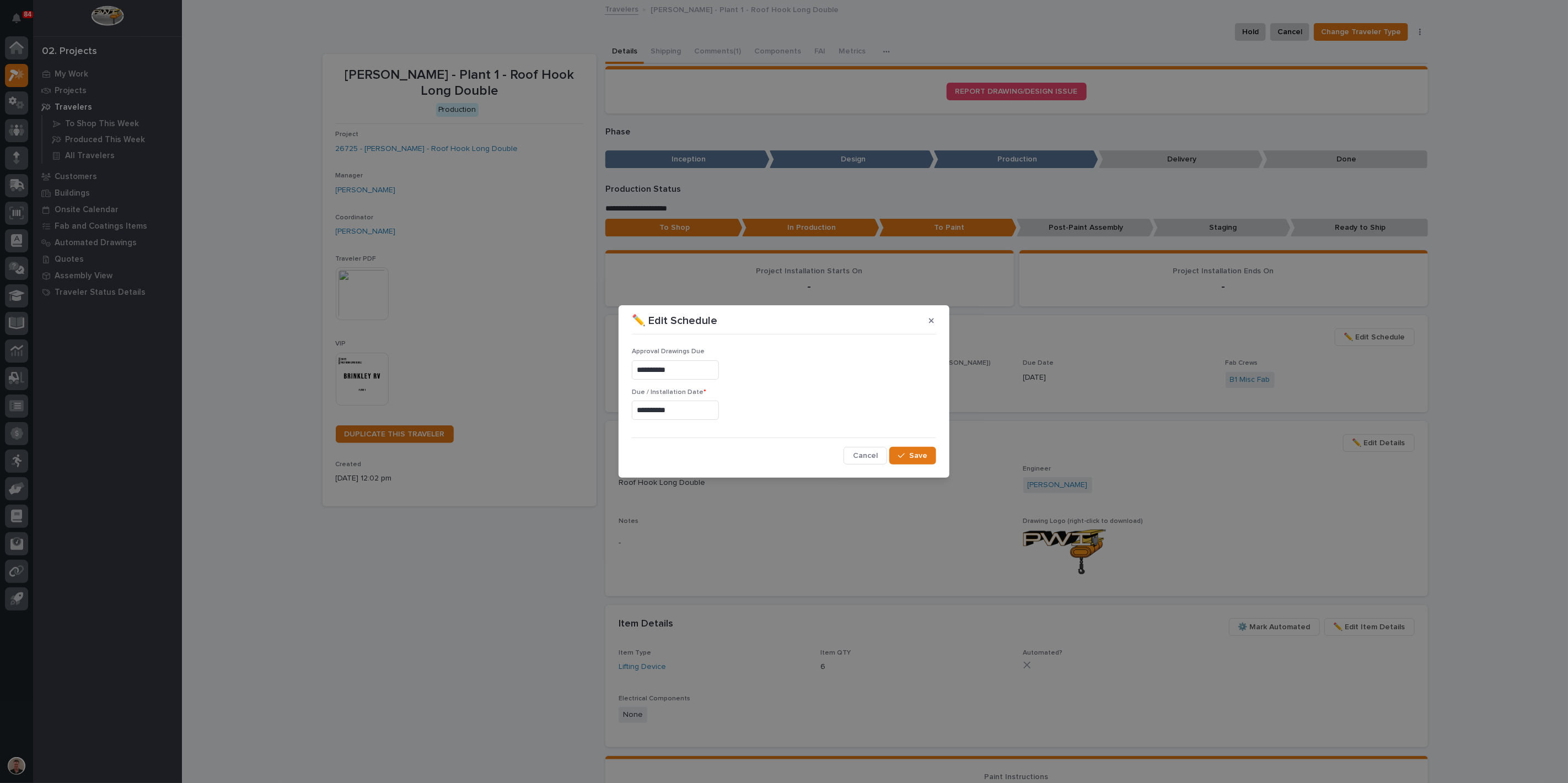
click at [675, 415] on input "**********" at bounding box center [675, 410] width 87 height 19
click at [671, 315] on div "12" at bounding box center [678, 323] width 15 height 15
type input "**********"
click at [916, 460] on span "Save" at bounding box center [918, 456] width 18 height 10
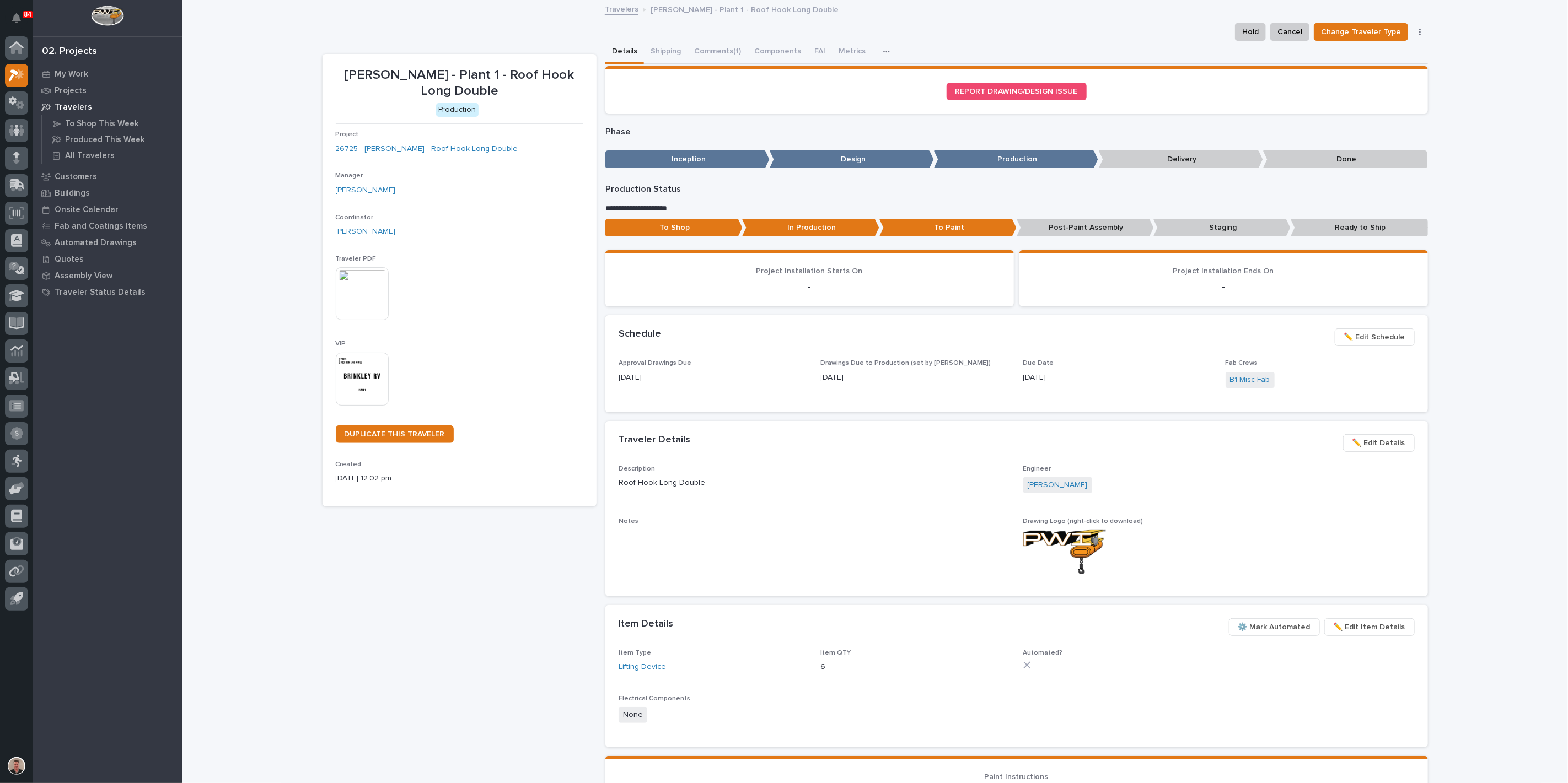
click at [1347, 344] on span "✏️ Edit Schedule" at bounding box center [1374, 337] width 61 height 14
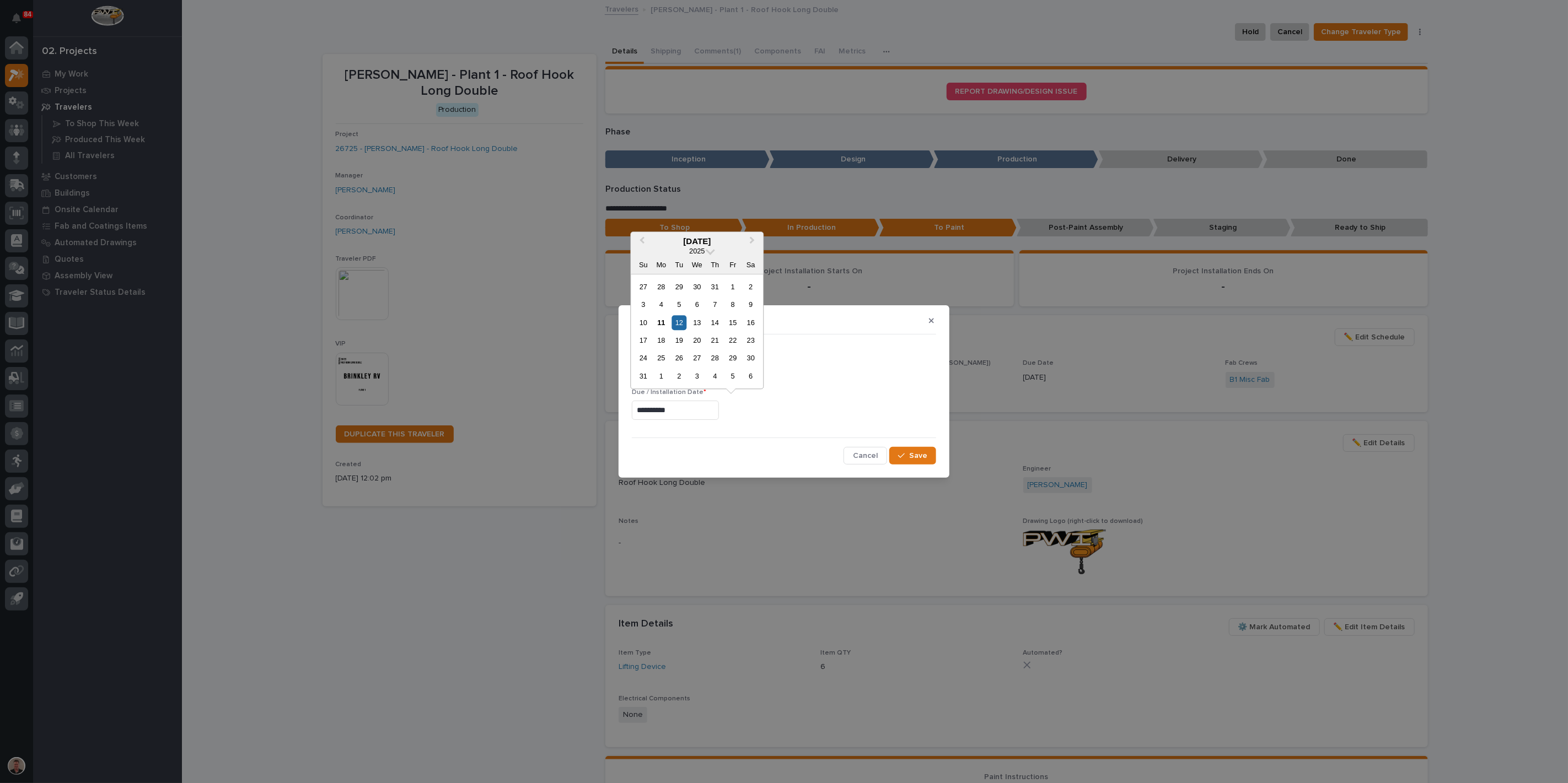
click at [665, 418] on input "**********" at bounding box center [675, 410] width 87 height 19
click at [690, 315] on div "13" at bounding box center [697, 323] width 15 height 15
type input "**********"
click at [898, 460] on div "button" at bounding box center [903, 456] width 11 height 8
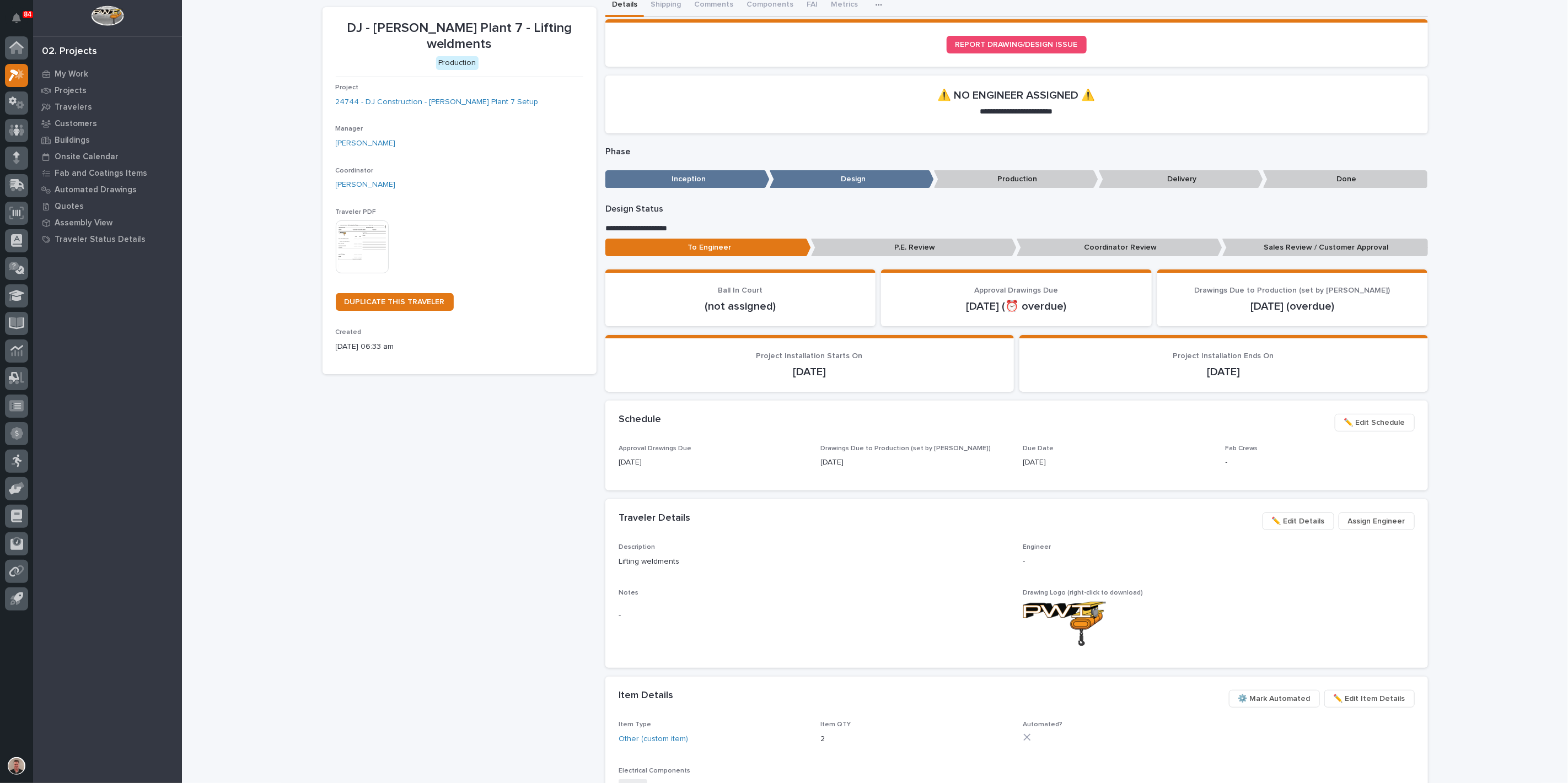
scroll to position [122, 0]
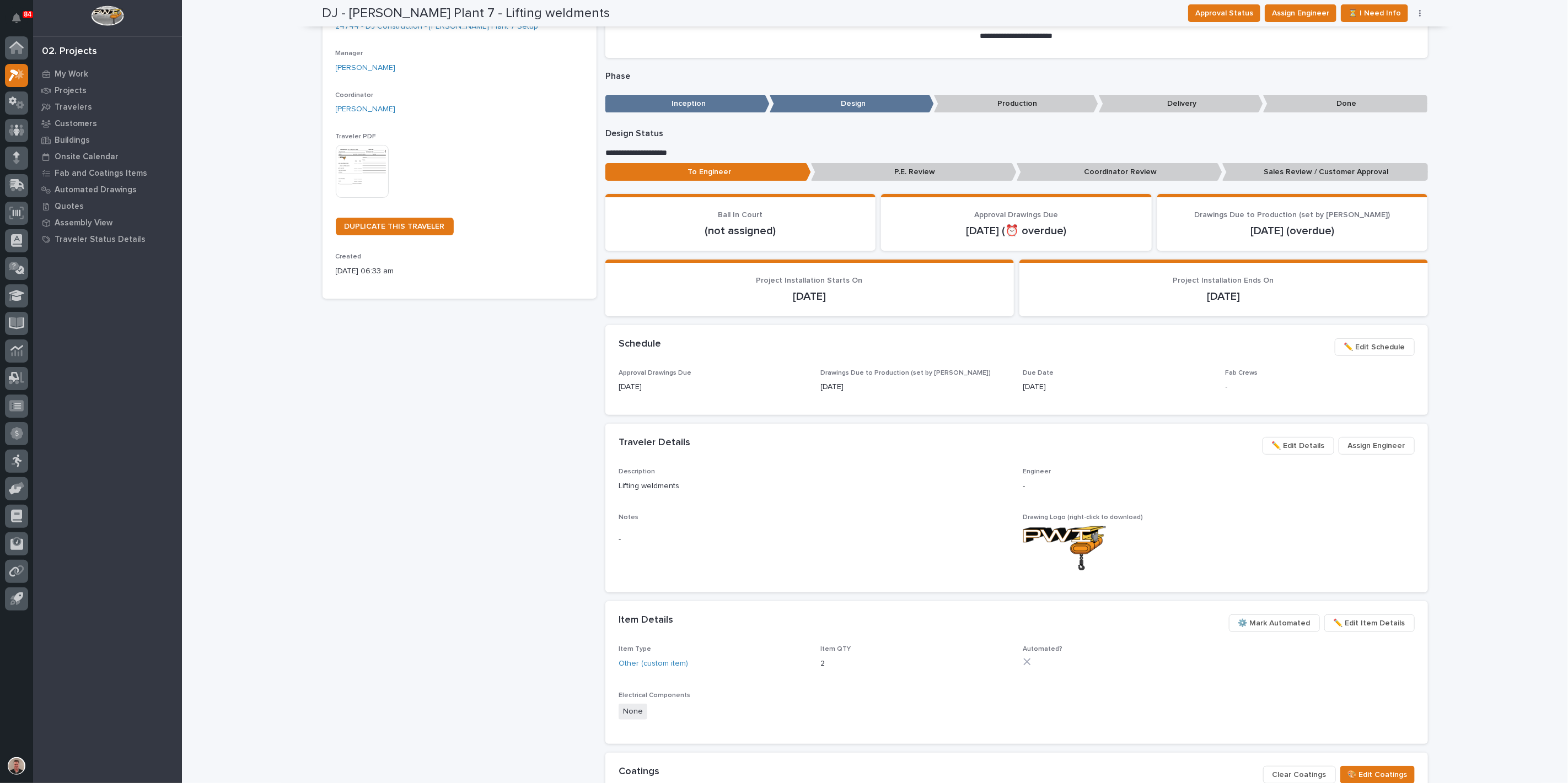
click at [1348, 452] on span "Assign Engineer" at bounding box center [1377, 446] width 58 height 14
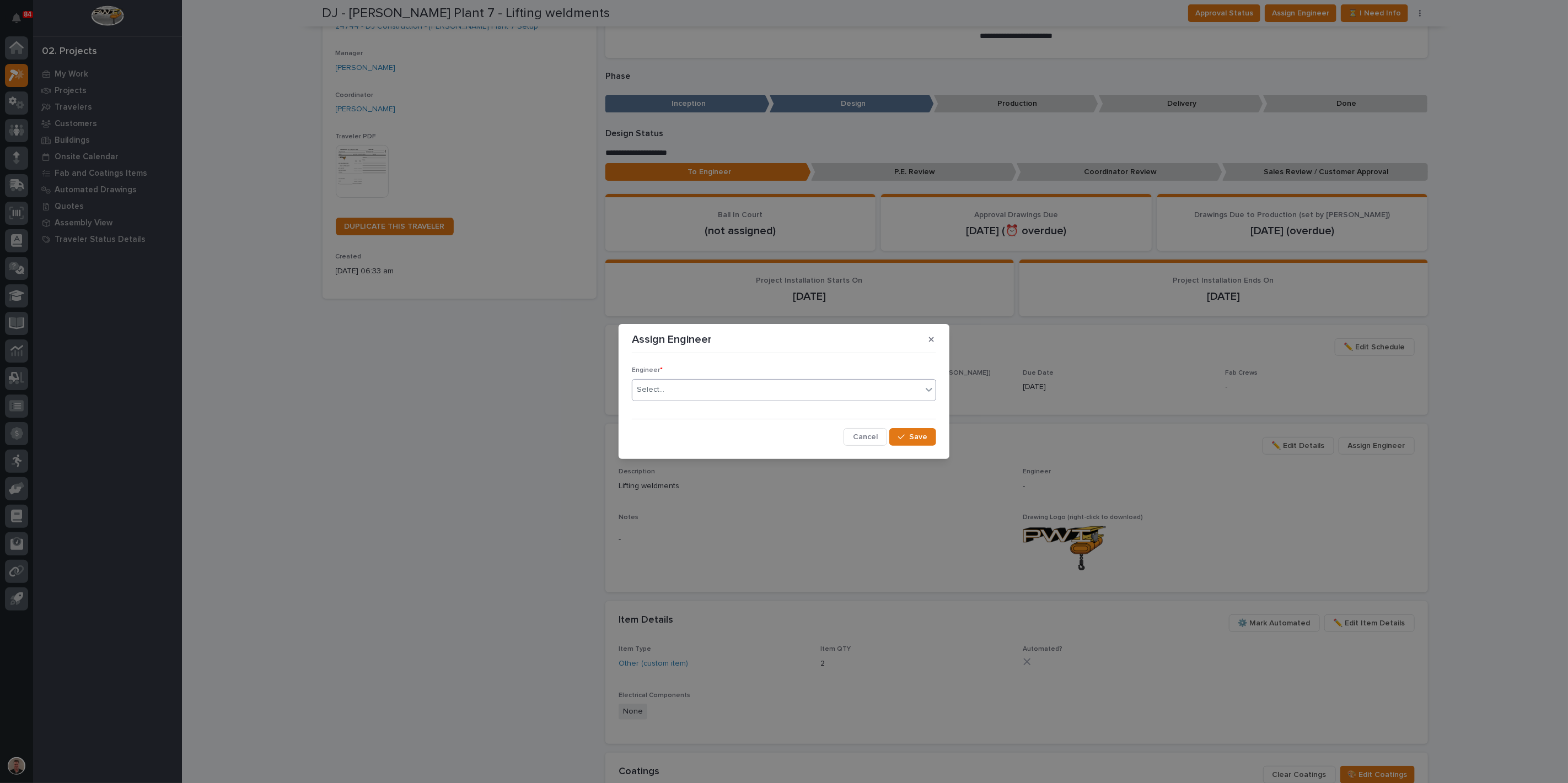
click at [718, 394] on div "Select..." at bounding box center [777, 390] width 289 height 18
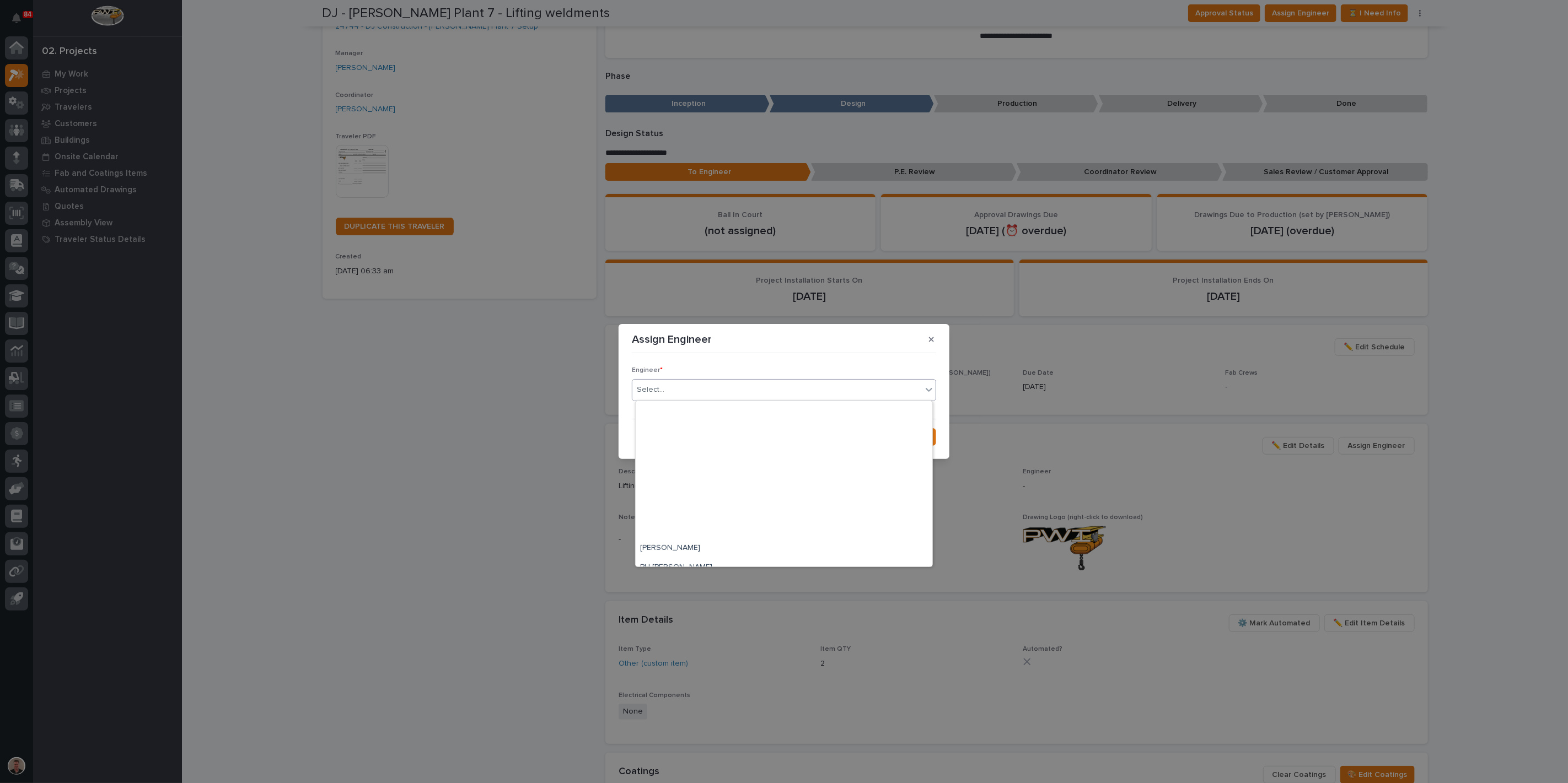
scroll to position [702, 0]
click at [714, 516] on div "[PERSON_NAME]" at bounding box center [784, 519] width 296 height 19
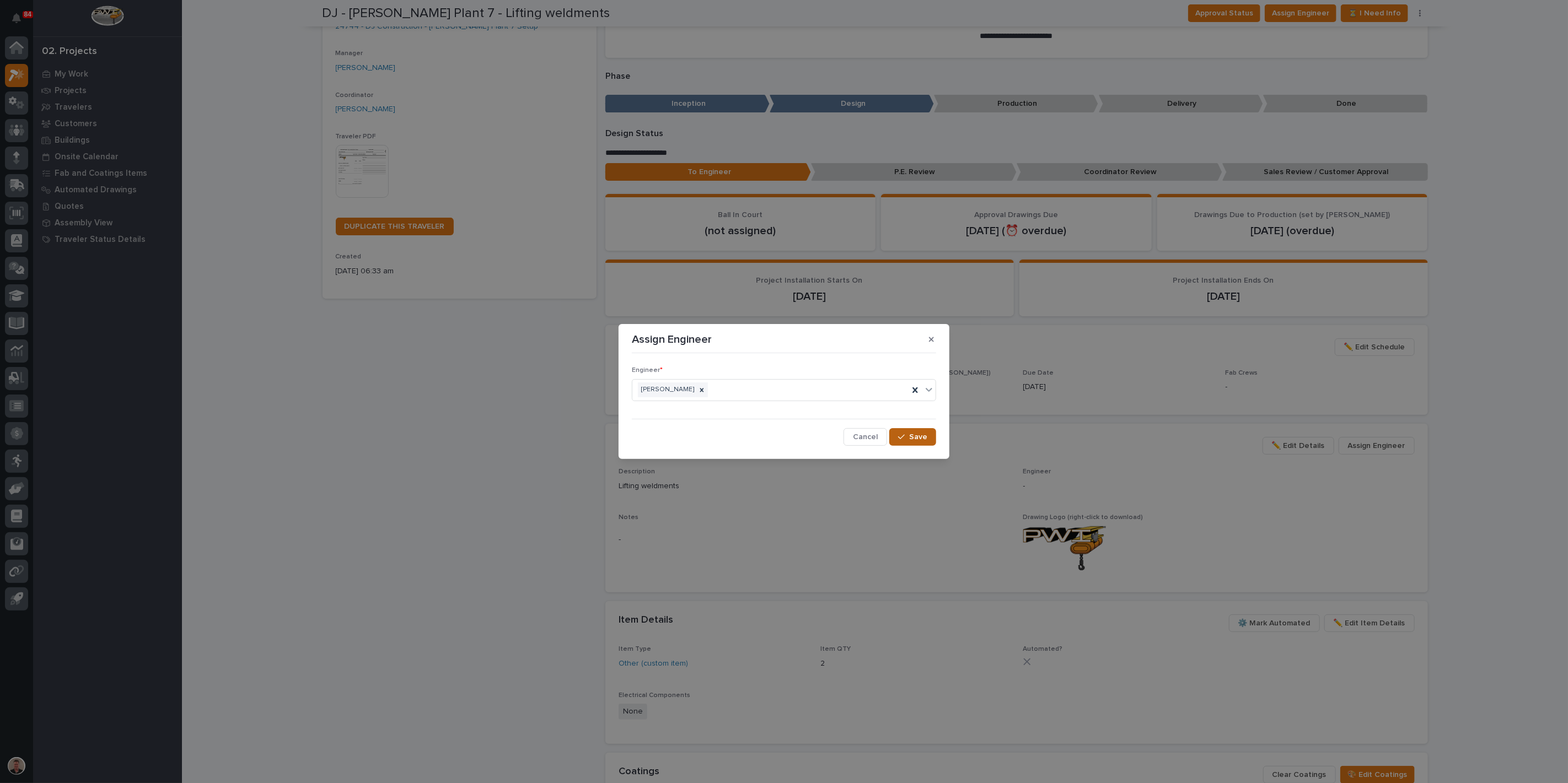
click at [912, 442] on span "Save" at bounding box center [918, 437] width 18 height 10
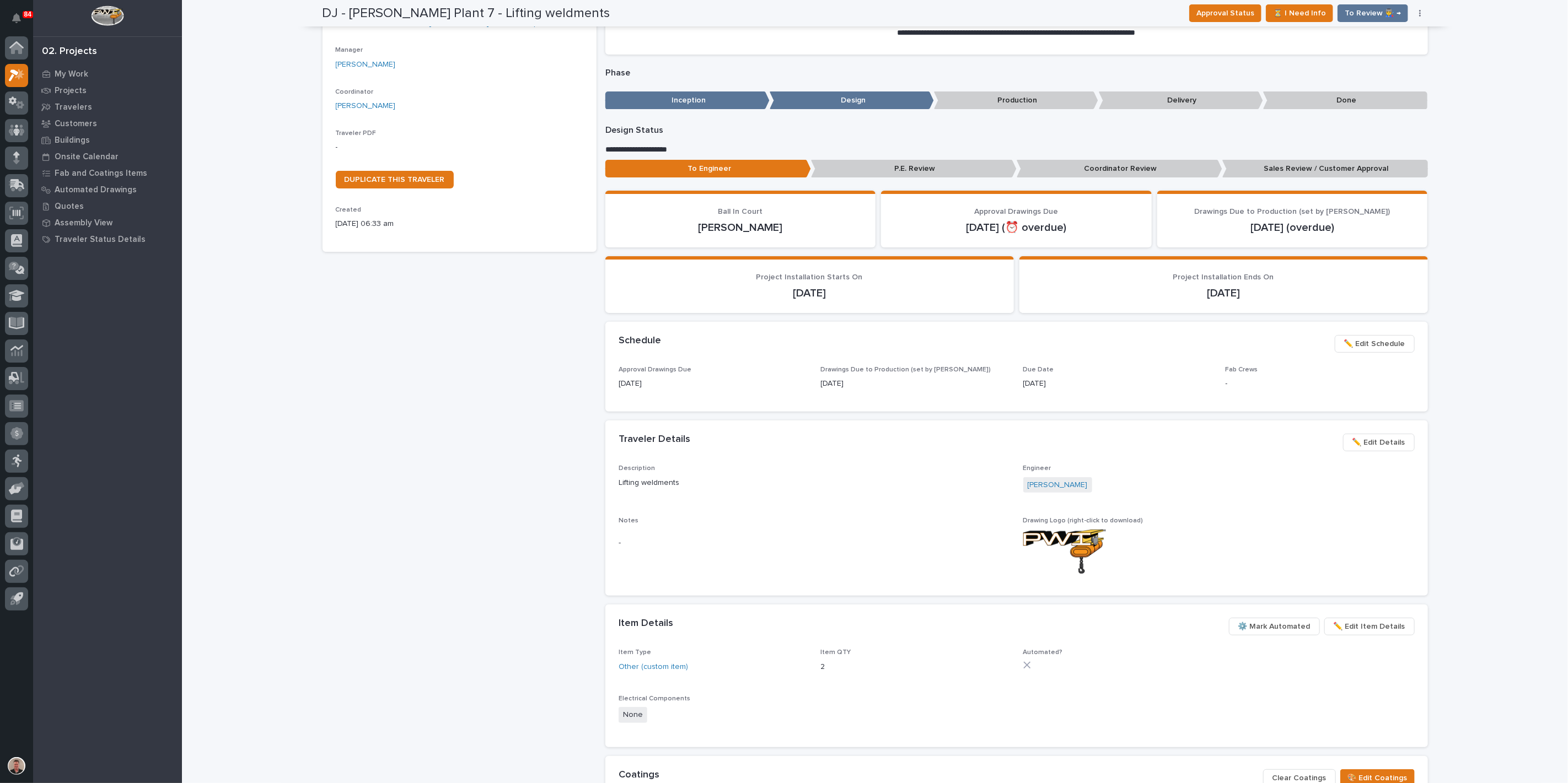
scroll to position [0, 0]
